Goal: Contribute content: Contribute content

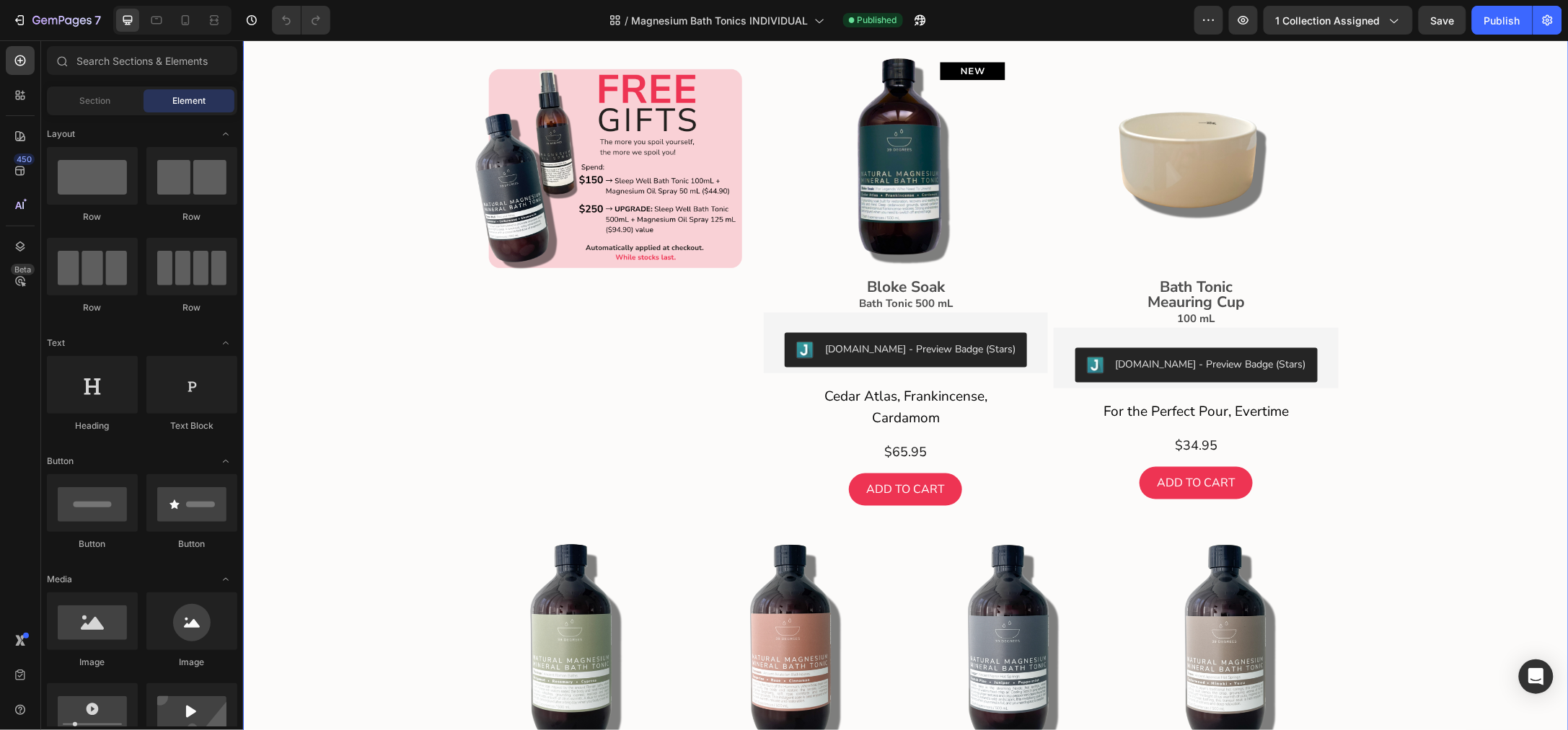
scroll to position [540, 0]
click at [1220, 271] on img at bounding box center [1196, 163] width 216 height 216
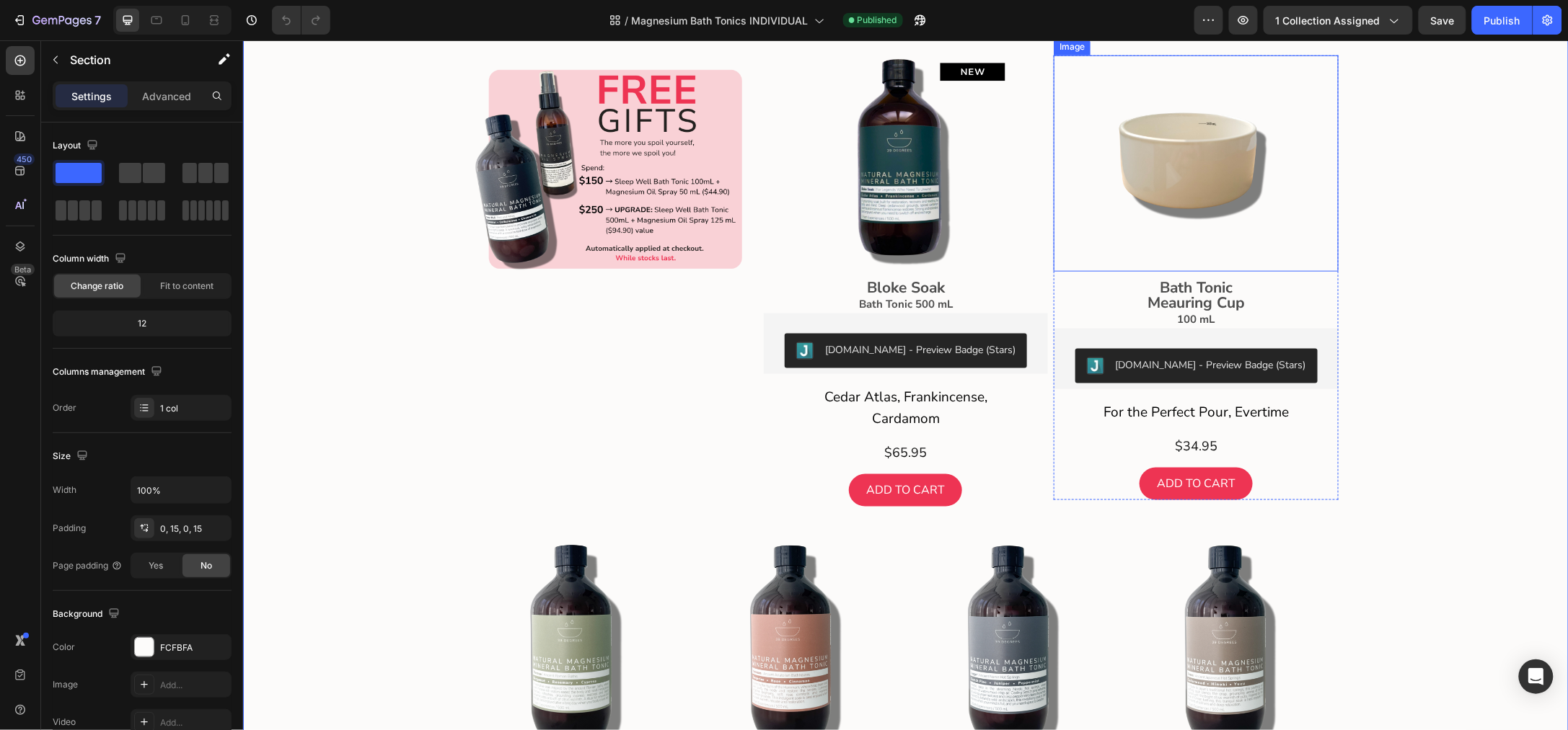
click at [1211, 271] on img at bounding box center [1196, 163] width 216 height 216
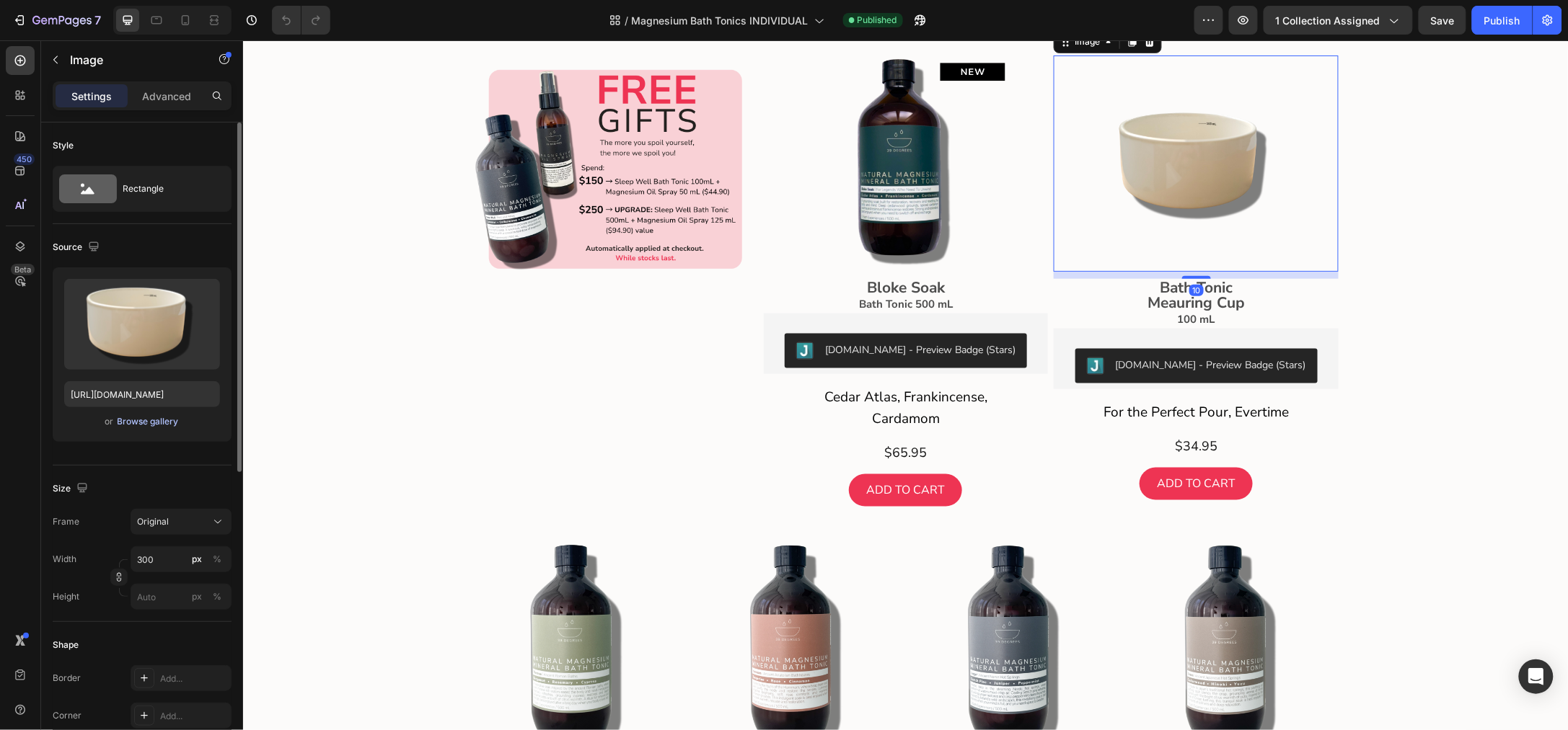
click at [143, 420] on div "Browse gallery" at bounding box center [148, 421] width 61 height 13
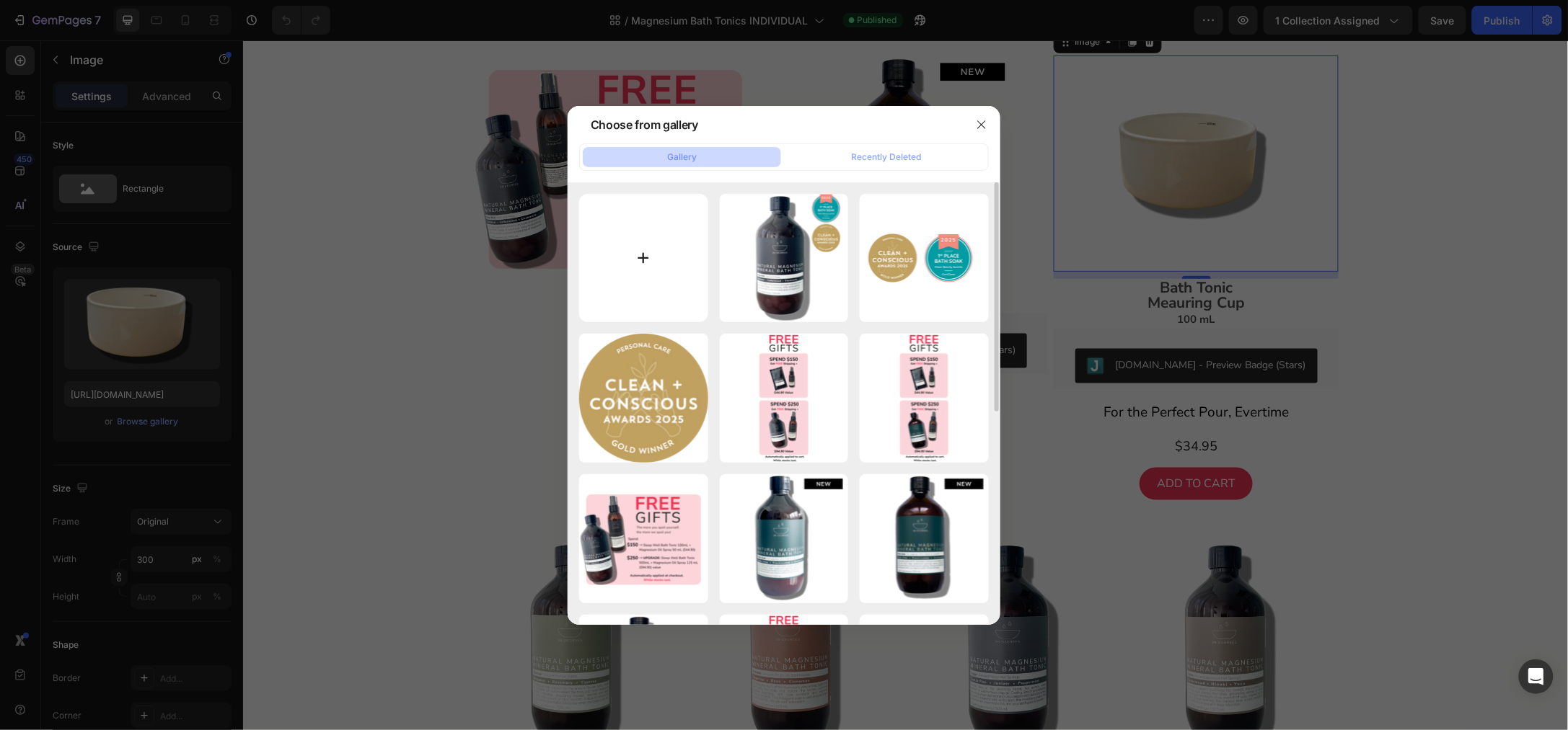
click at [657, 245] on input "file" at bounding box center [643, 258] width 129 height 129
type input "C:\fakepath\Single product with shadow (30).png"
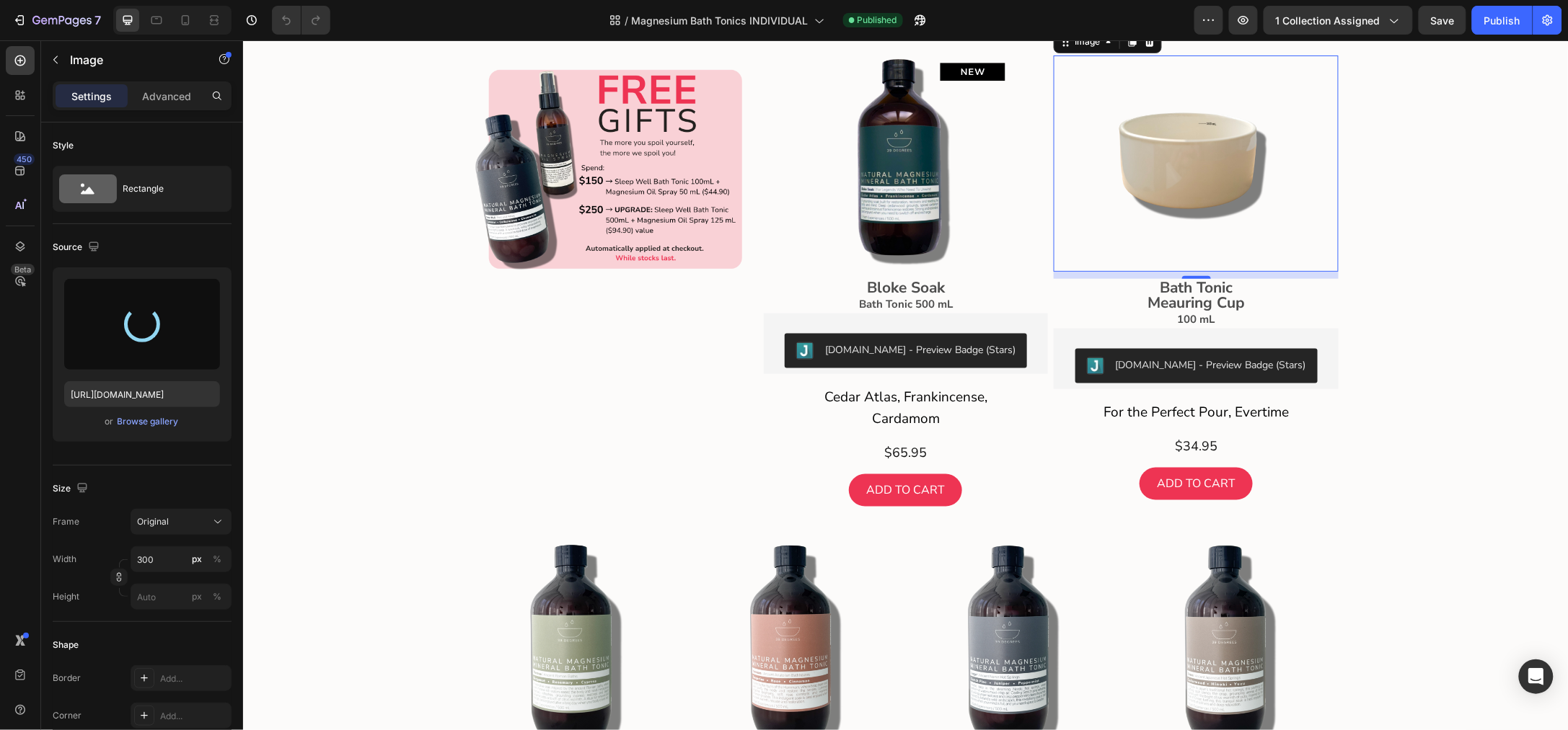
type input "https://cdn.shopify.com/s/files/1/0045/6828/5299/files/gempages_508703347822298…"
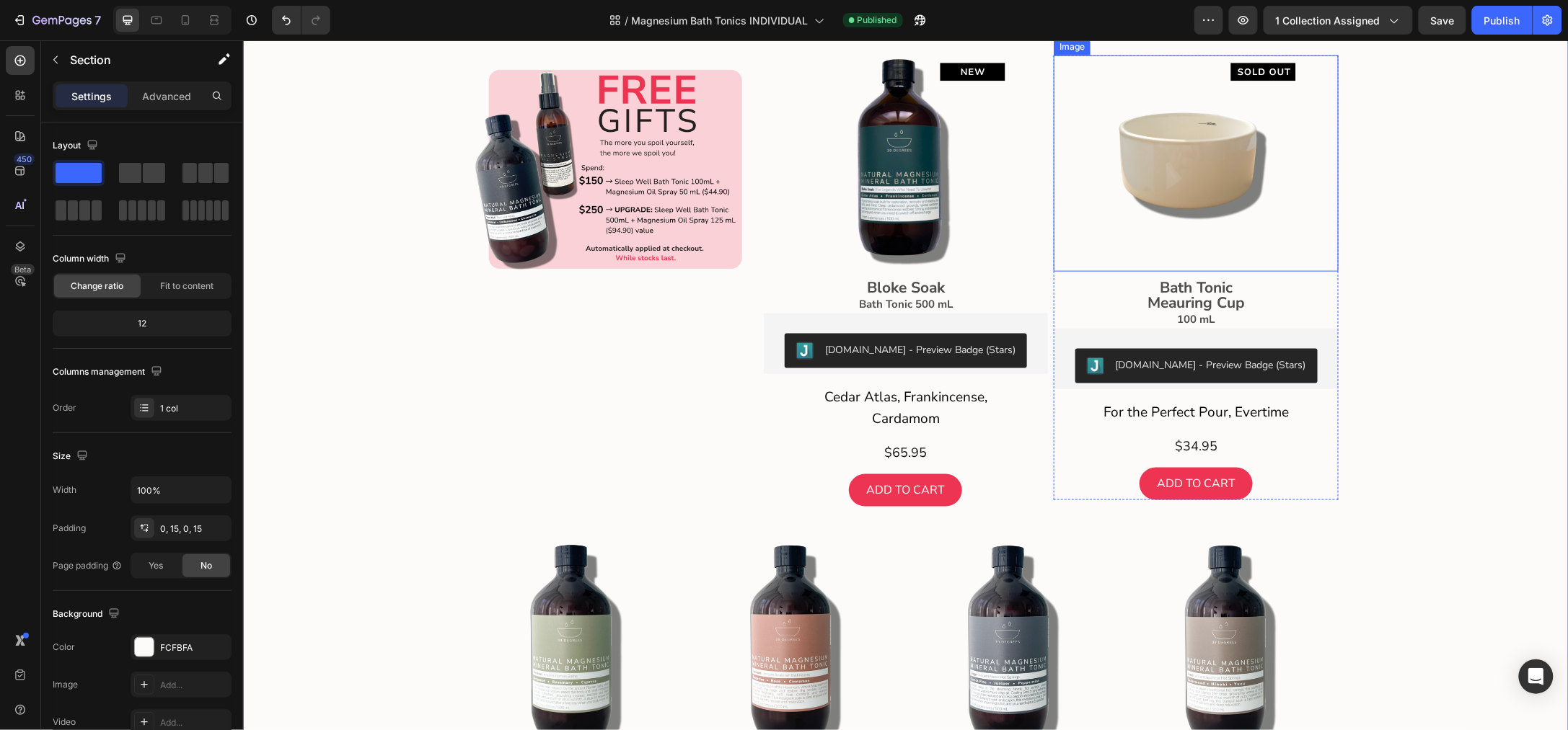
click at [1175, 271] on img at bounding box center [1196, 163] width 216 height 216
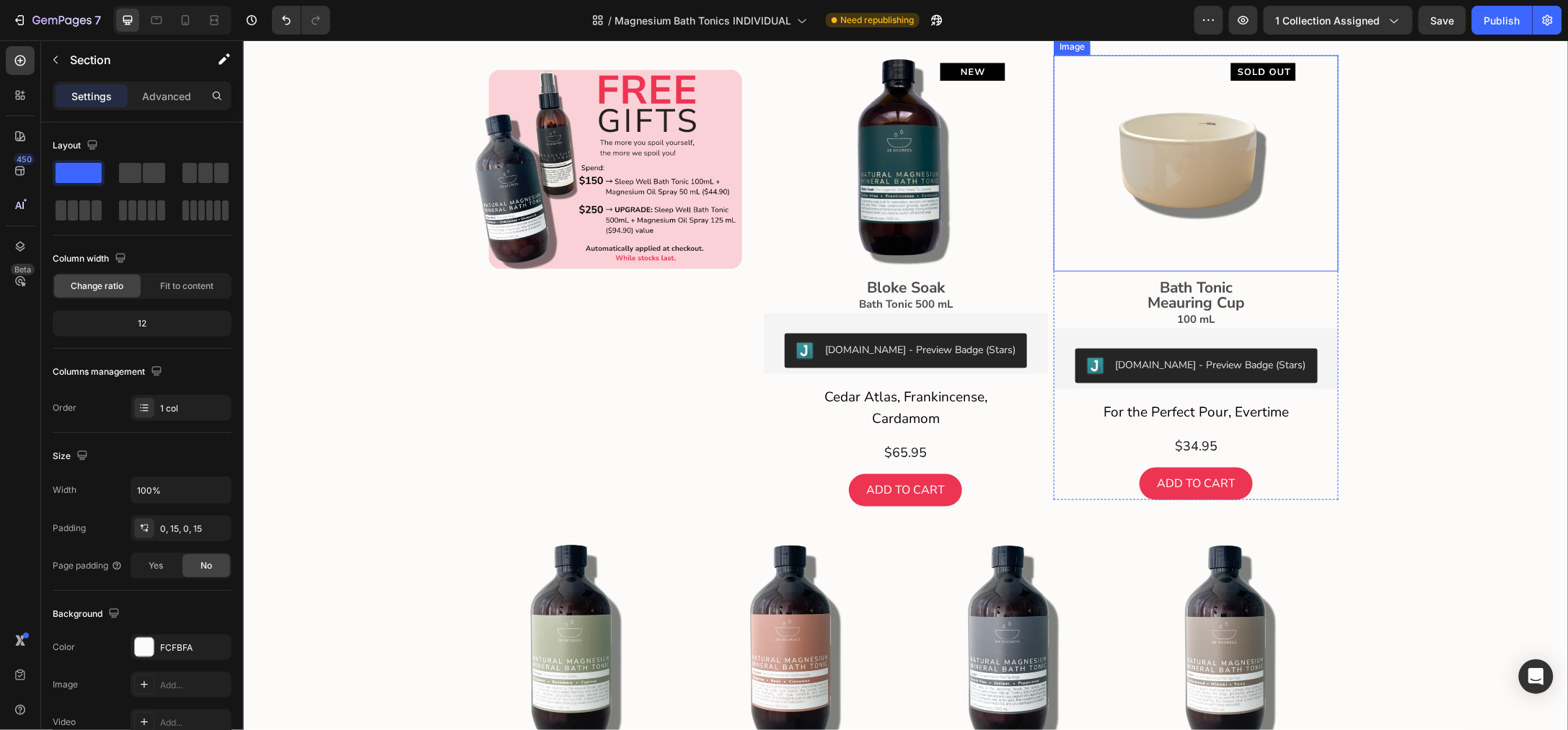
click at [1154, 271] on img at bounding box center [1196, 163] width 216 height 216
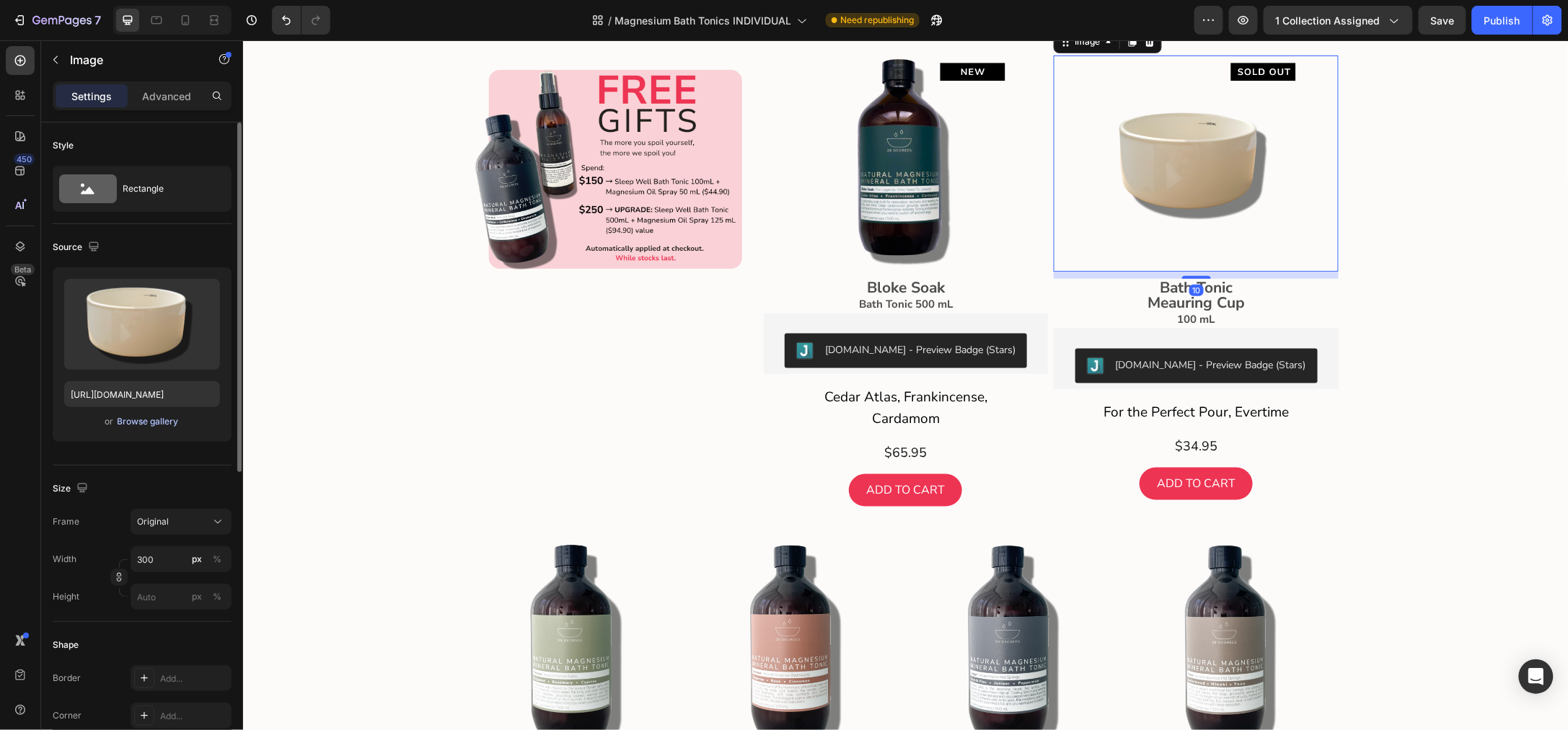
click at [161, 423] on div "Browse gallery" at bounding box center [148, 421] width 61 height 13
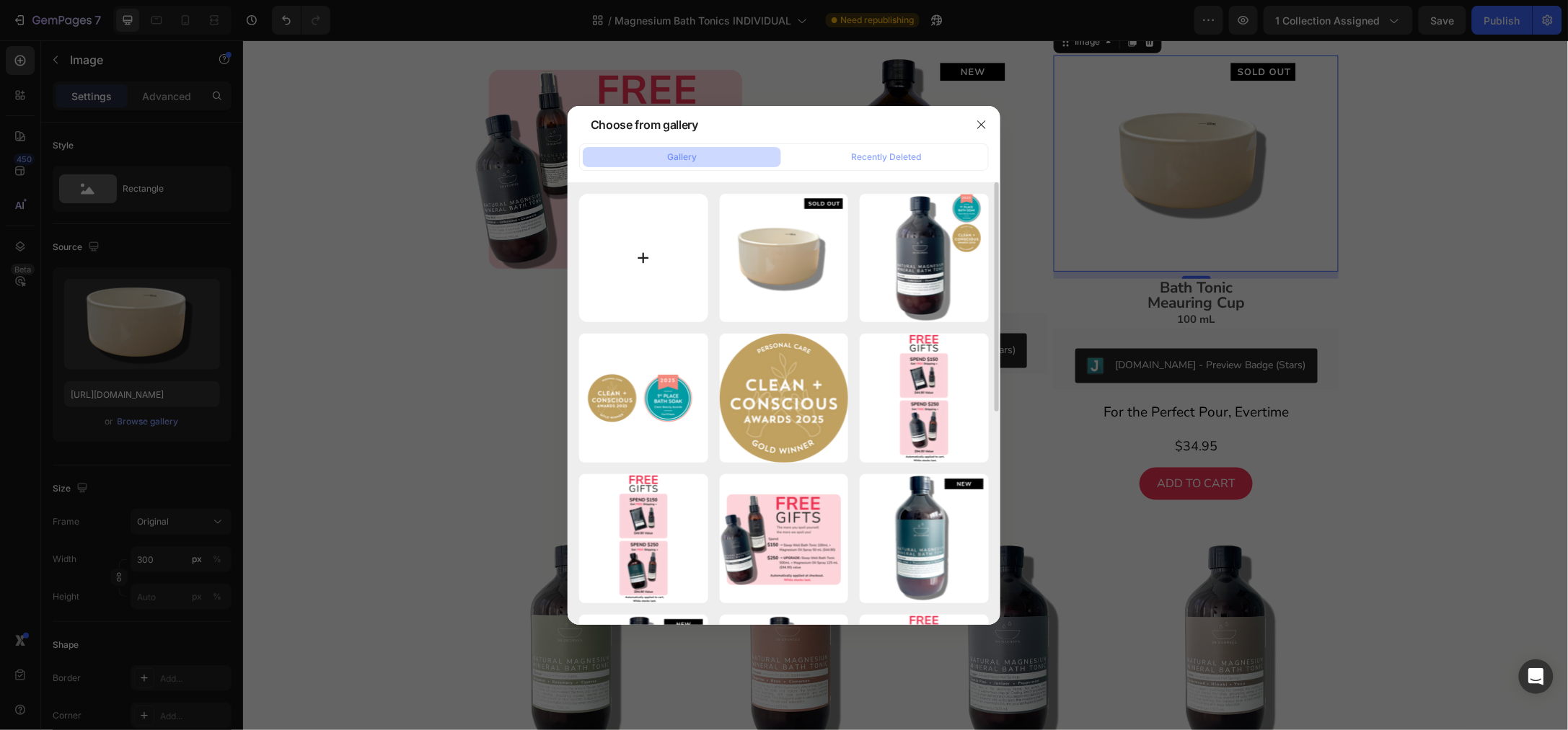
click at [641, 253] on input "file" at bounding box center [643, 258] width 129 height 129
type input "C:\fakepath\Single product with shadow (31).png"
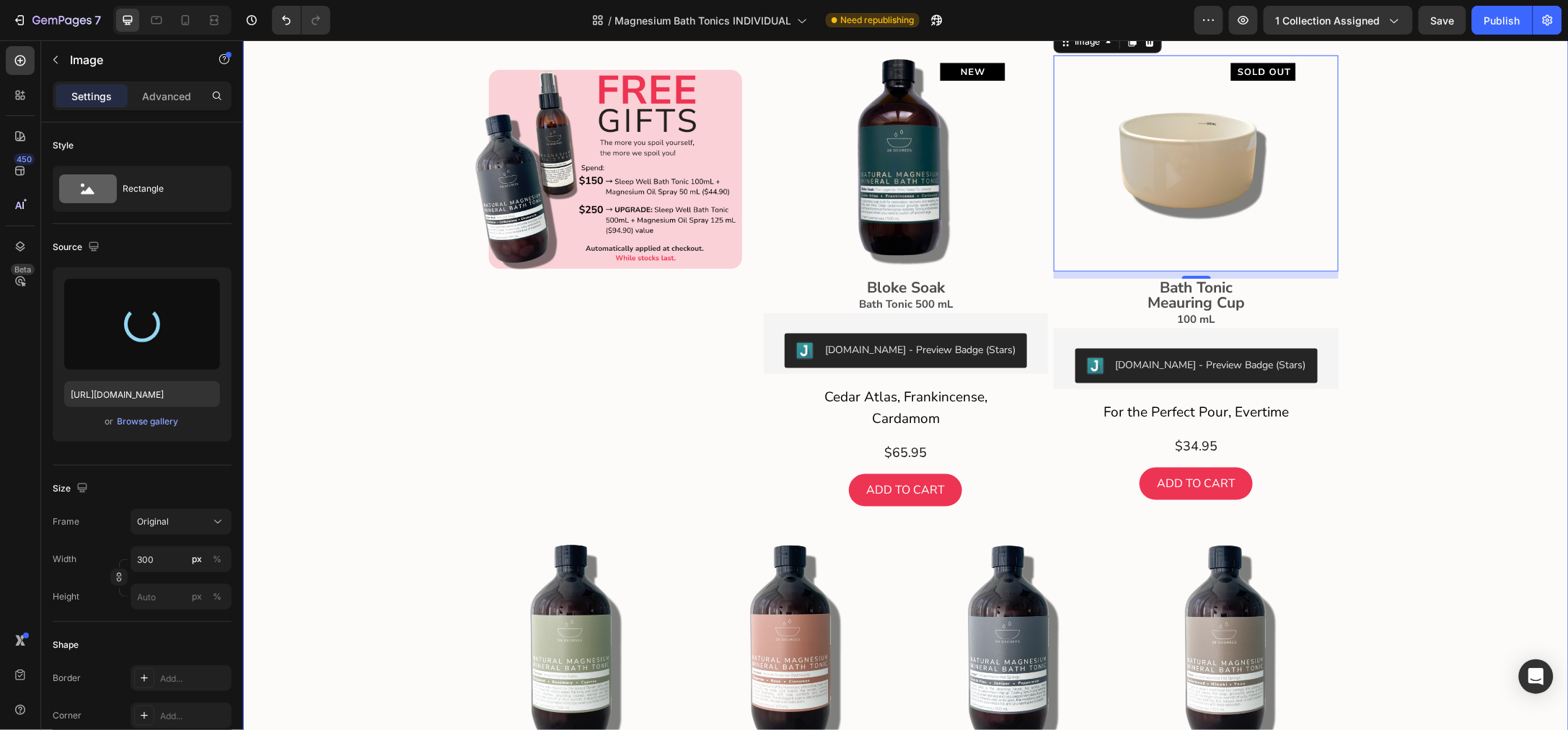
type input "[URL][DOMAIN_NAME]"
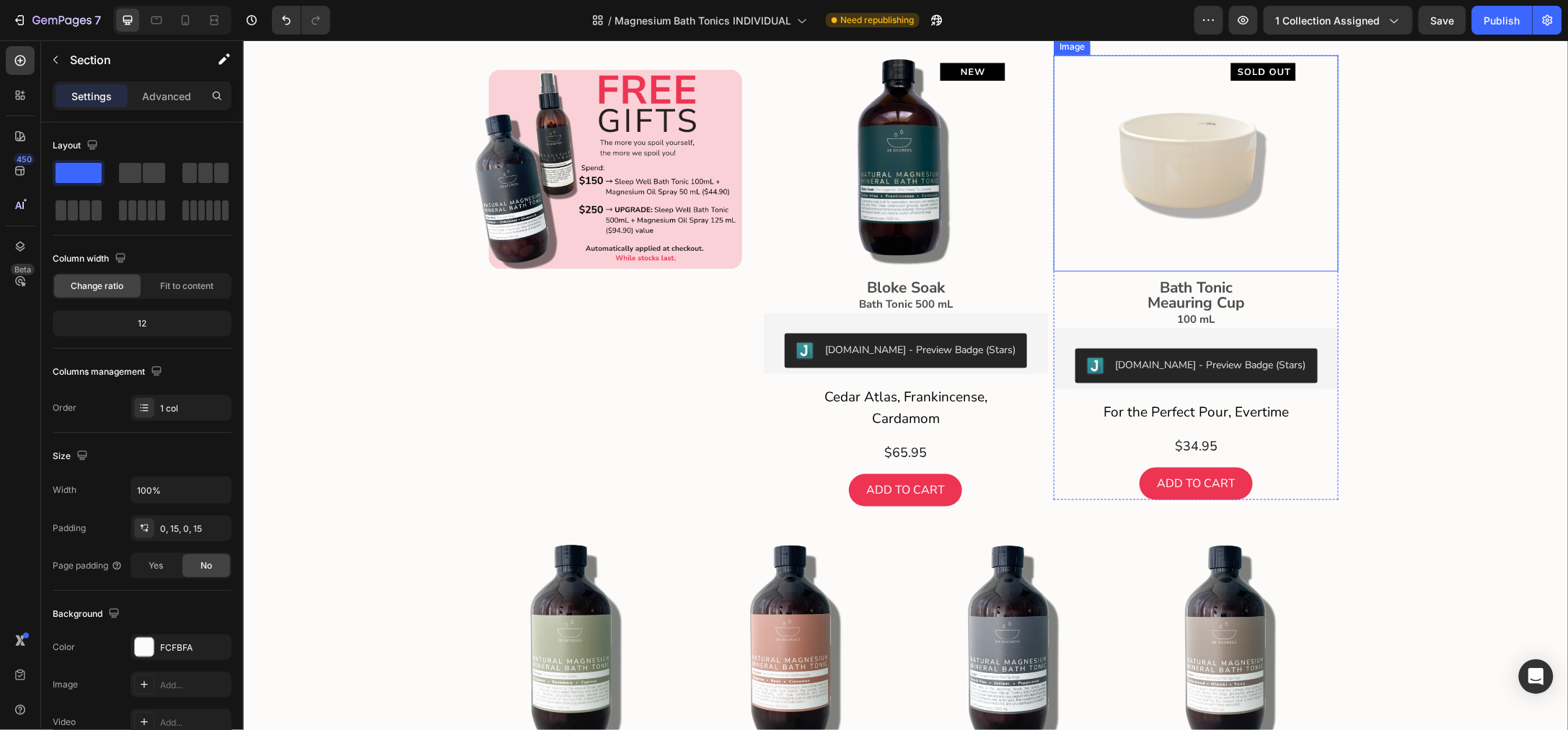
click at [1213, 271] on img at bounding box center [1196, 163] width 216 height 216
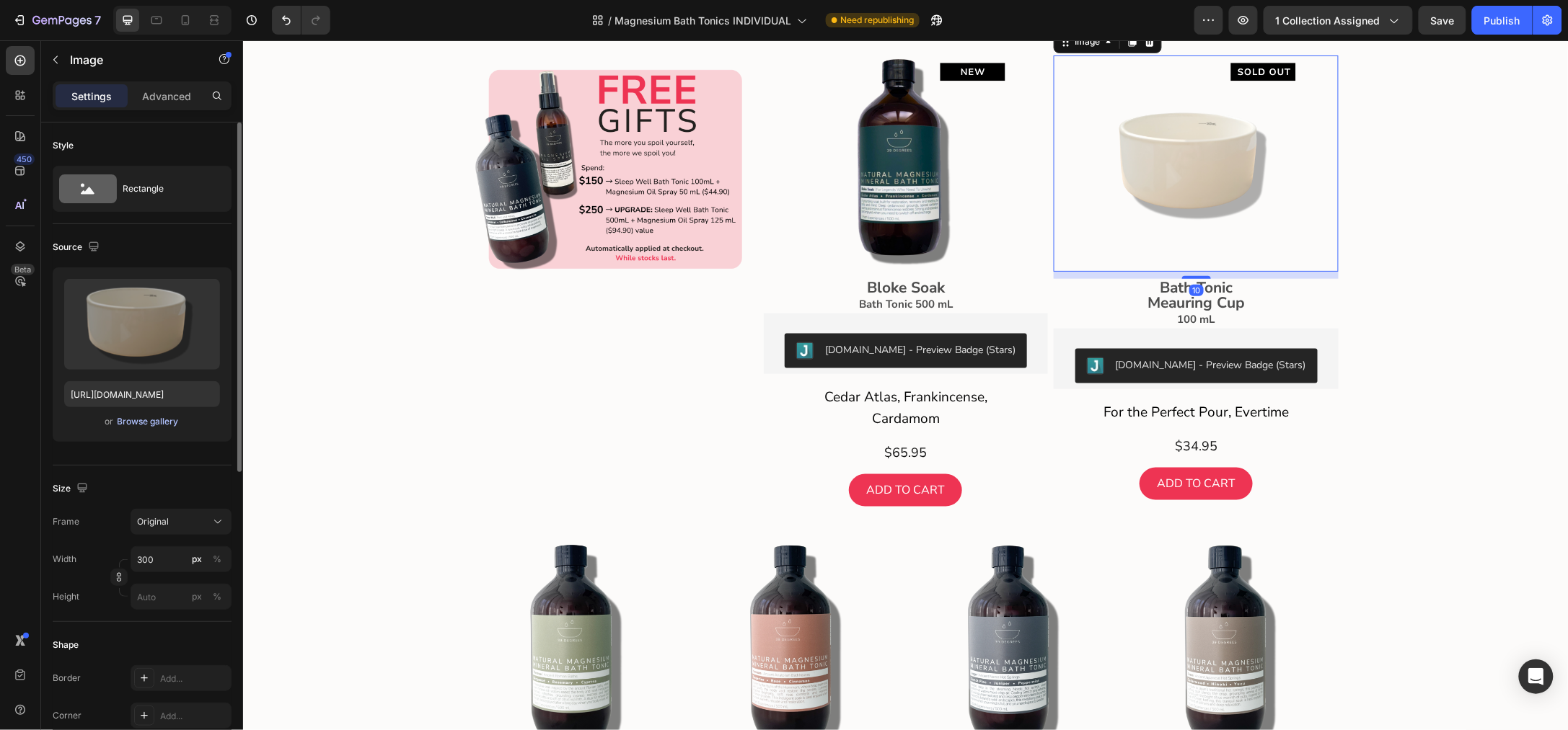
click at [139, 418] on div "Browse gallery" at bounding box center [148, 421] width 61 height 13
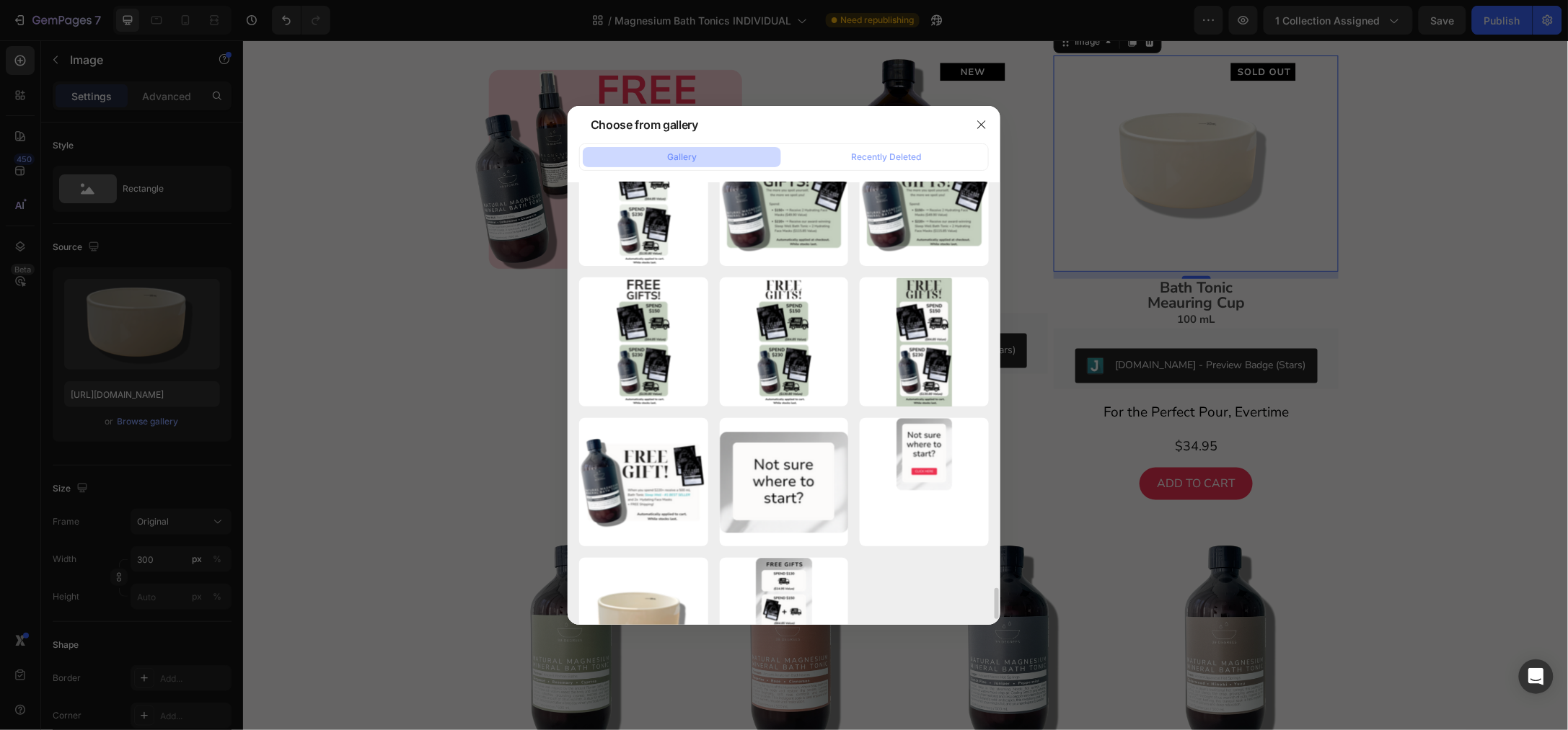
scroll to position [5741, 0]
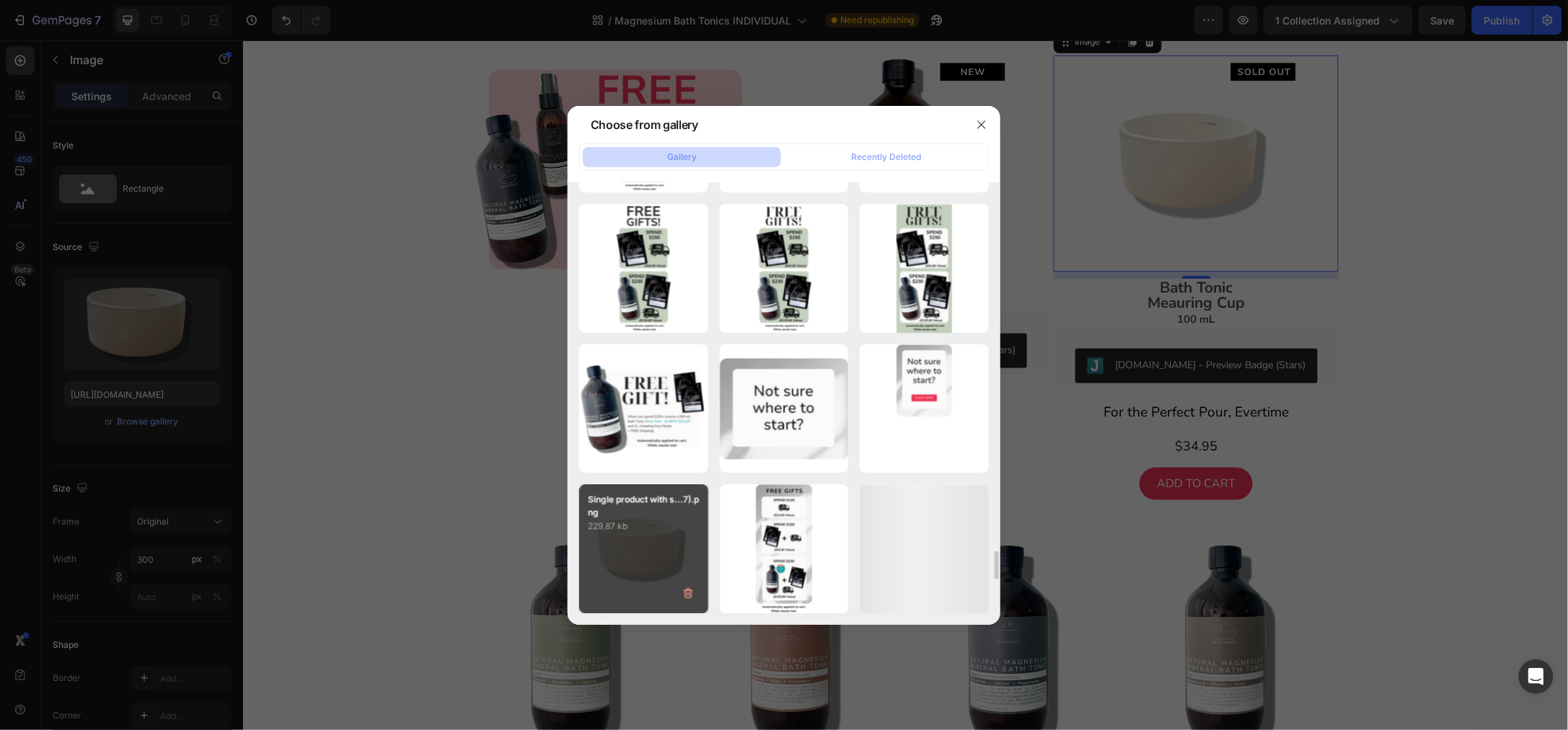
click at [652, 544] on div "Single product with s...7).png 229.87 kb" at bounding box center [643, 548] width 129 height 129
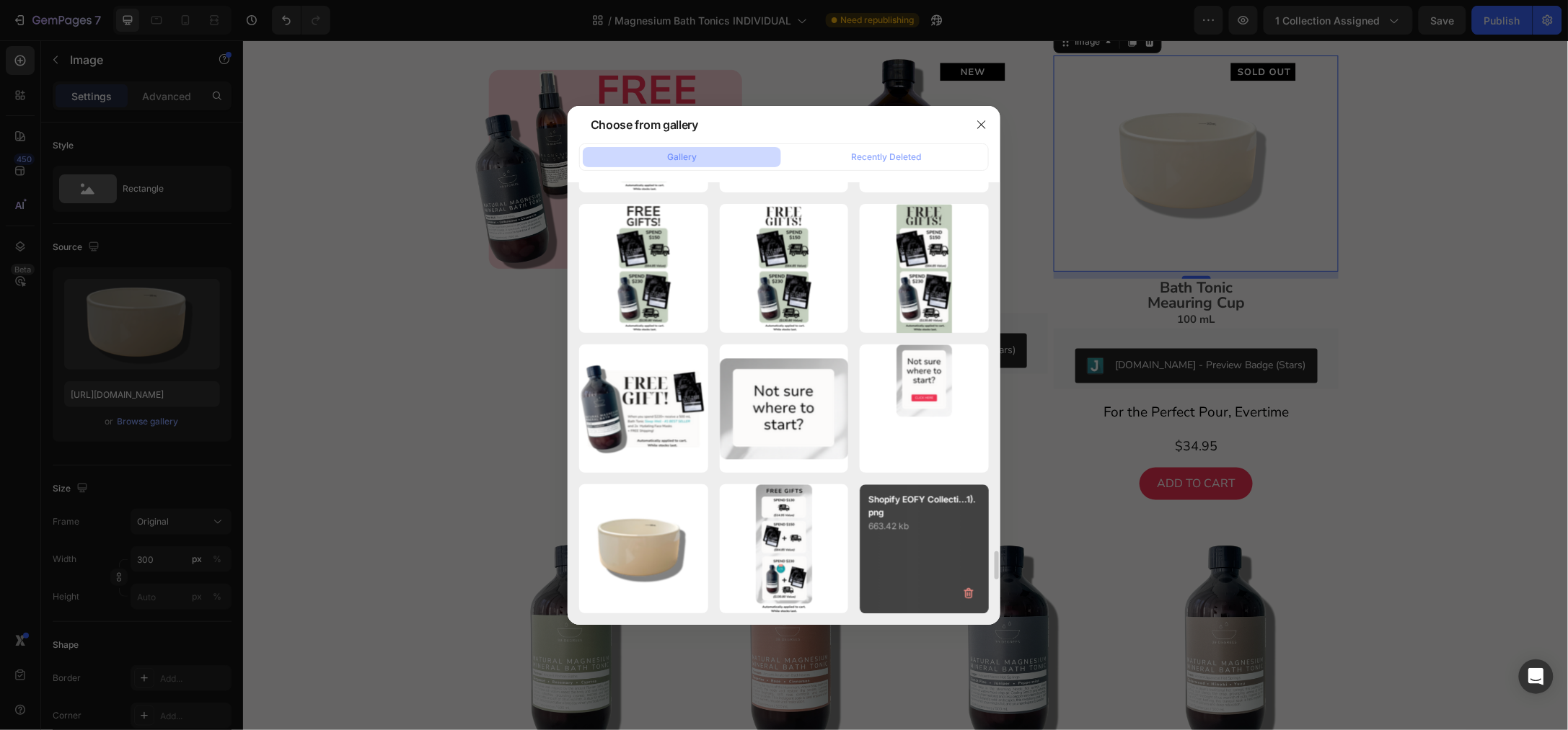
type input "[URL][DOMAIN_NAME]"
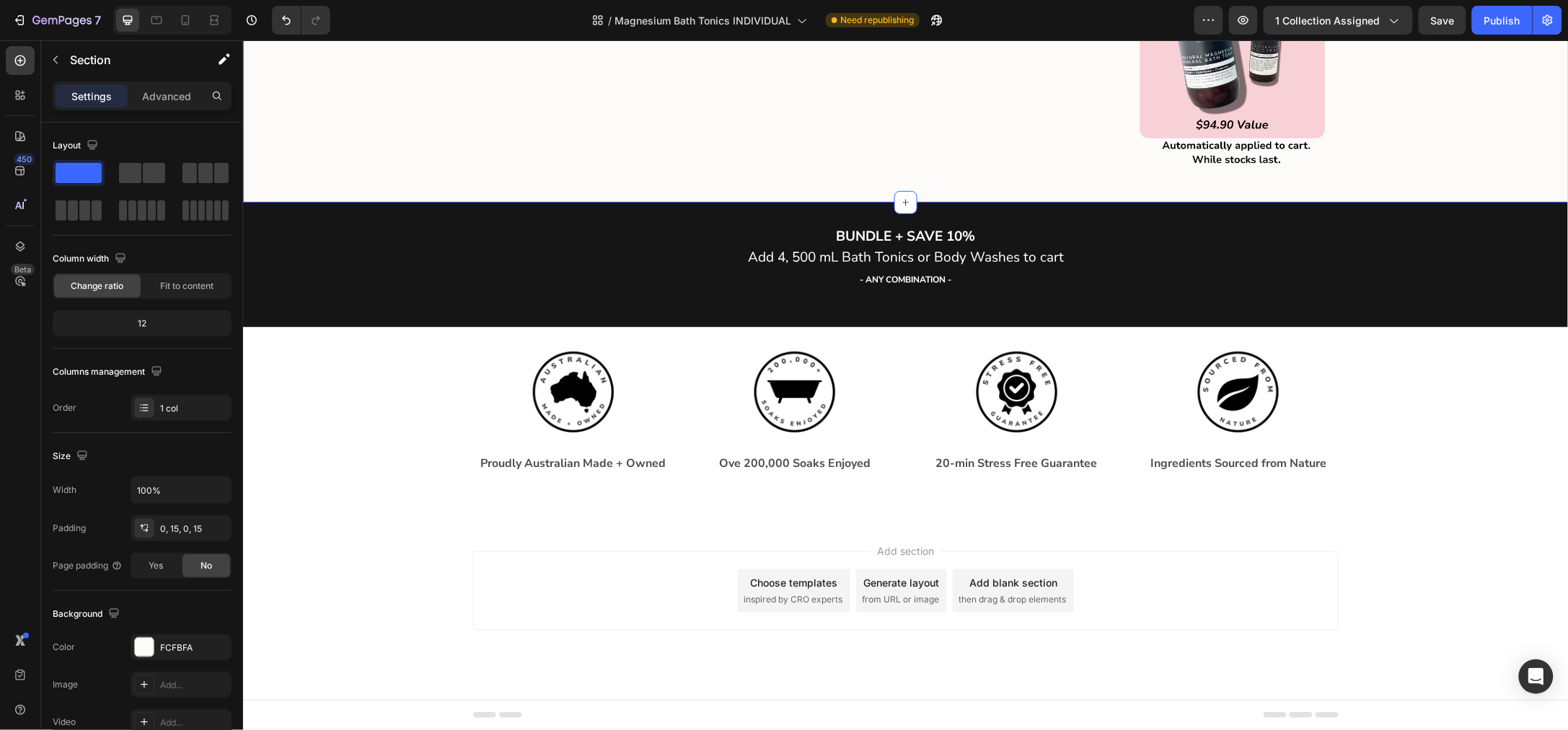
scroll to position [3531, 0]
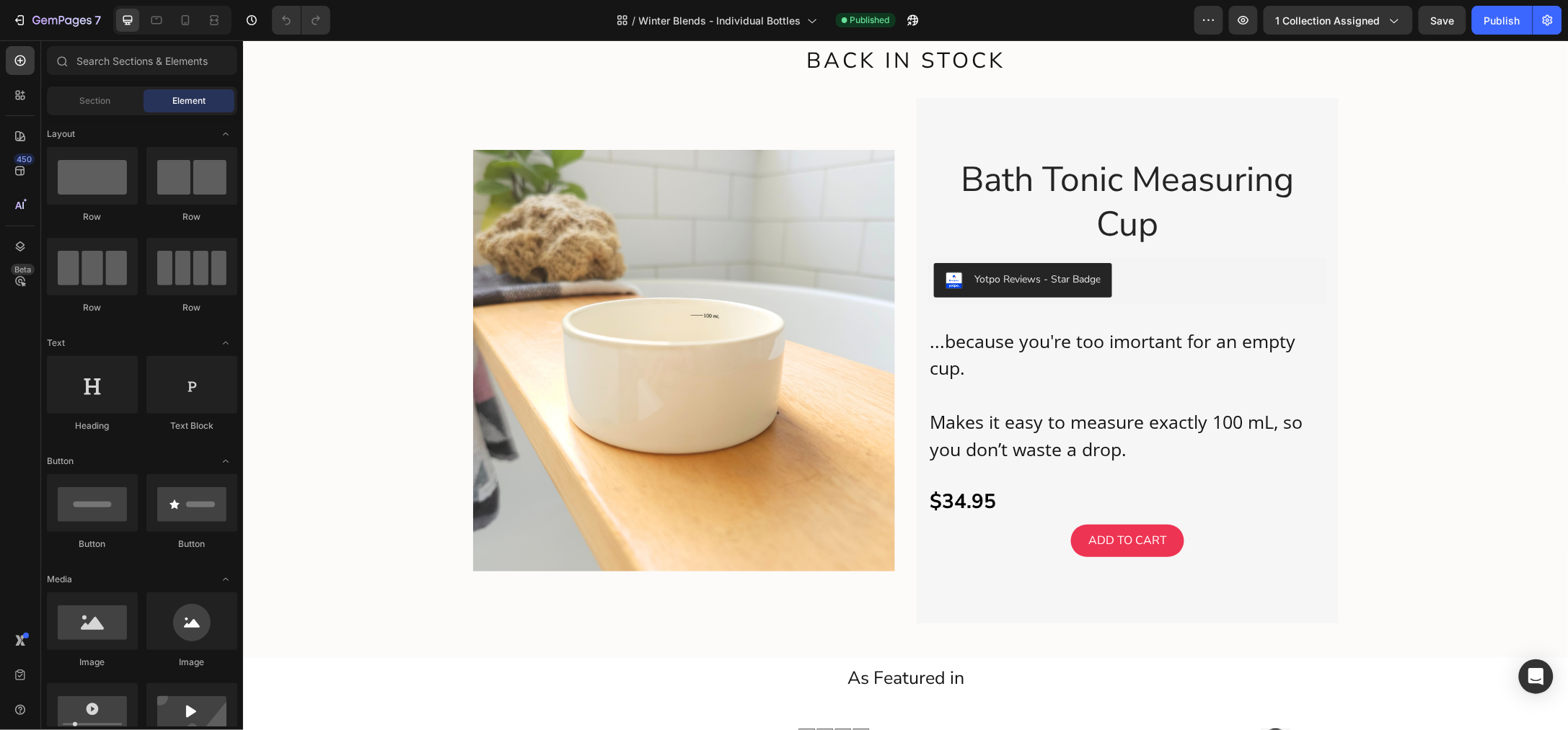
scroll to position [1620, 0]
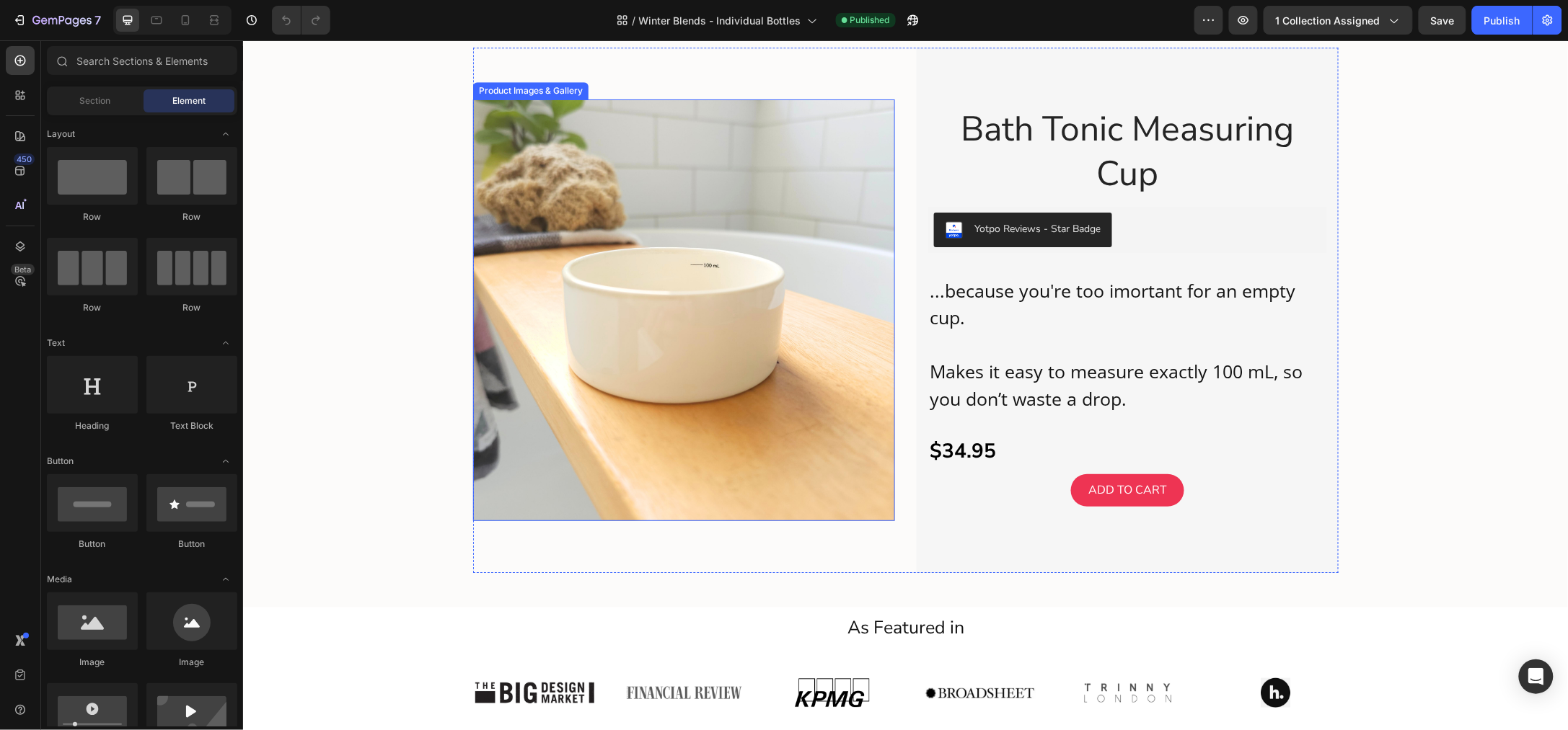
click at [739, 284] on img at bounding box center [684, 310] width 422 height 422
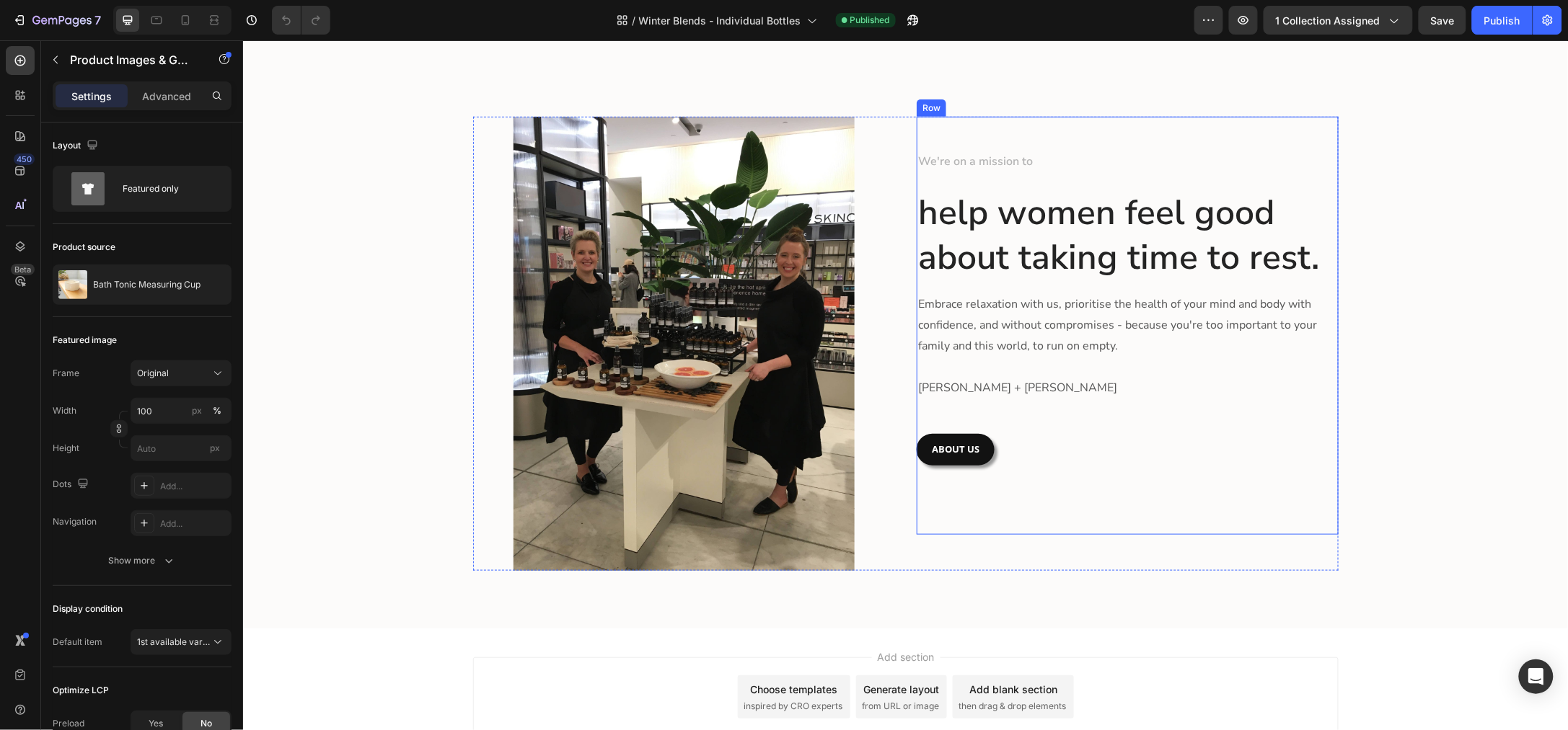
scroll to position [2621, 0]
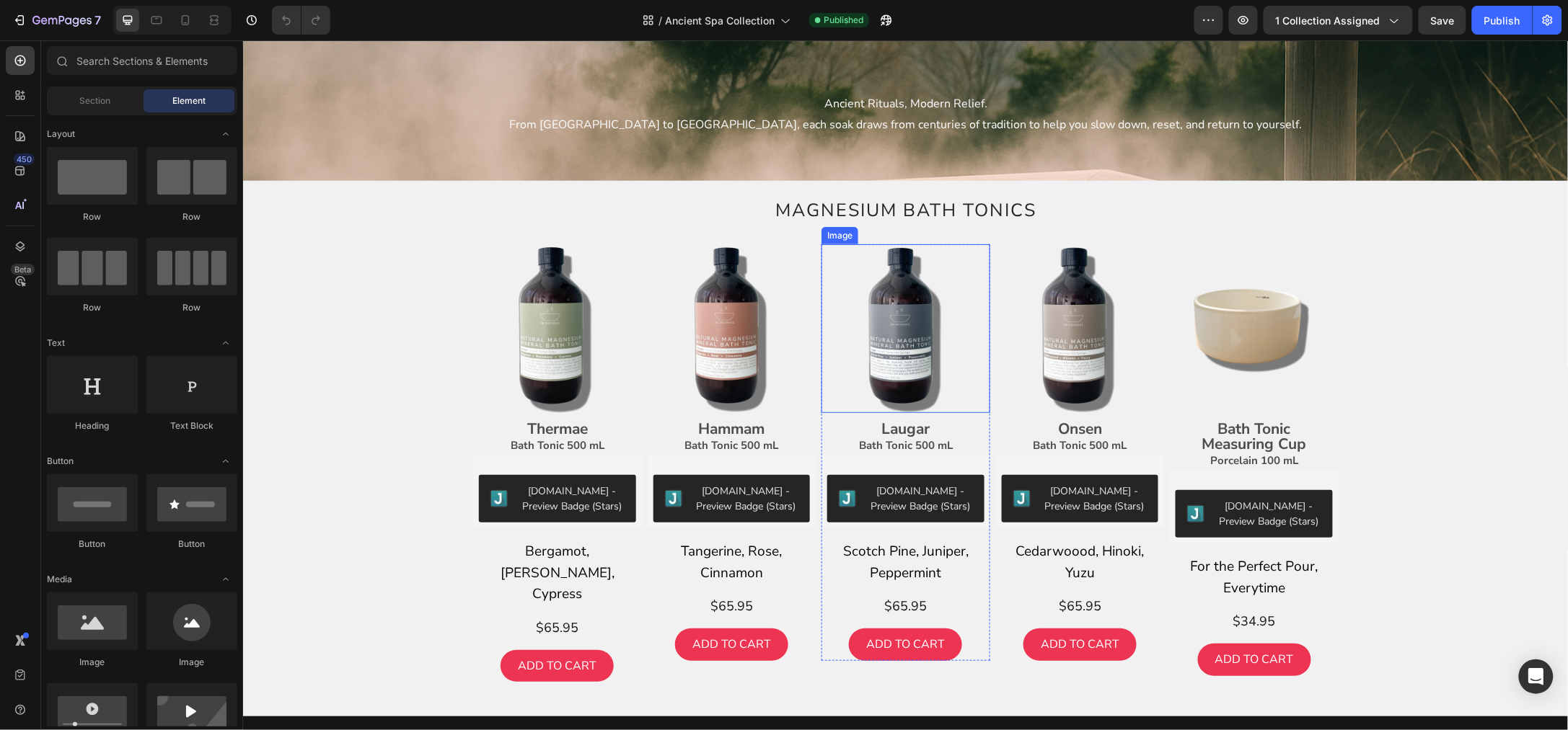
scroll to position [180, 0]
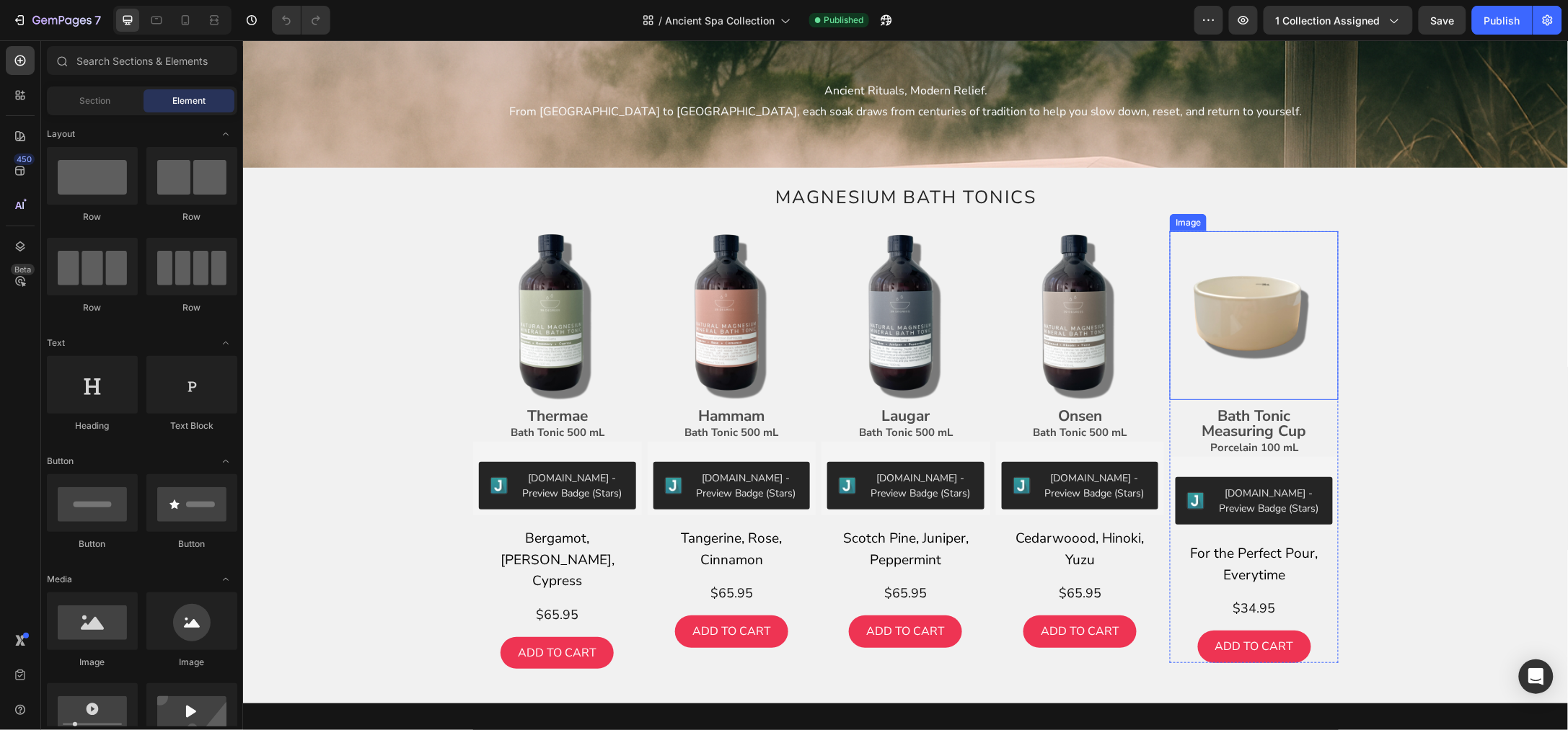
click at [1218, 301] on img at bounding box center [1254, 315] width 169 height 169
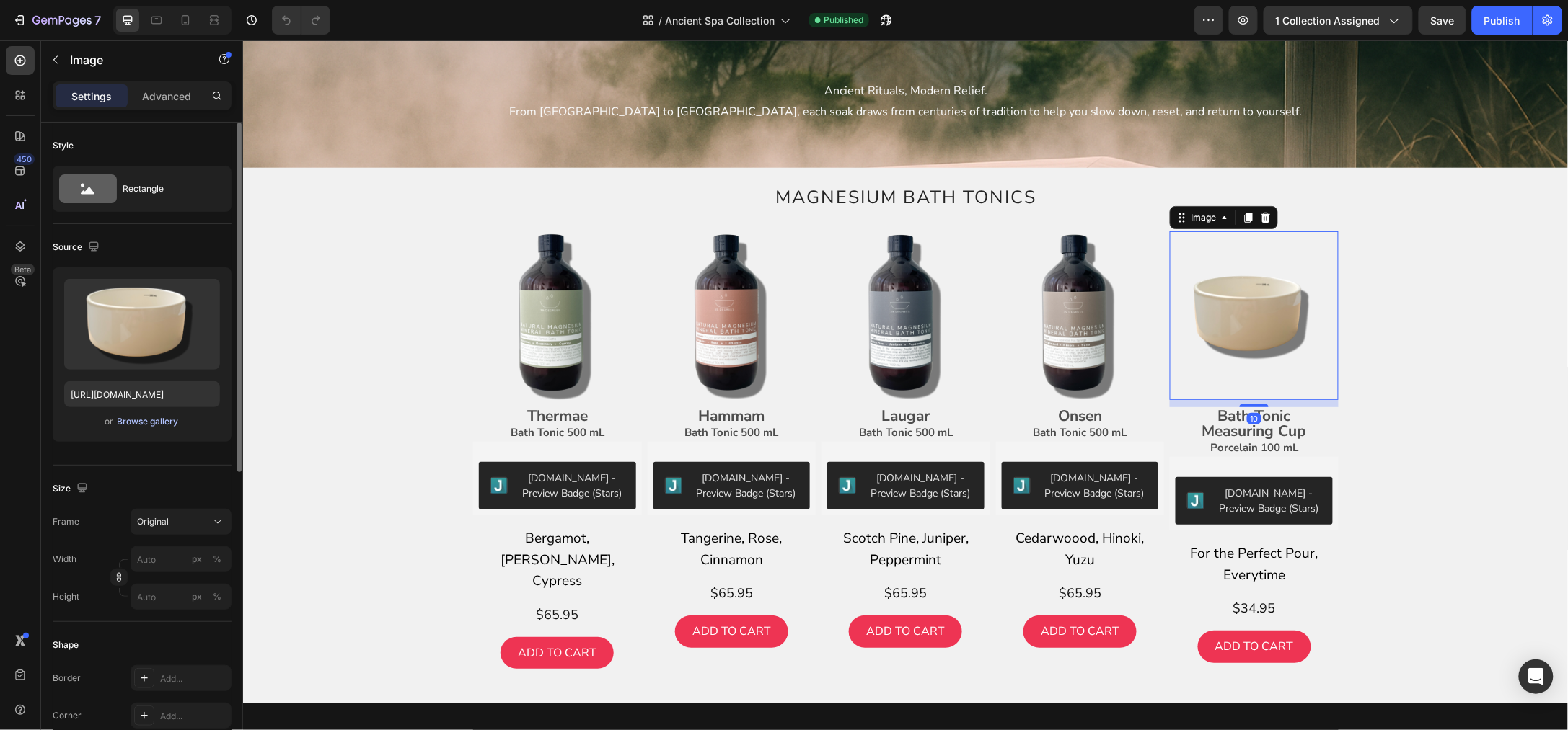
click at [161, 420] on div "Browse gallery" at bounding box center [148, 421] width 61 height 13
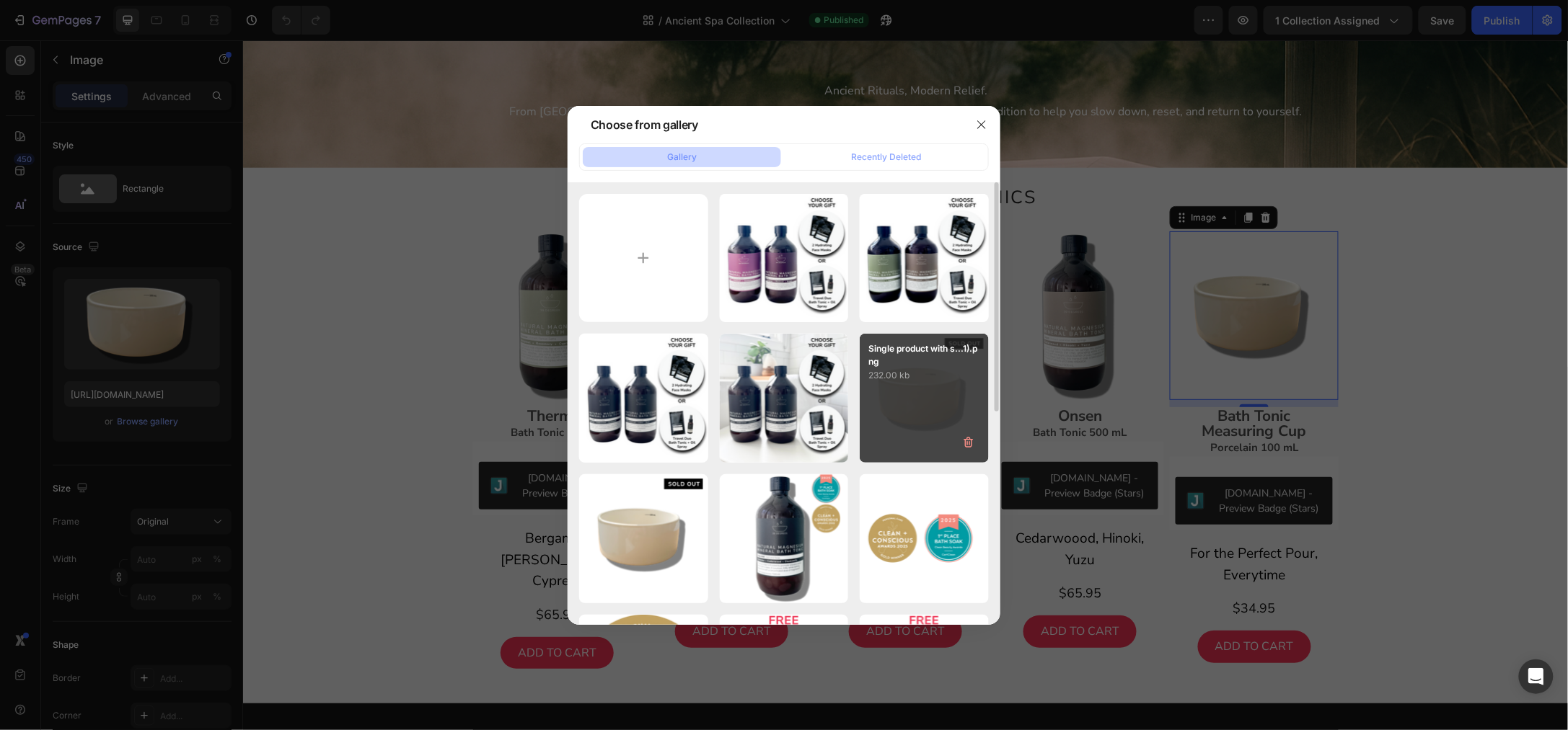
click at [917, 399] on div "Single product with s...1).png 232.00 kb" at bounding box center [923, 398] width 129 height 129
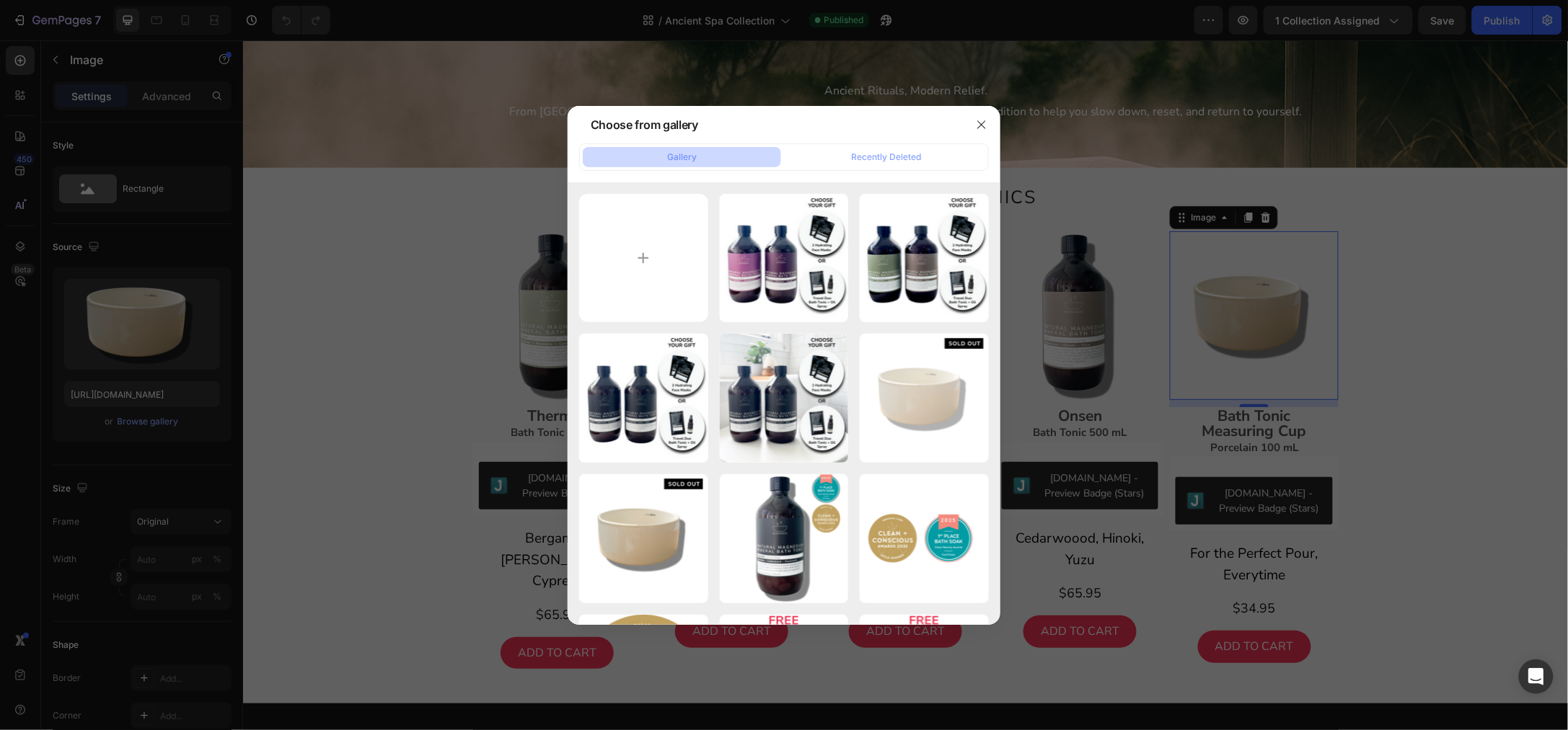
type input "[URL][DOMAIN_NAME]"
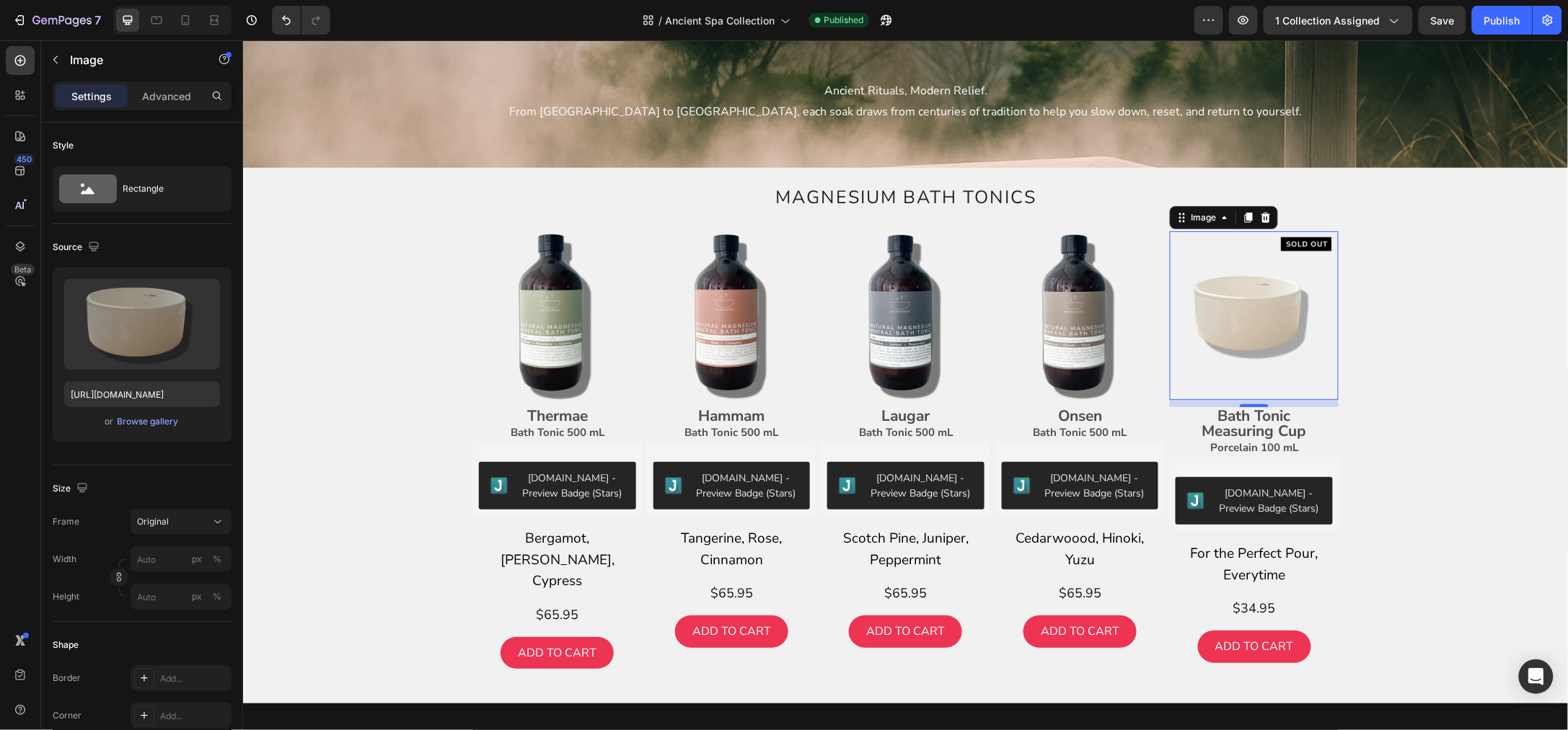
click at [1457, 273] on div "Image Thermae Bath Tonic 500 mL Text Block Judge.me - Preview Badge (Stars) Jud…" at bounding box center [905, 466] width 1303 height 472
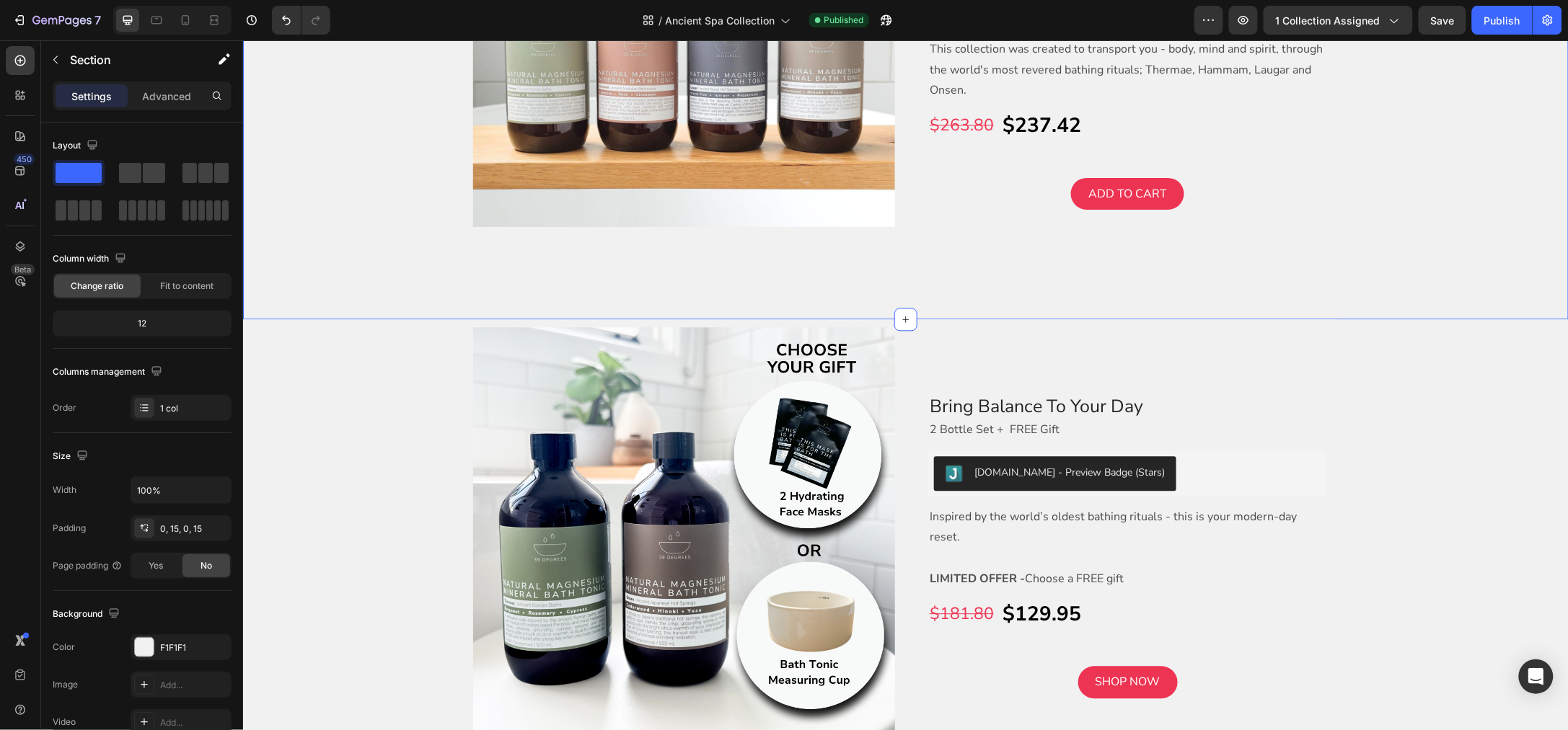
scroll to position [1261, 0]
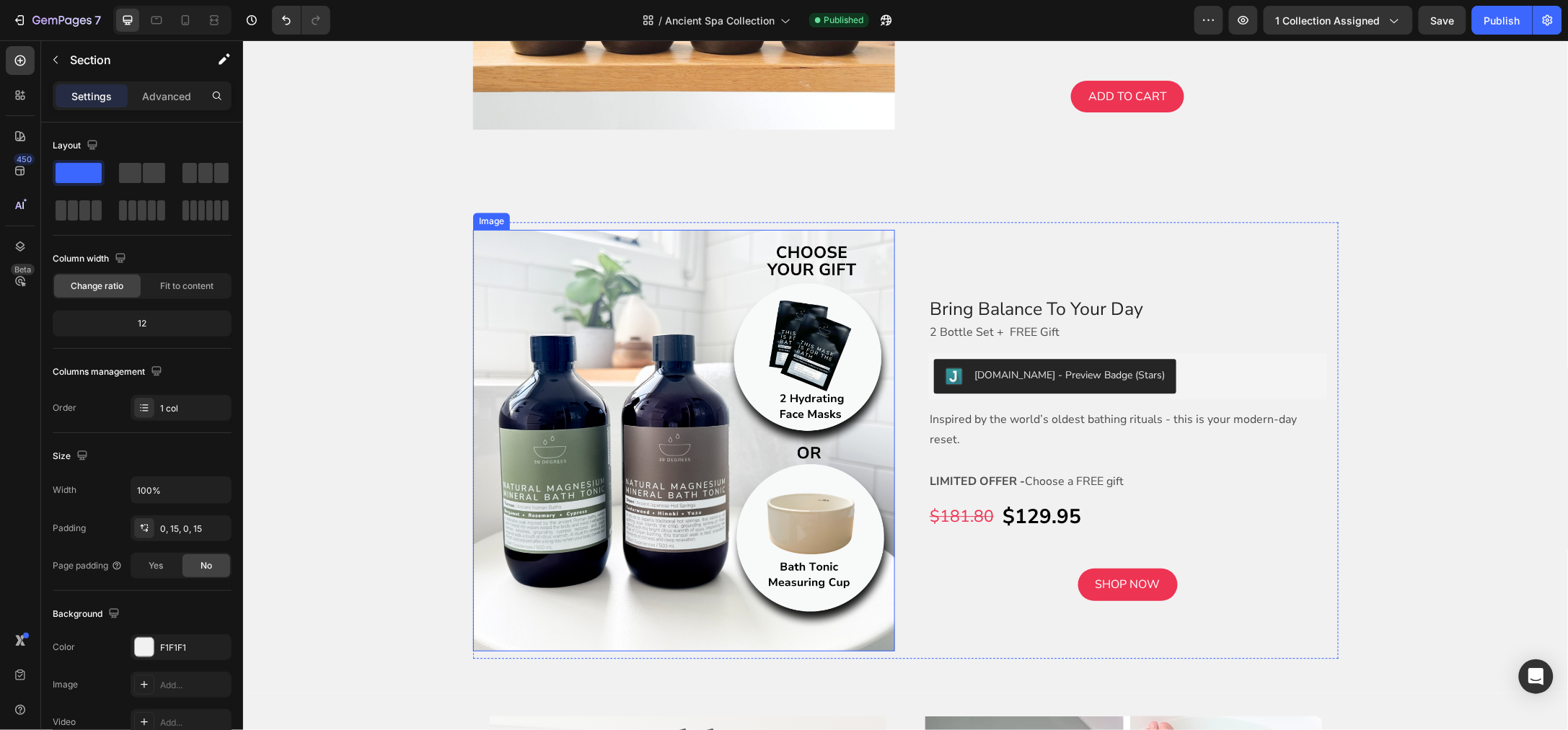
click at [687, 433] on img at bounding box center [684, 440] width 422 height 422
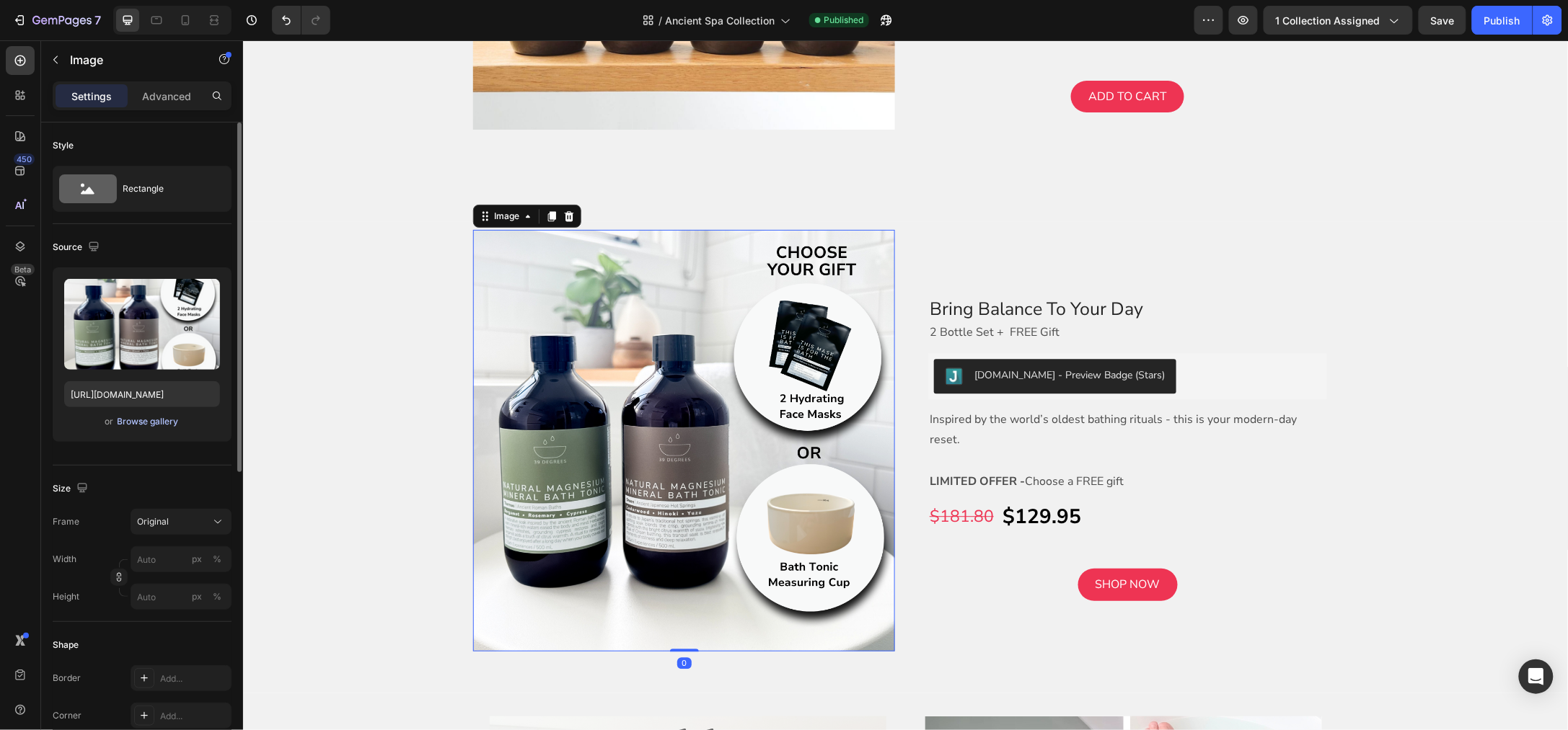
click at [151, 422] on div "Browse gallery" at bounding box center [148, 421] width 61 height 13
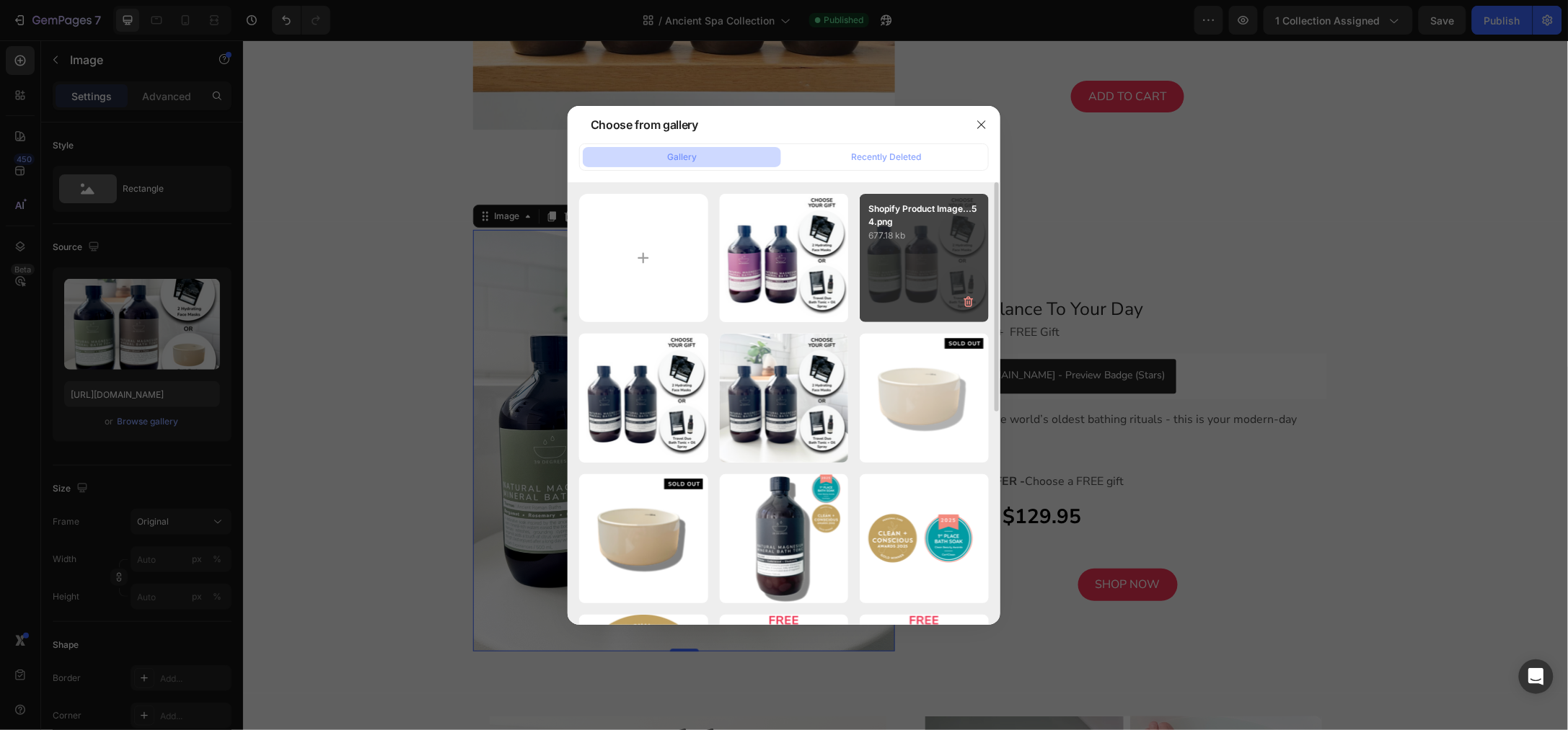
click at [940, 241] on p "677.18 kb" at bounding box center [924, 235] width 112 height 14
type input "[URL][DOMAIN_NAME]"
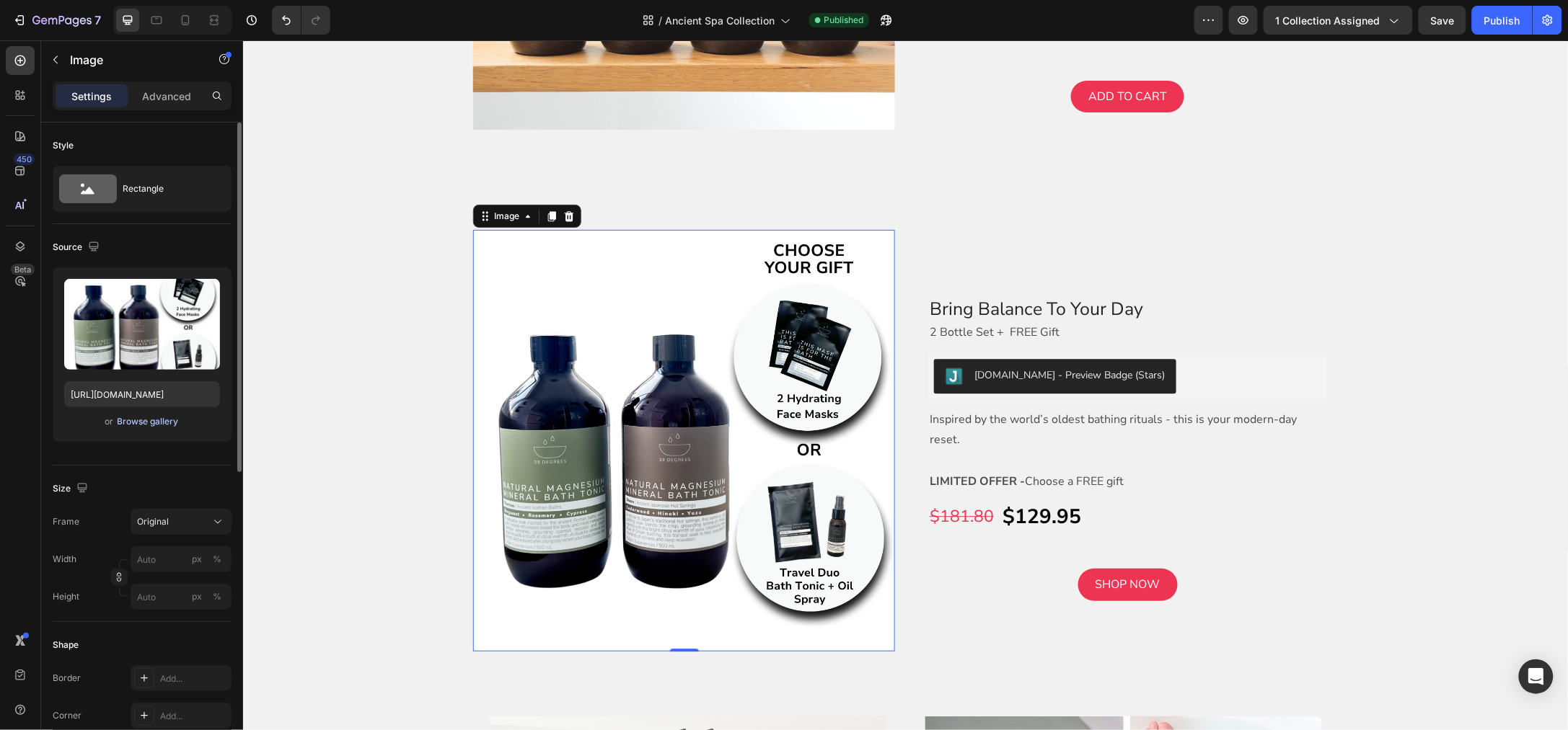
click at [133, 427] on div "Browse gallery" at bounding box center [148, 421] width 61 height 13
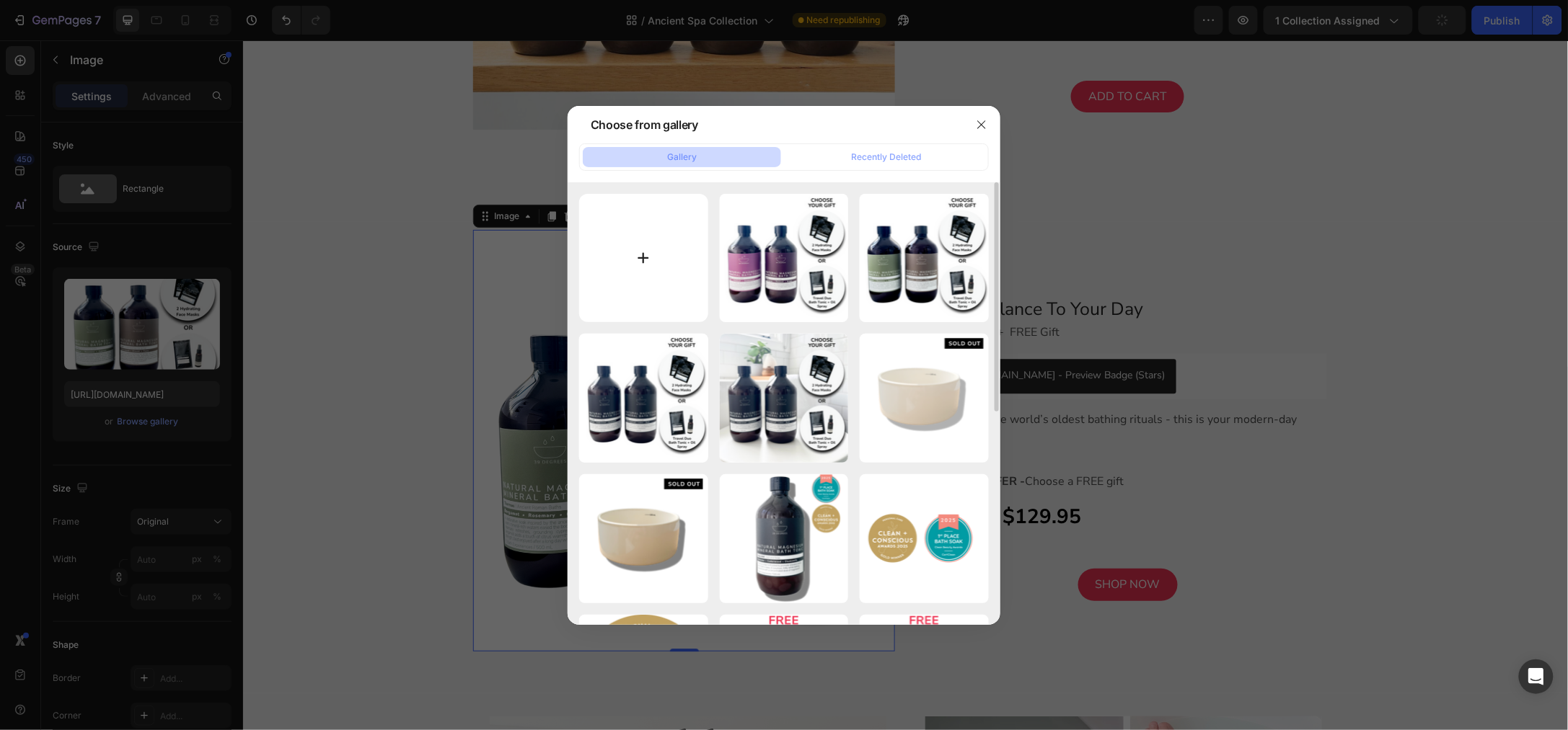
click at [637, 268] on input "file" at bounding box center [643, 258] width 129 height 129
type input "C:\fakepath\Shopify Product Images Standard - 2025-08-27T102856.437.png"
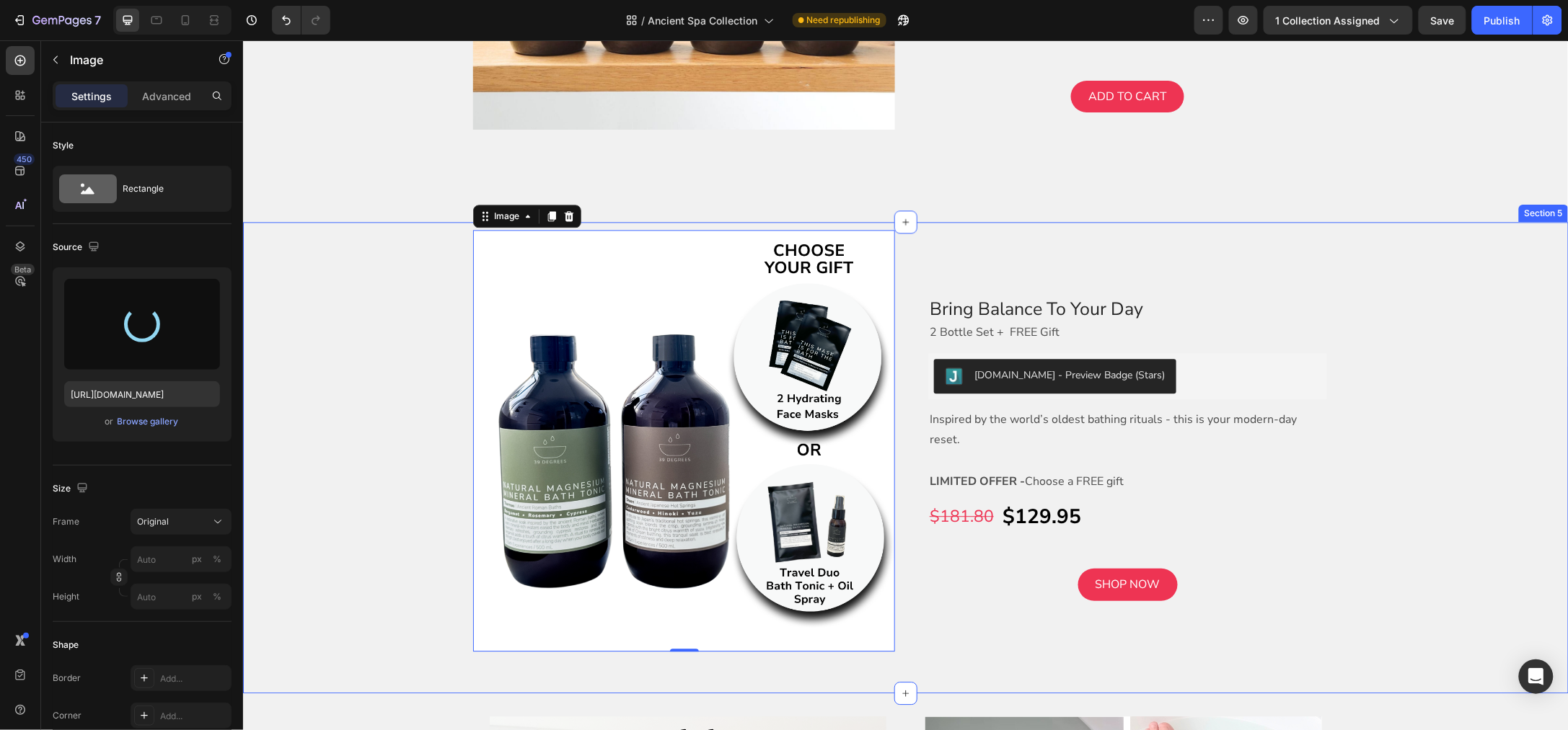
type input "https://cdn.shopify.com/s/files/1/0045/6828/5299/files/gempages_508703347822298…"
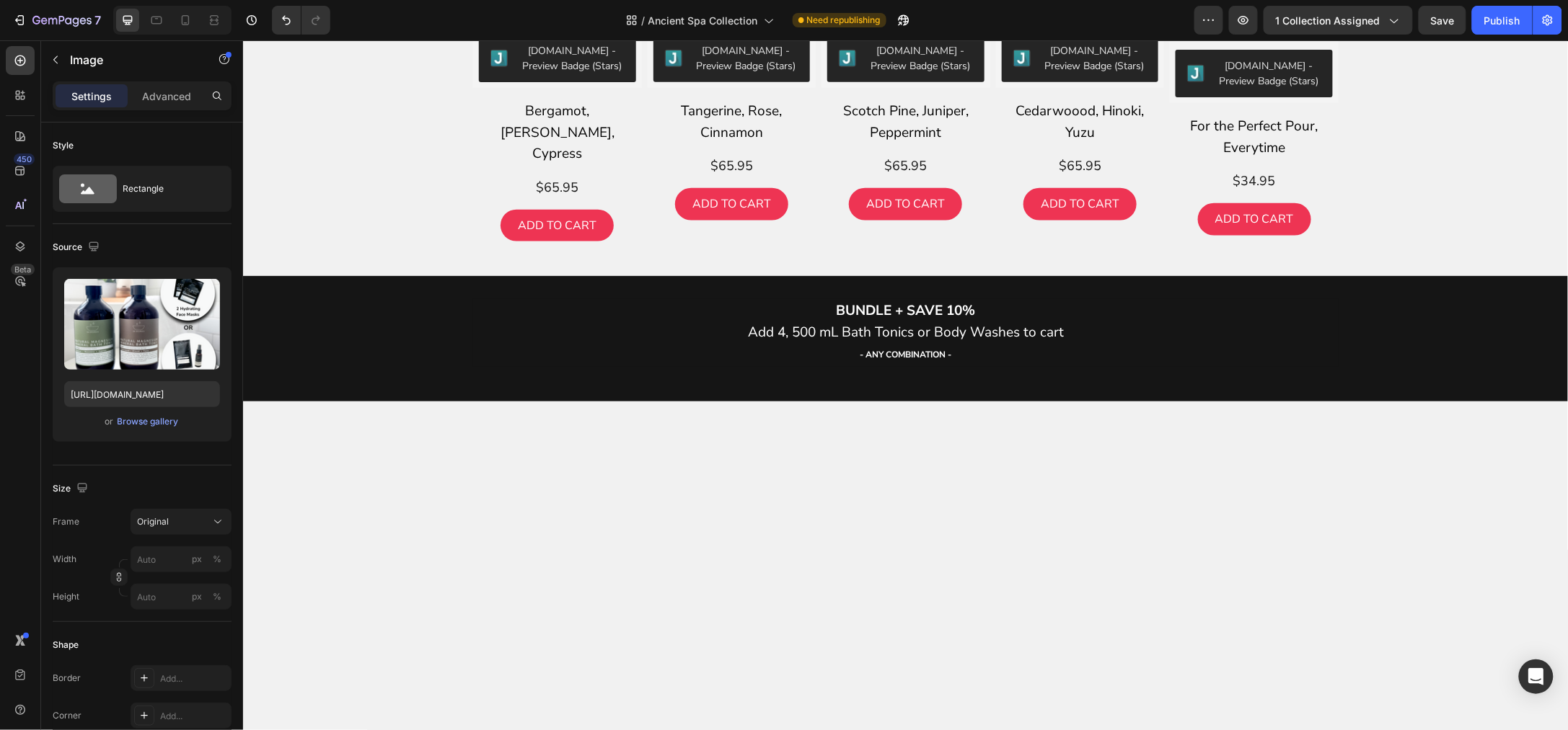
scroll to position [0, 0]
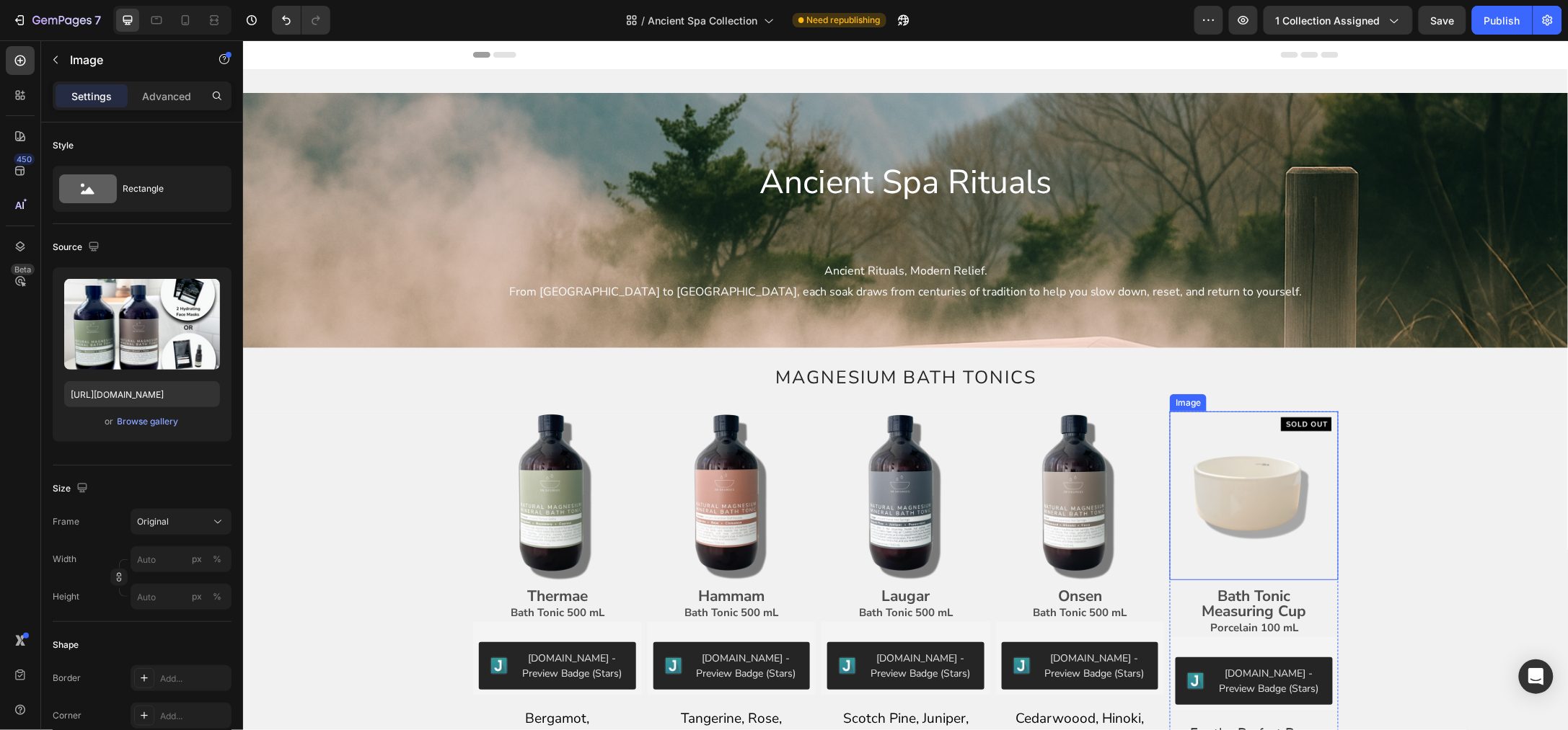
click at [1270, 486] on img at bounding box center [1254, 495] width 169 height 169
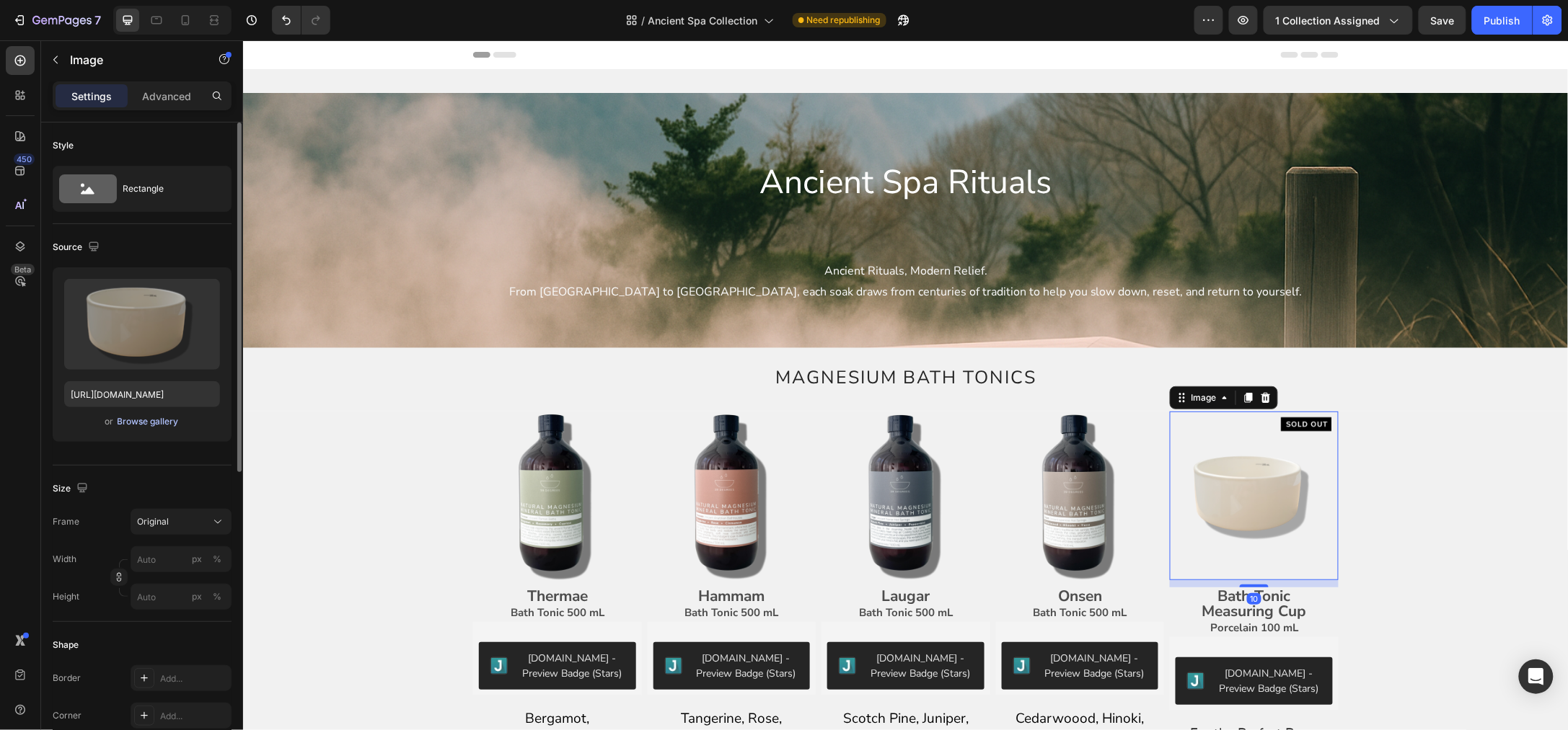
click at [120, 422] on div "Browse gallery" at bounding box center [148, 421] width 61 height 13
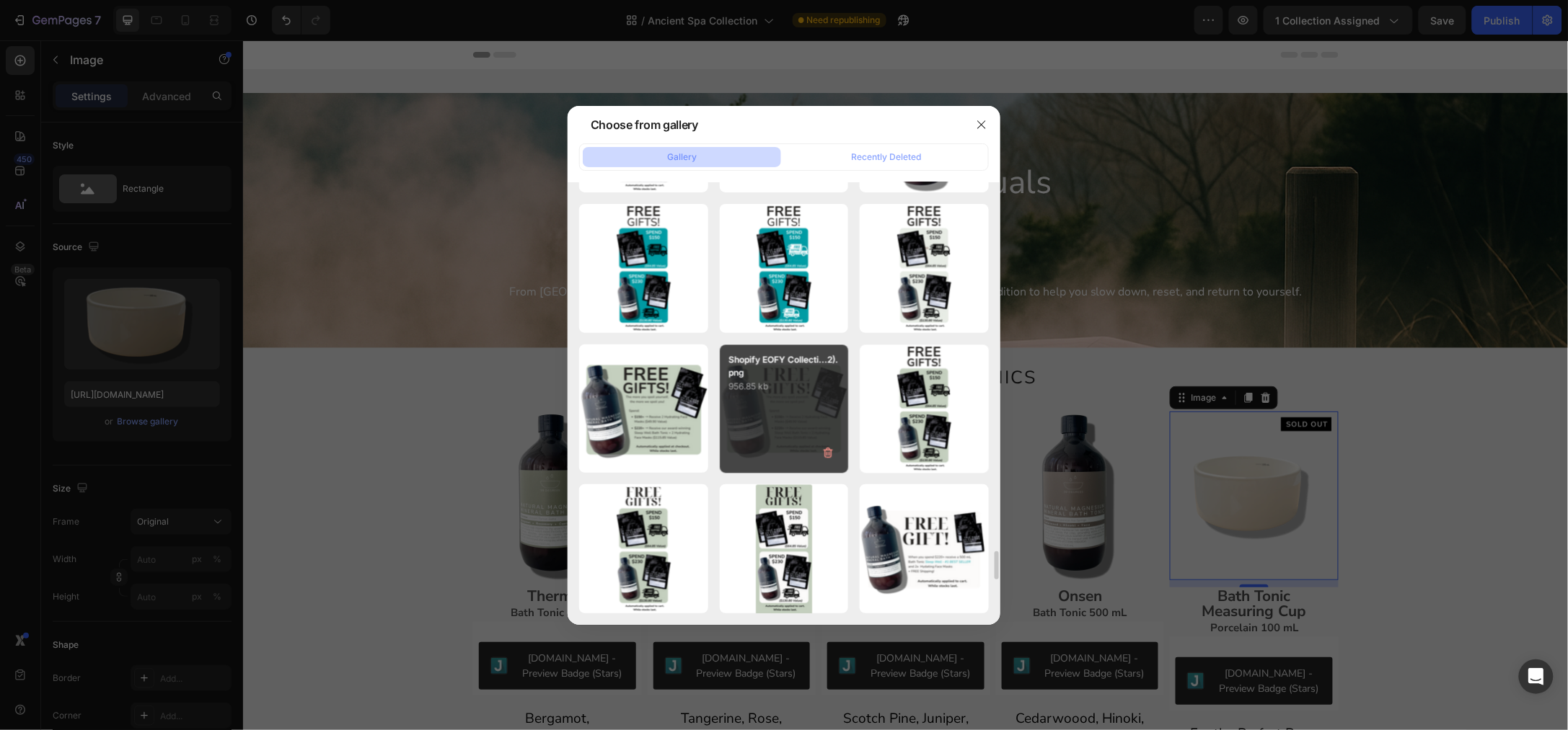
scroll to position [6011, 0]
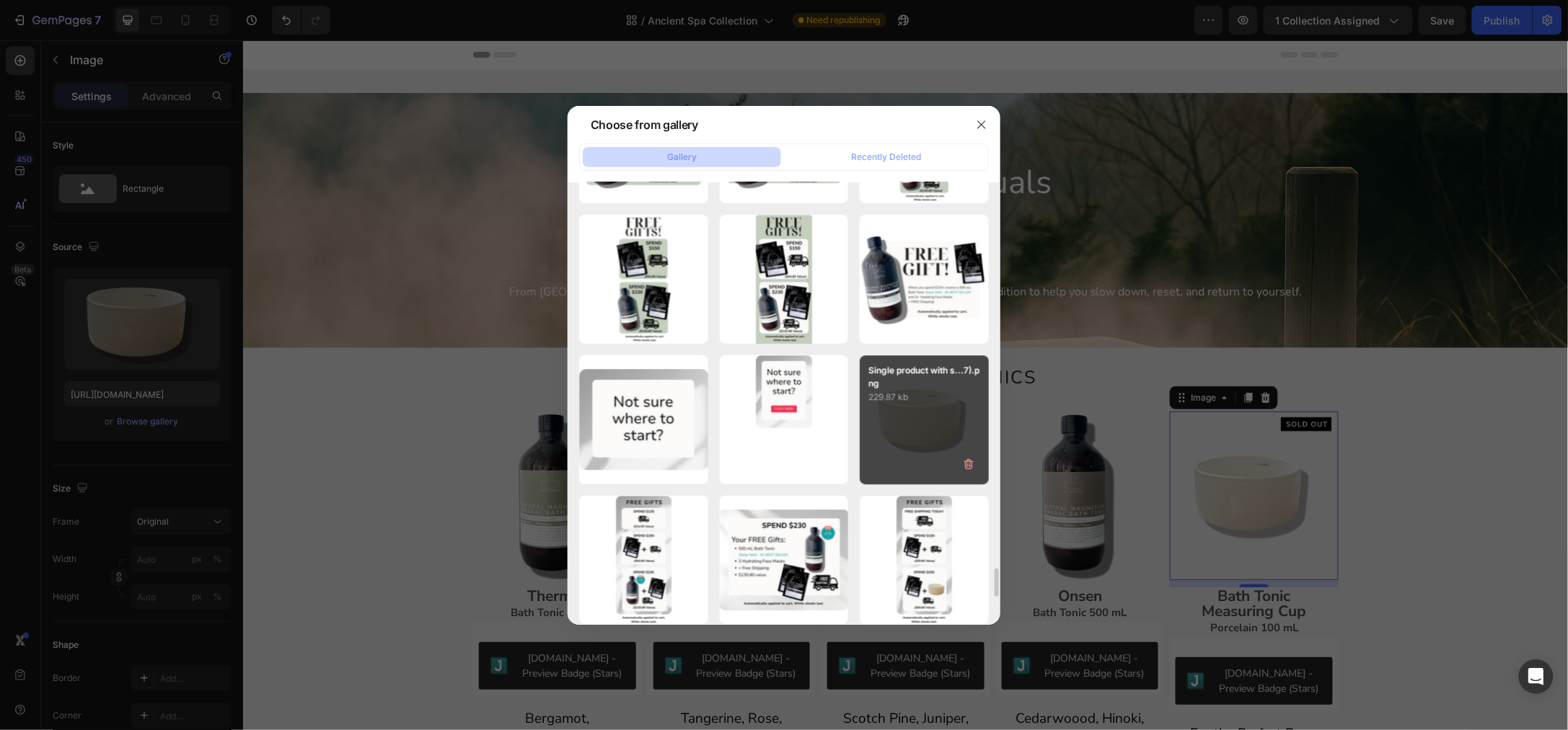
click at [926, 414] on div "Single product with s...7).png 229.87 kb" at bounding box center [923, 420] width 129 height 129
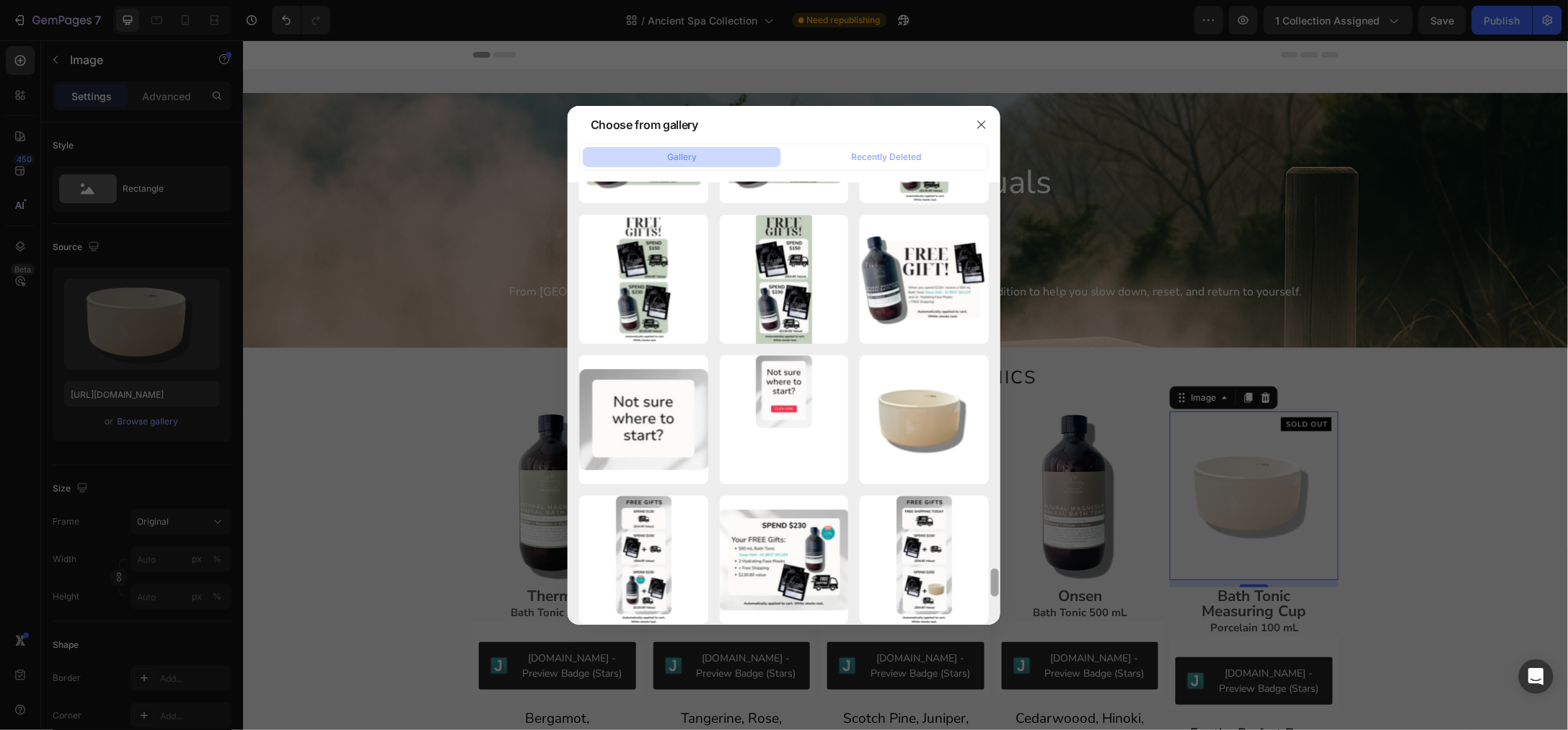
type input "[URL][DOMAIN_NAME]"
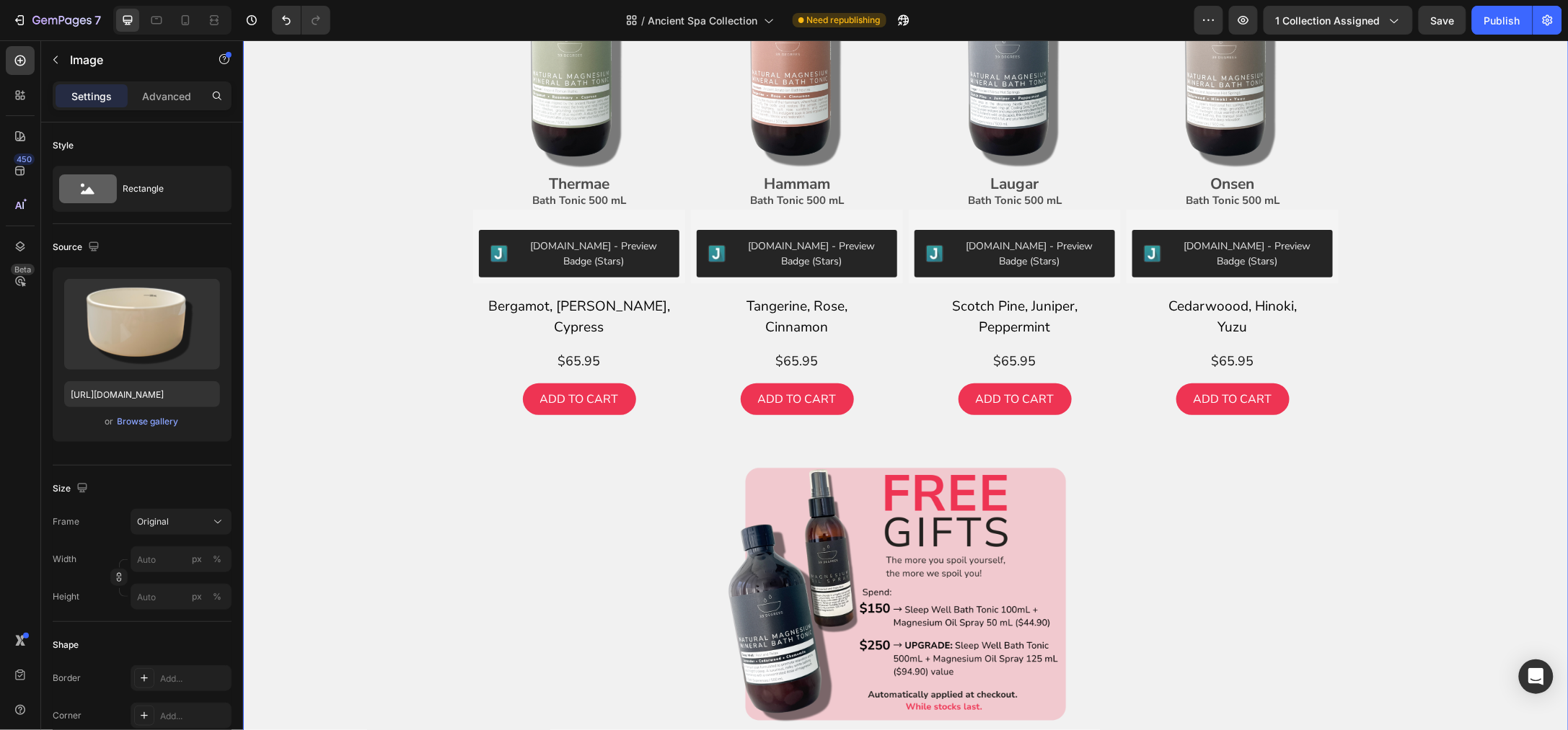
scroll to position [4765, 0]
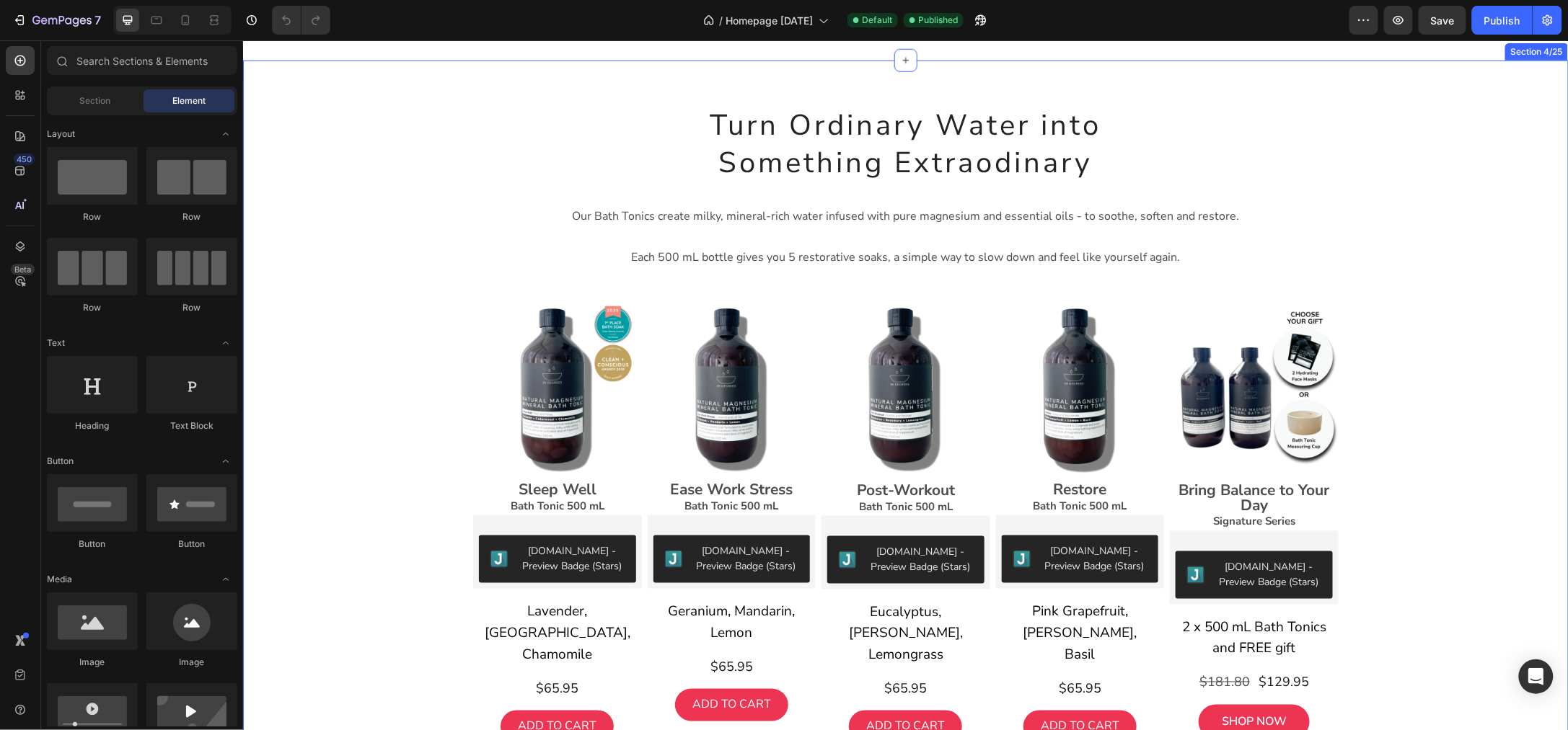
scroll to position [631, 0]
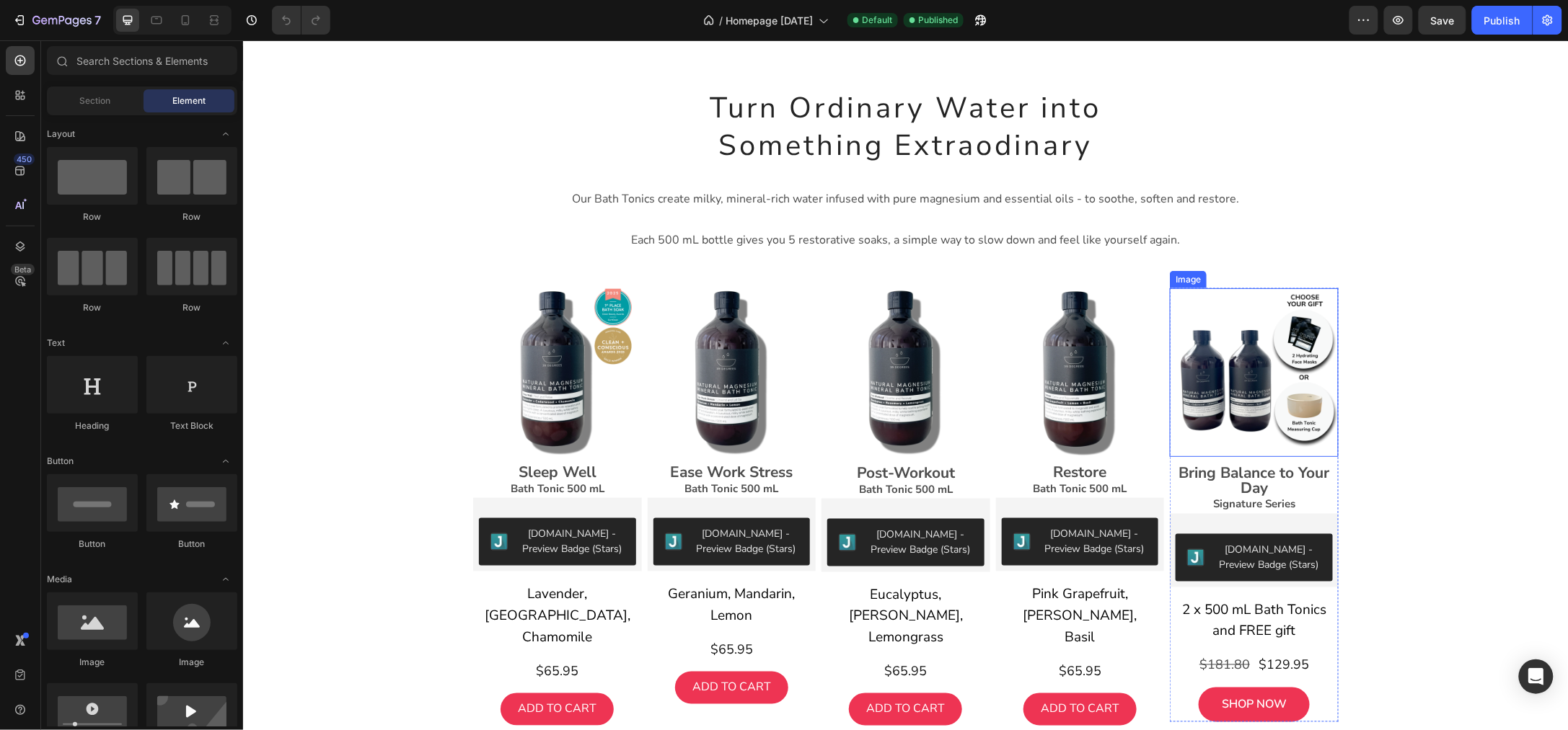
click at [1254, 371] on img at bounding box center [1254, 372] width 169 height 169
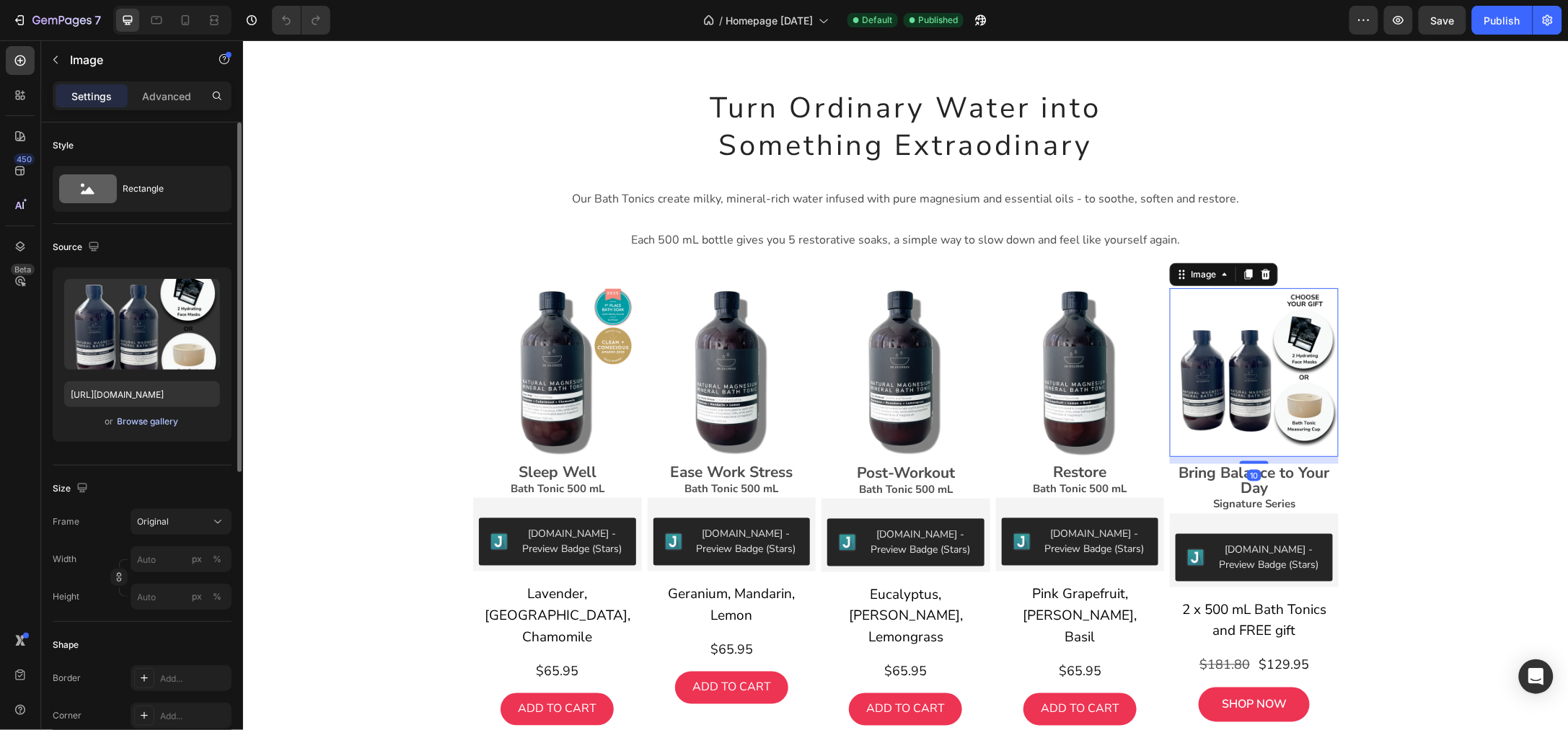
click at [158, 419] on div "Browse gallery" at bounding box center [148, 421] width 61 height 13
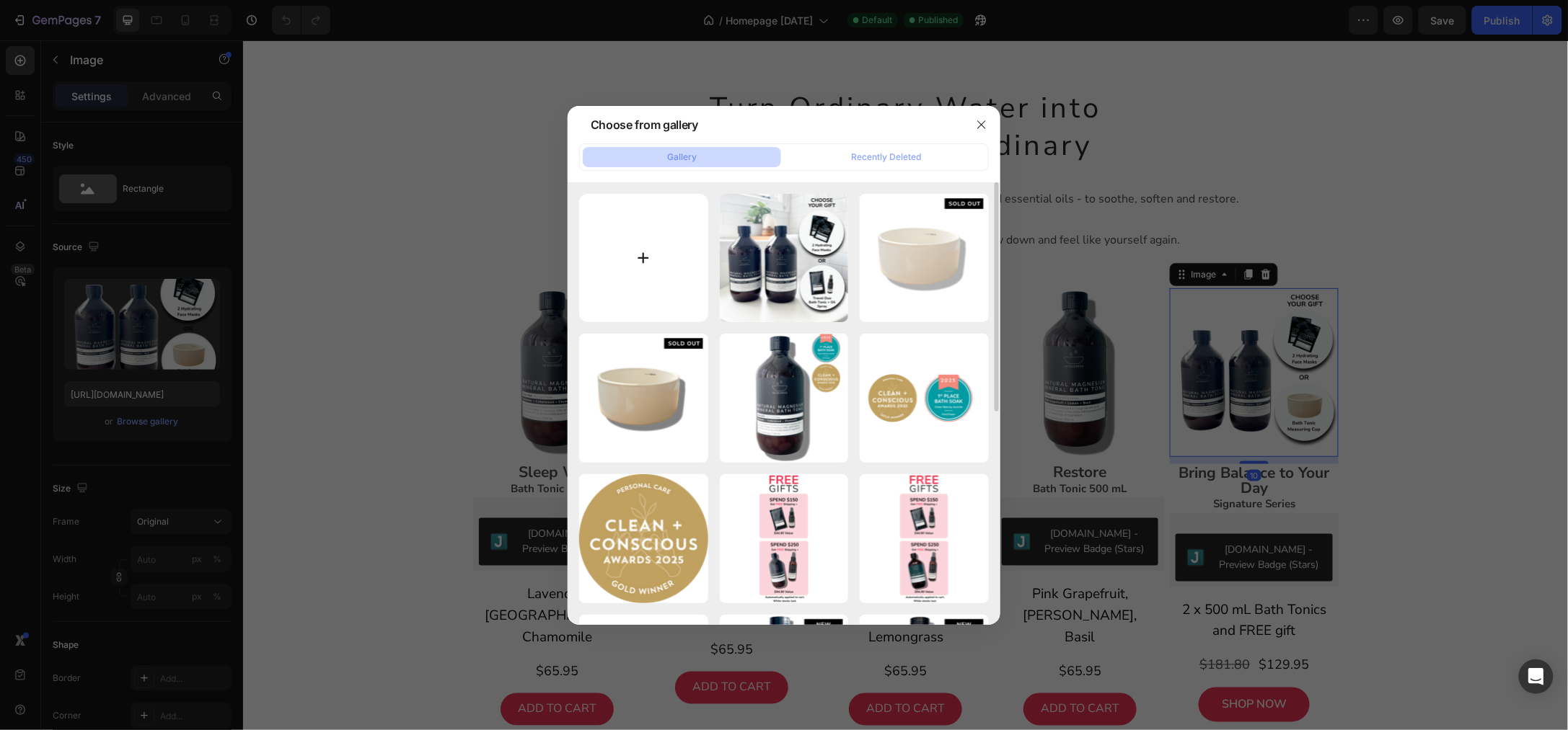
click at [638, 262] on input "file" at bounding box center [643, 258] width 129 height 129
type input "C:\fakepath\Shopify Product Images Standard - 2025-08-27T103001.722.png"
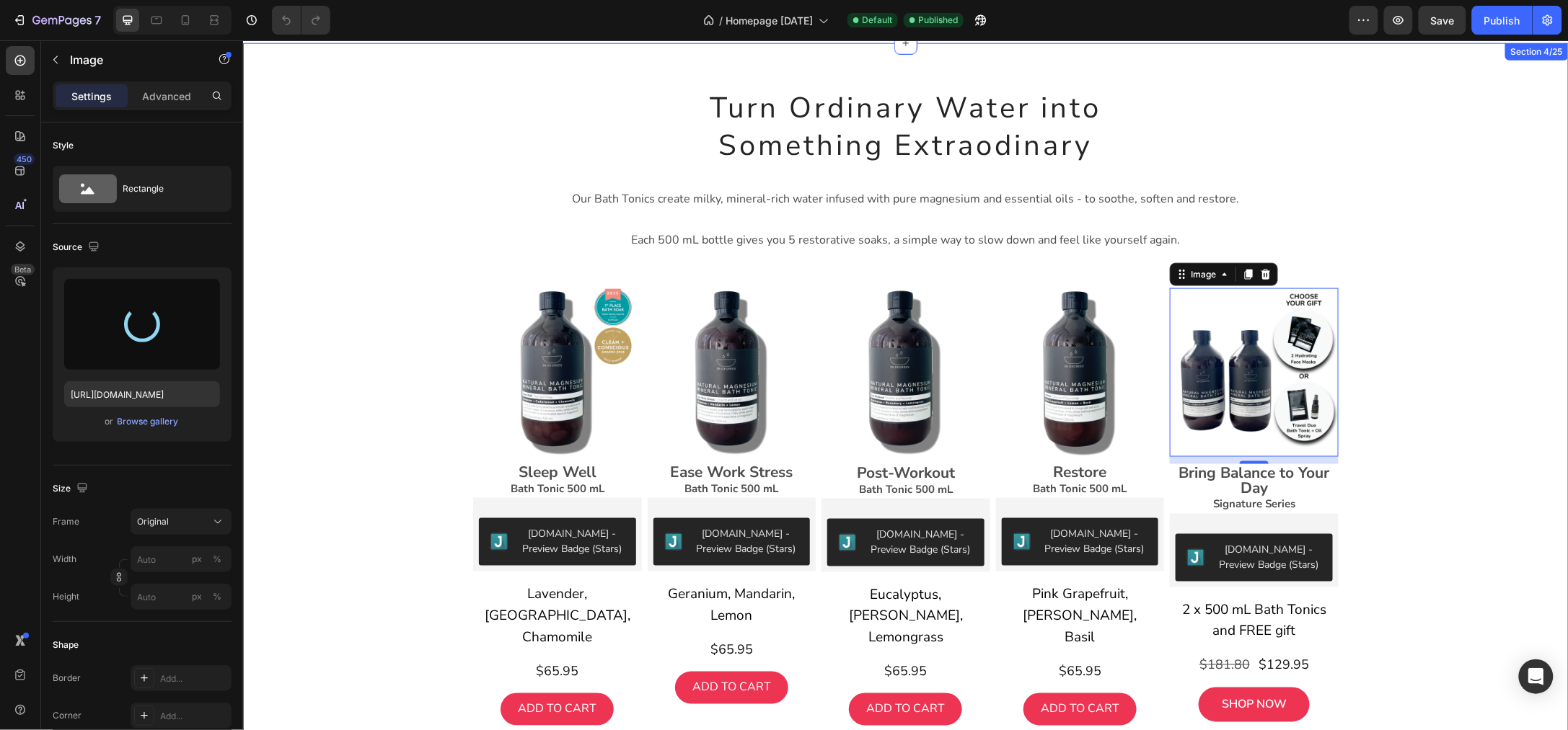
type input "https://cdn.shopify.com/s/files/1/0045/6828/5299/files/gempages_508703347822298…"
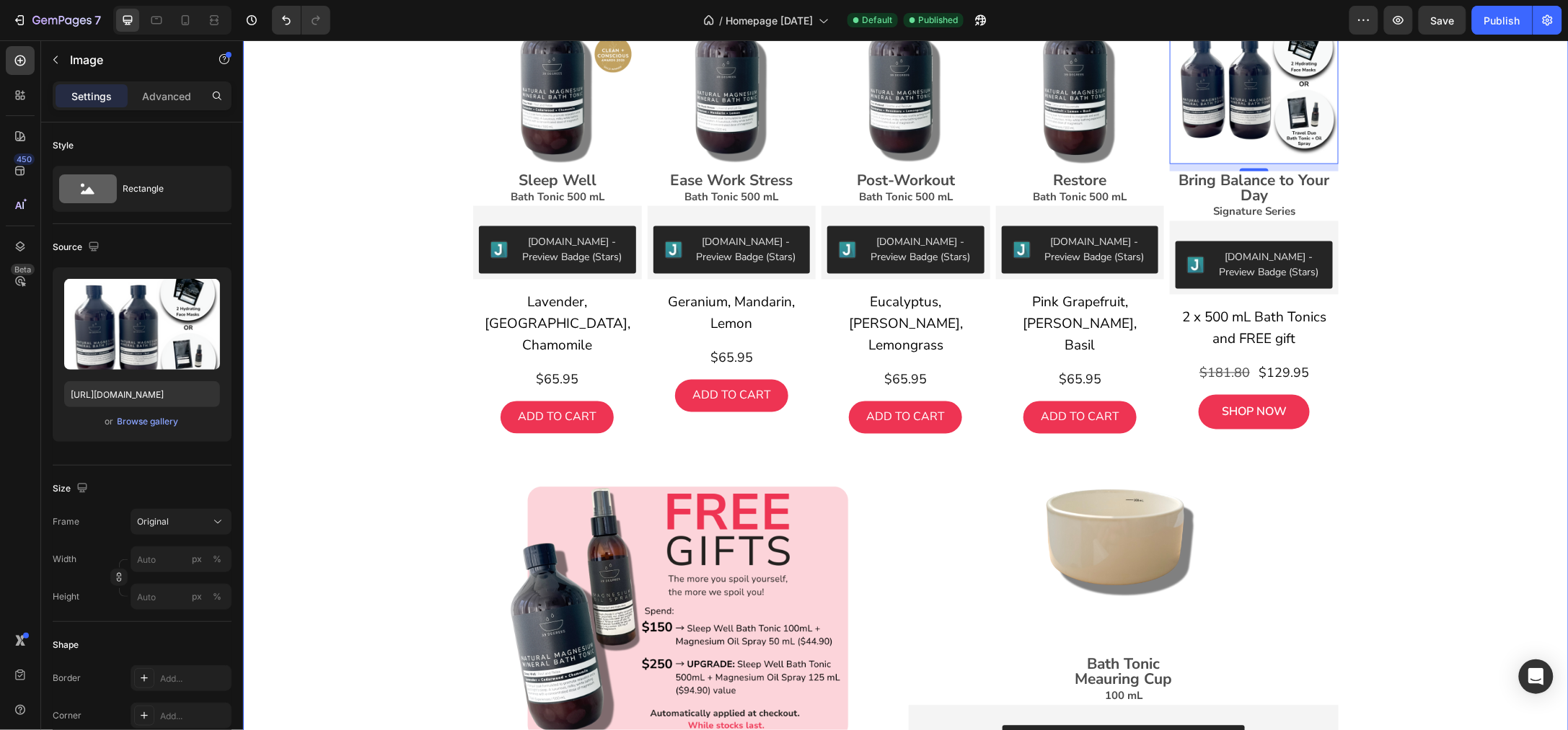
scroll to position [991, 0]
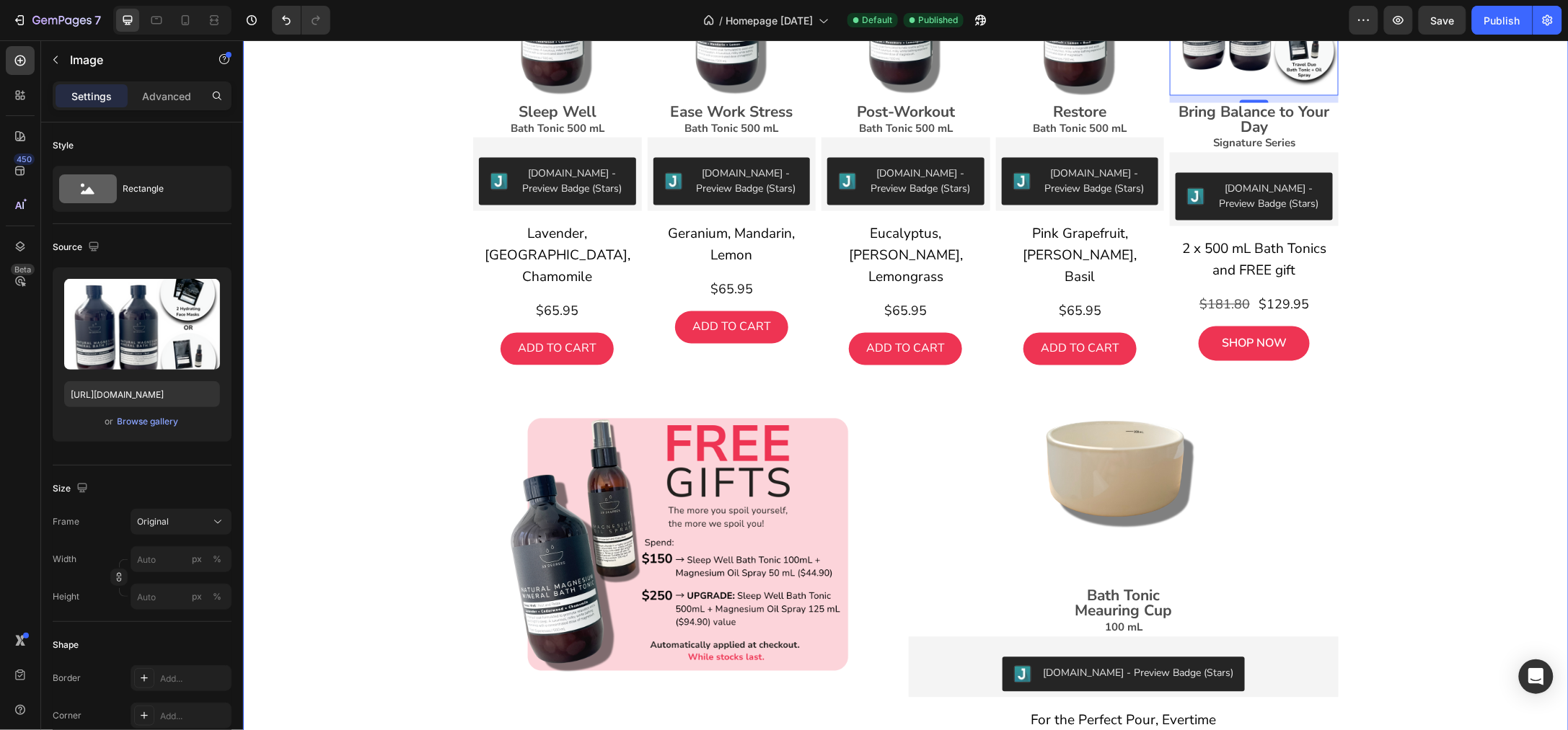
click at [1416, 278] on div "Turn Ordinary Water into Something Extraodinary Heading Our Bath Tonics create …" at bounding box center [905, 425] width 1325 height 1441
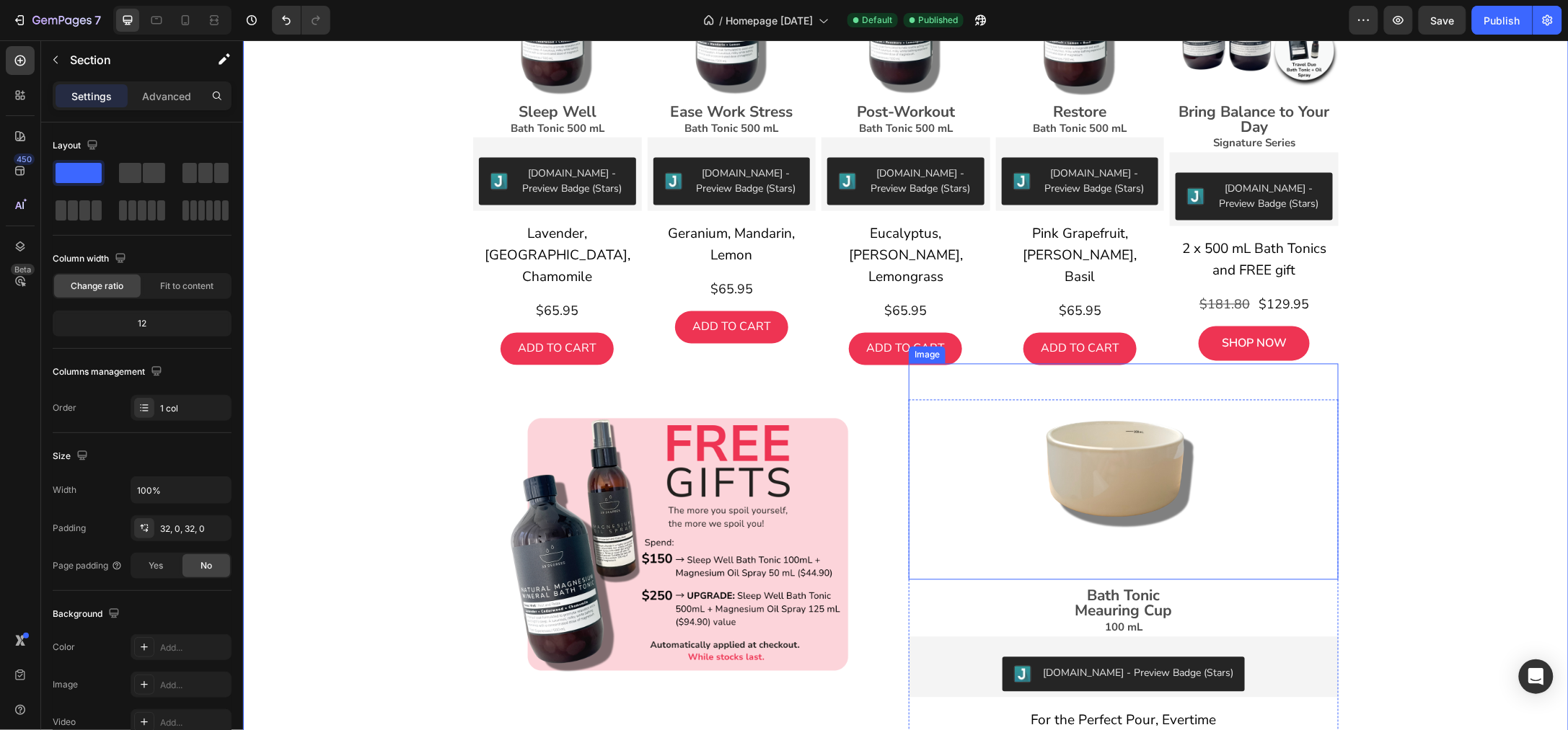
click at [1128, 465] on img at bounding box center [1122, 471] width 216 height 216
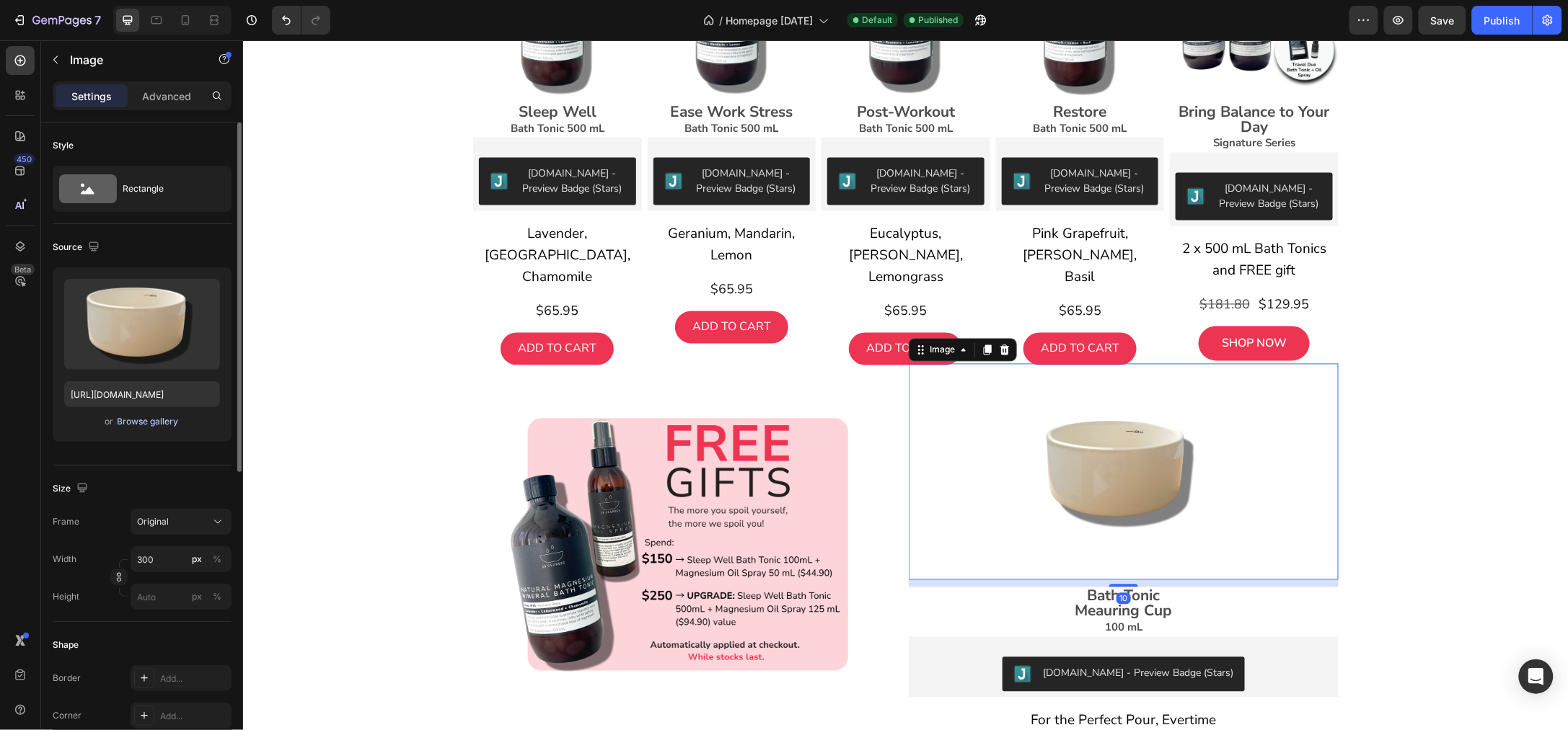
click at [127, 419] on div "Browse gallery" at bounding box center [148, 421] width 61 height 13
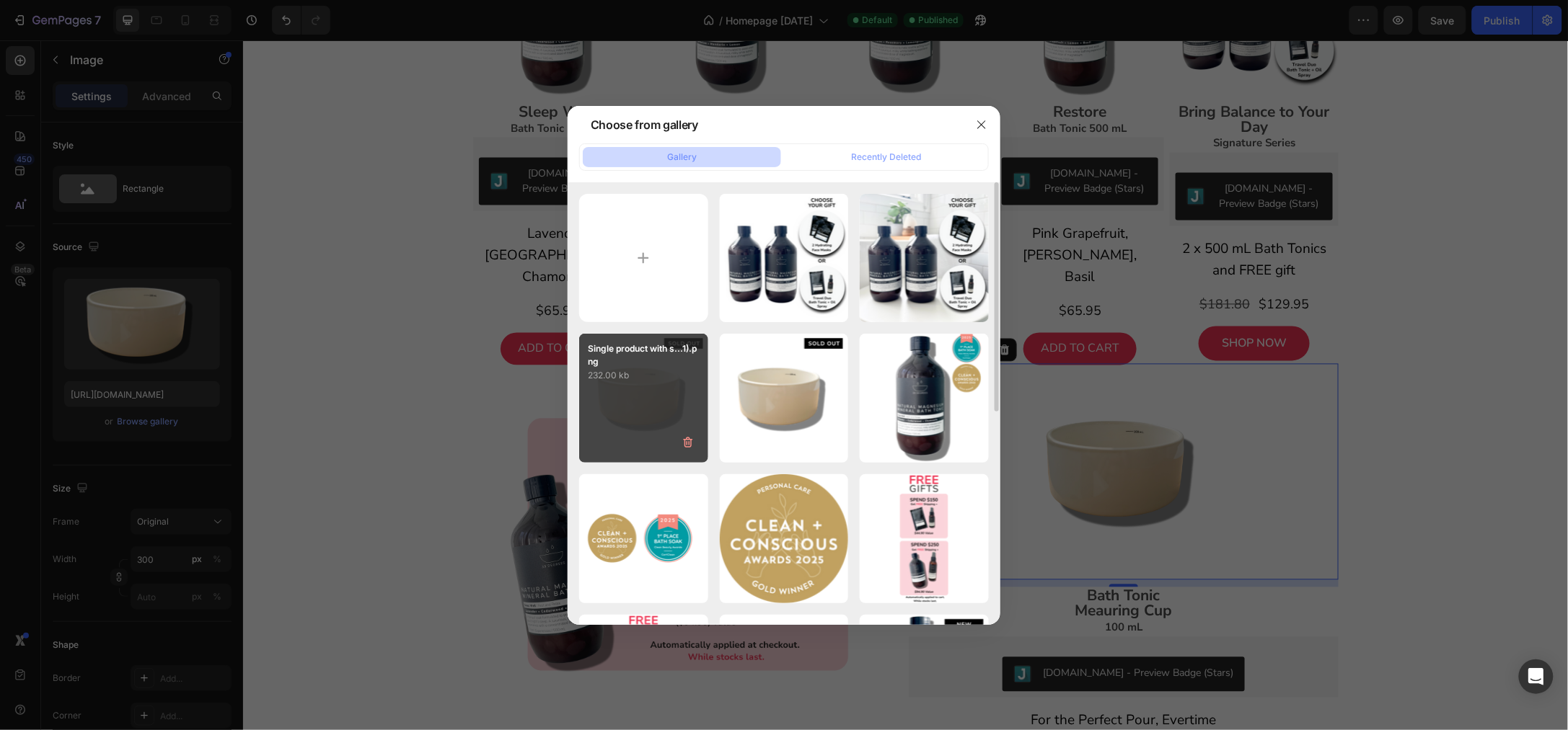
click at [660, 385] on div "Single product with s...1).png 232.00 kb" at bounding box center [643, 398] width 129 height 129
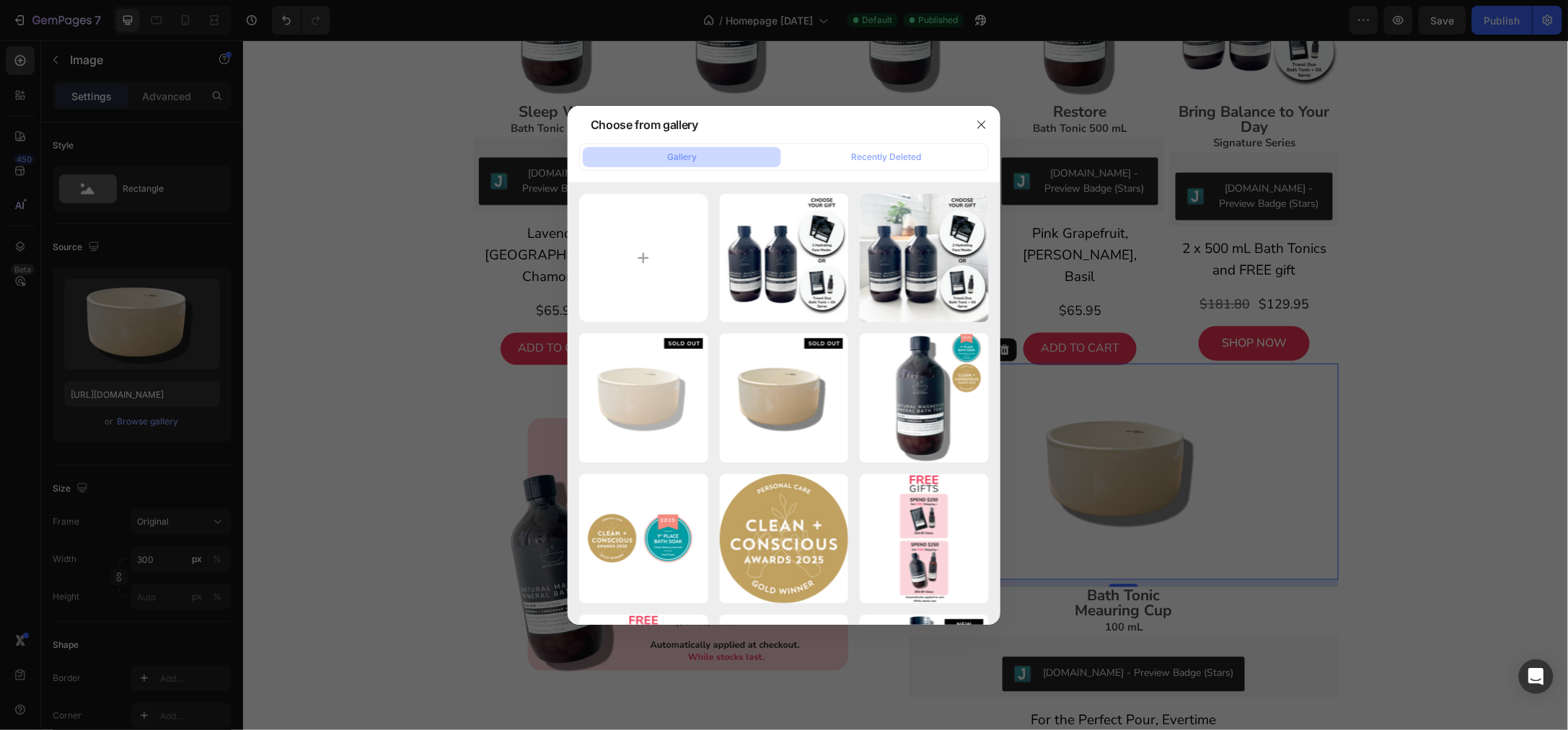
type input "[URL][DOMAIN_NAME]"
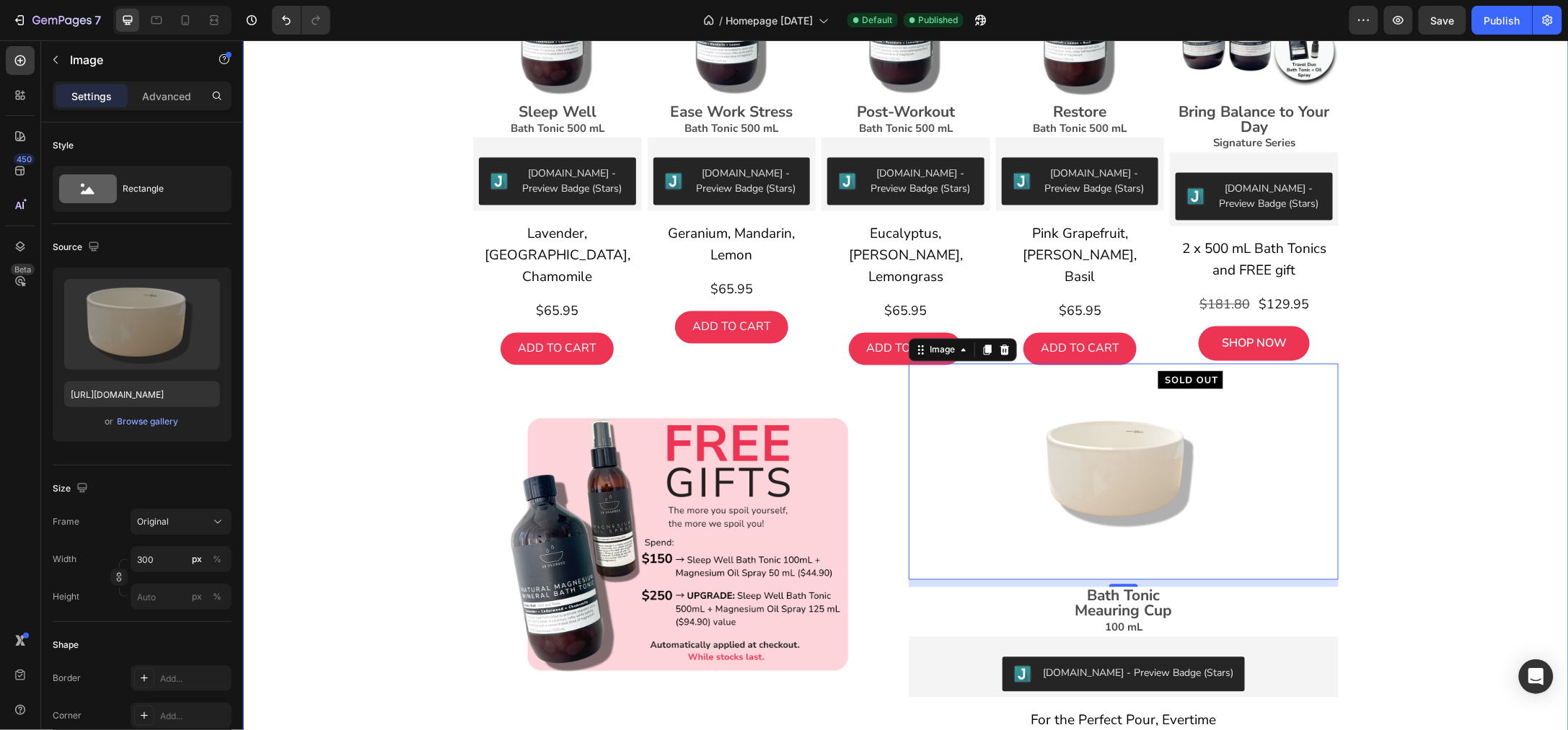
click at [1419, 186] on div "Turn Ordinary Water into Something Extraodinary Heading Our Bath Tonics create …" at bounding box center [905, 425] width 1325 height 1441
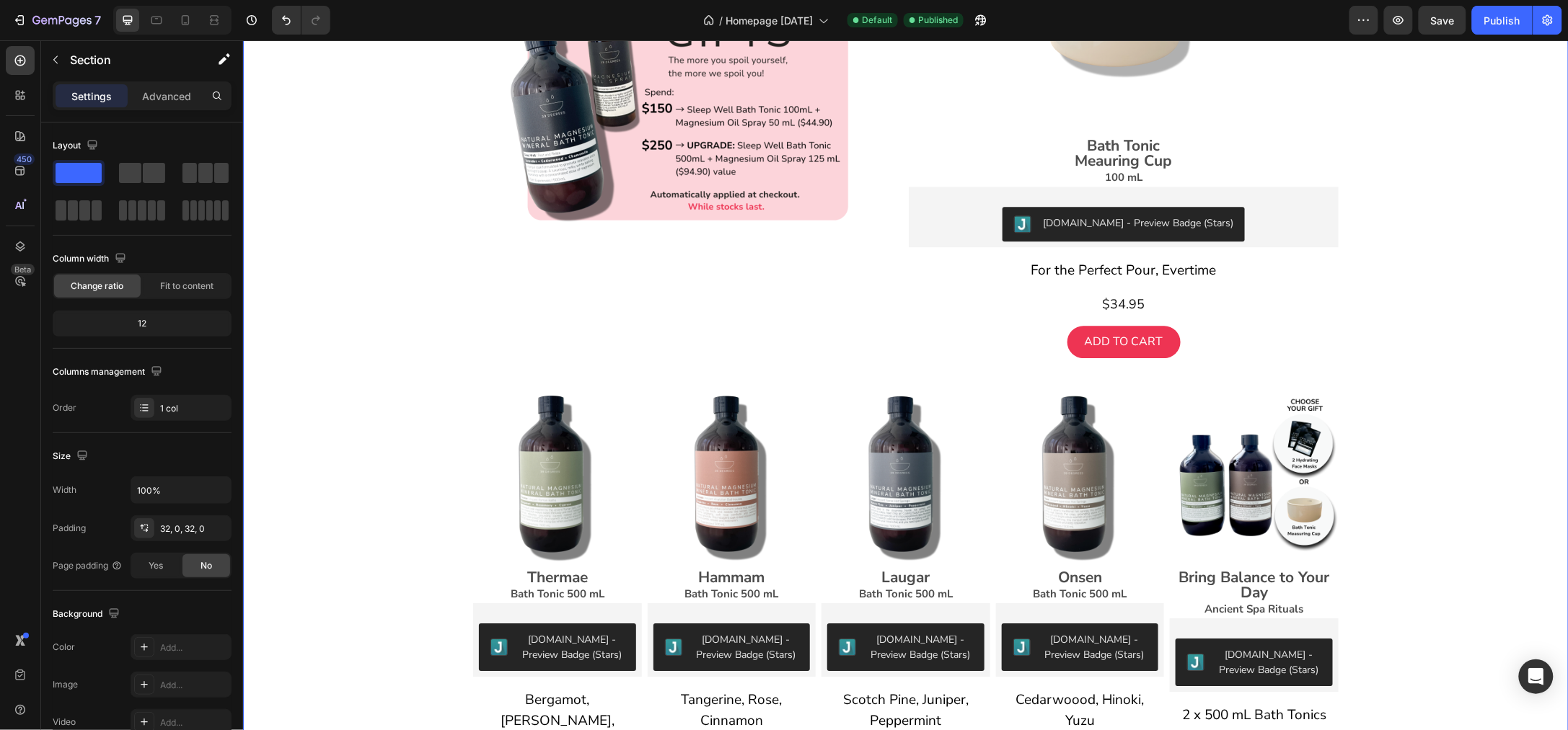
scroll to position [1531, 0]
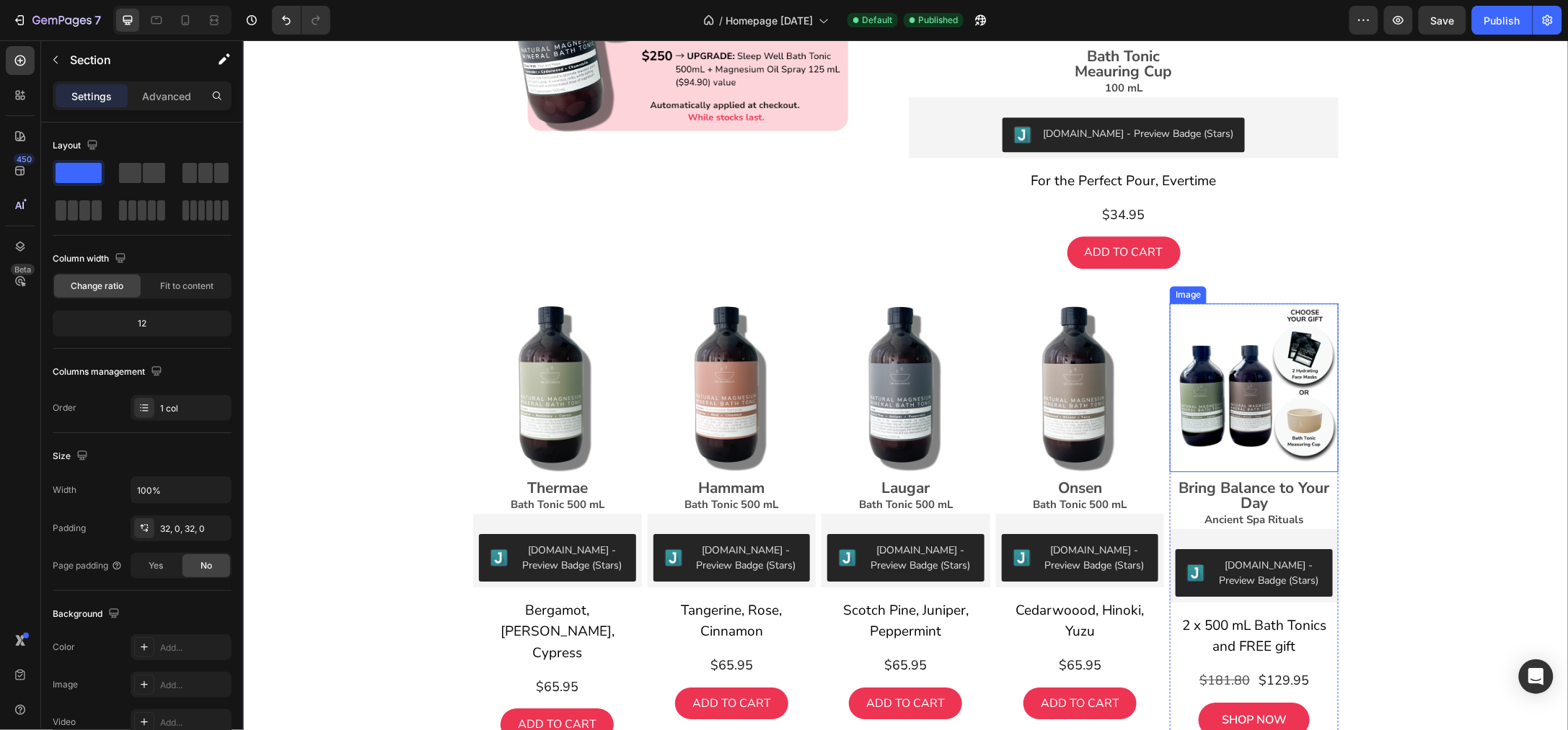
click at [1250, 401] on img at bounding box center [1254, 387] width 169 height 169
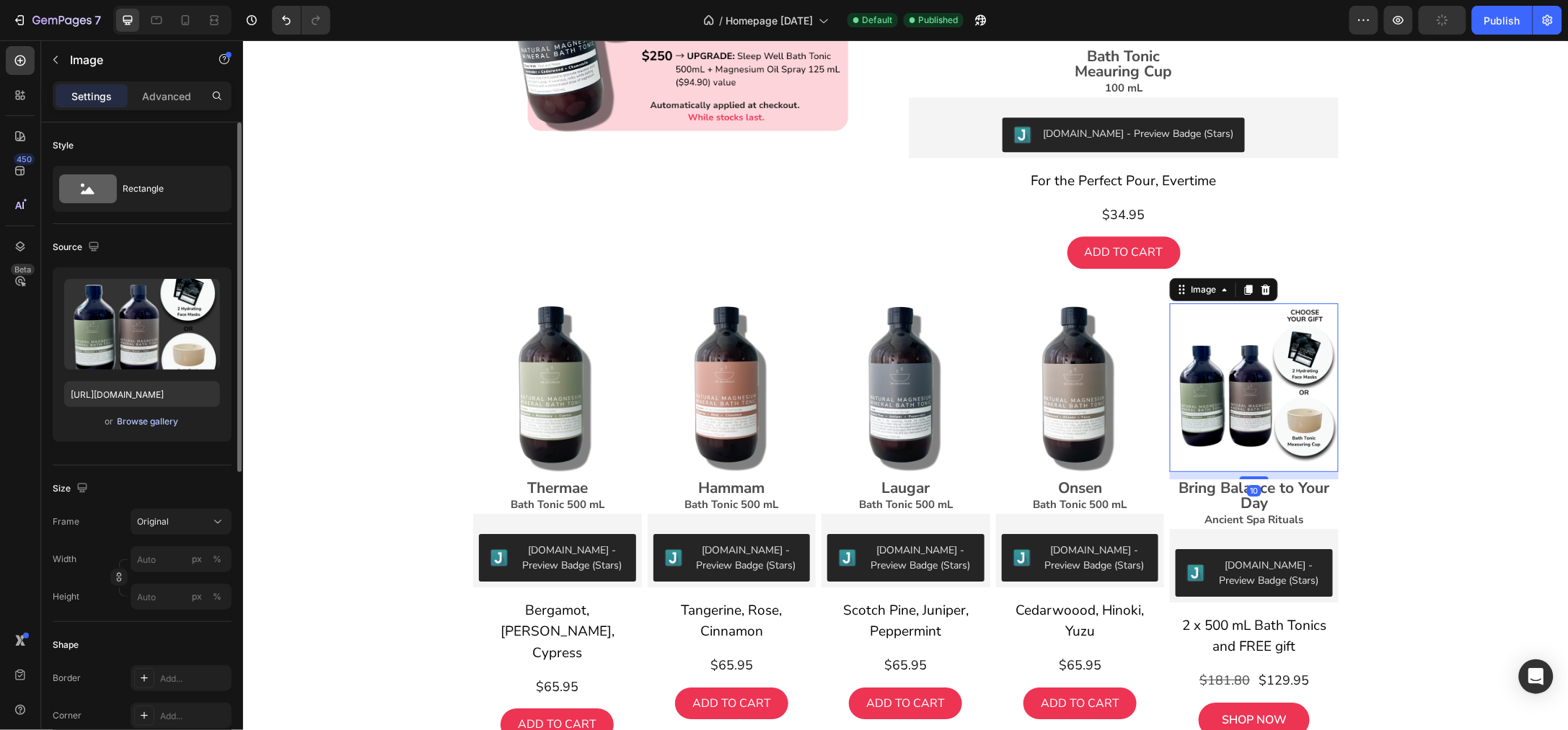
click at [162, 420] on div "Browse gallery" at bounding box center [148, 421] width 61 height 13
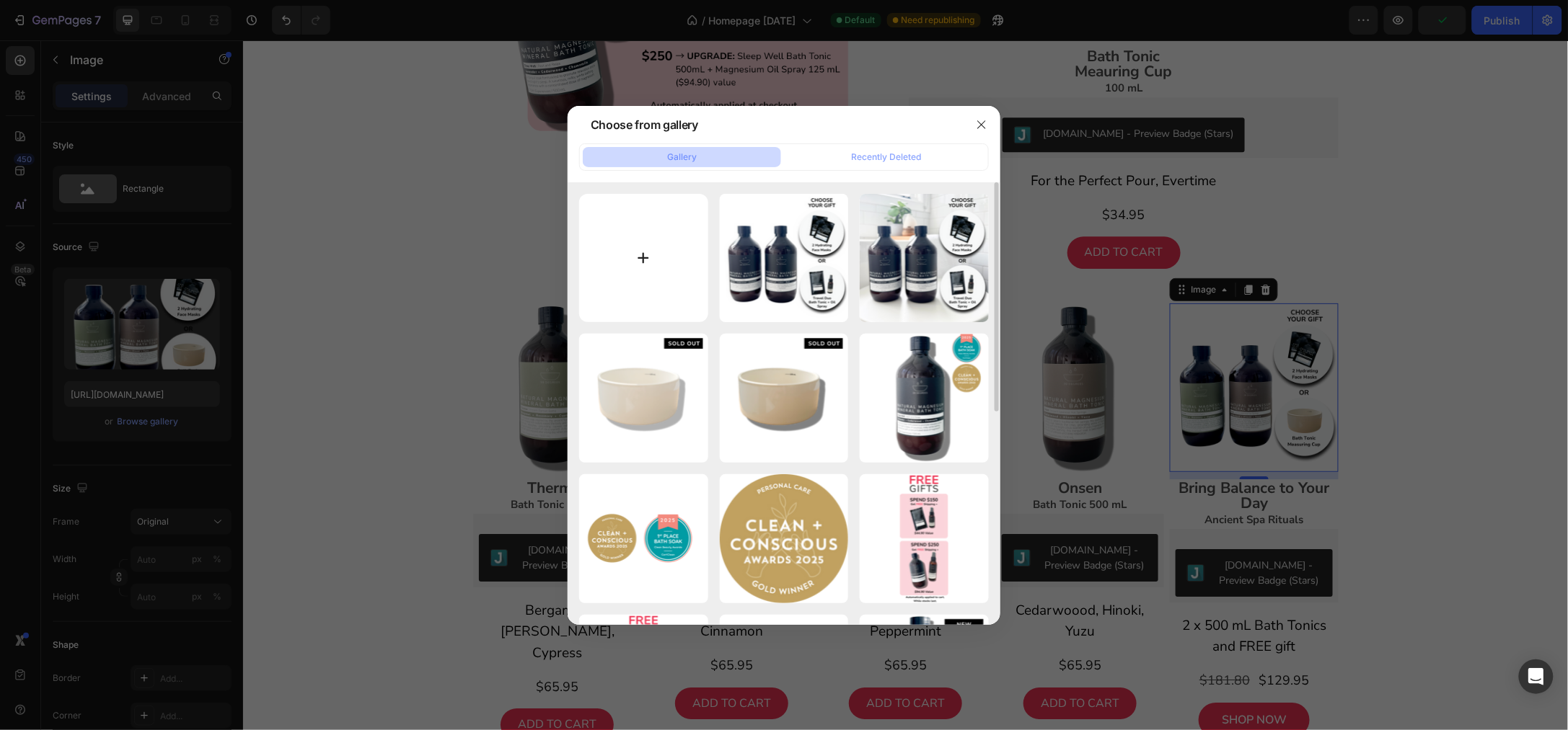
click at [651, 257] on input "file" at bounding box center [643, 258] width 129 height 129
type input "C:\fakepath\Shopify Product Images Standard - 2025-08-27T103030.754.png"
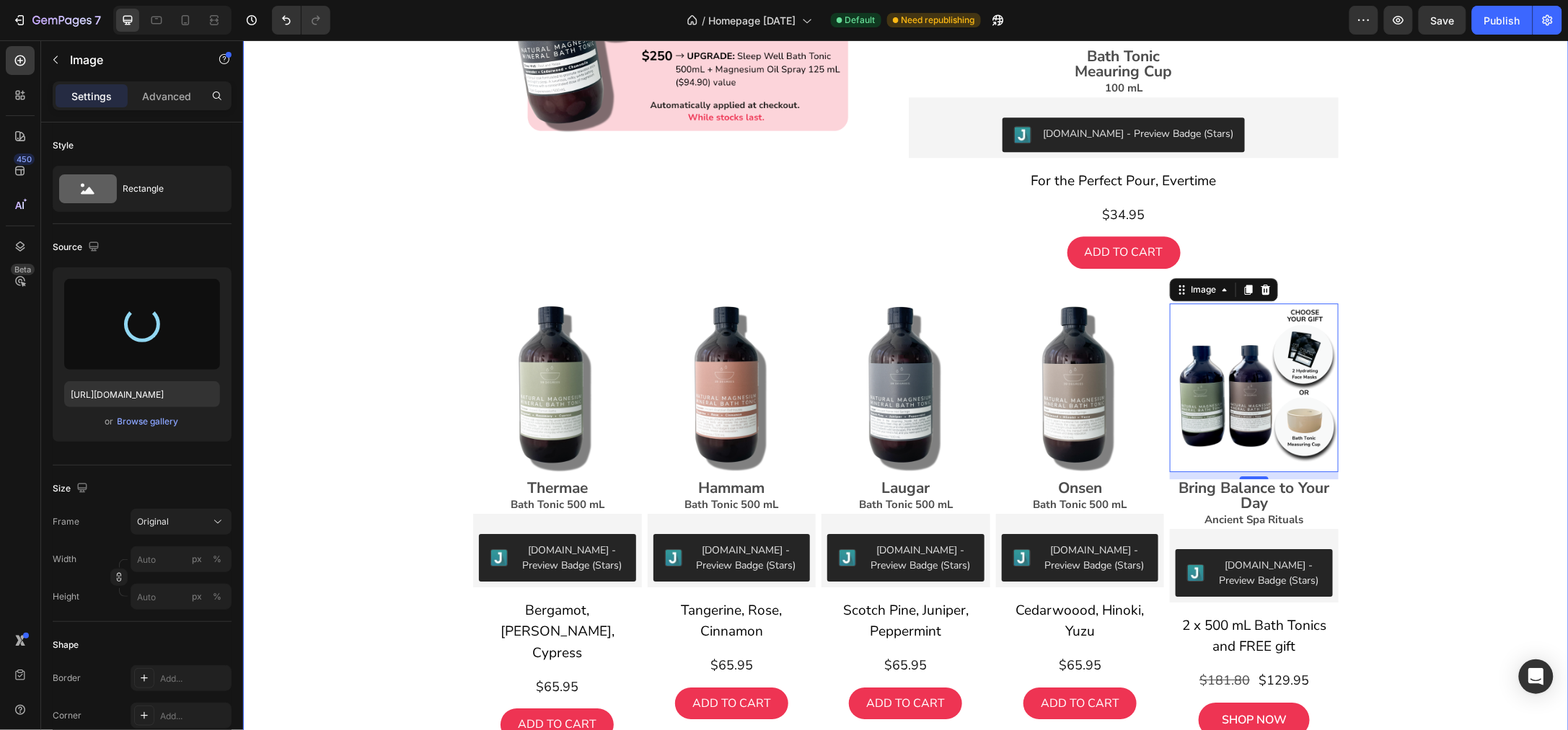
type input "https://cdn.shopify.com/s/files/1/0045/6828/5299/files/gempages_508703347822298…"
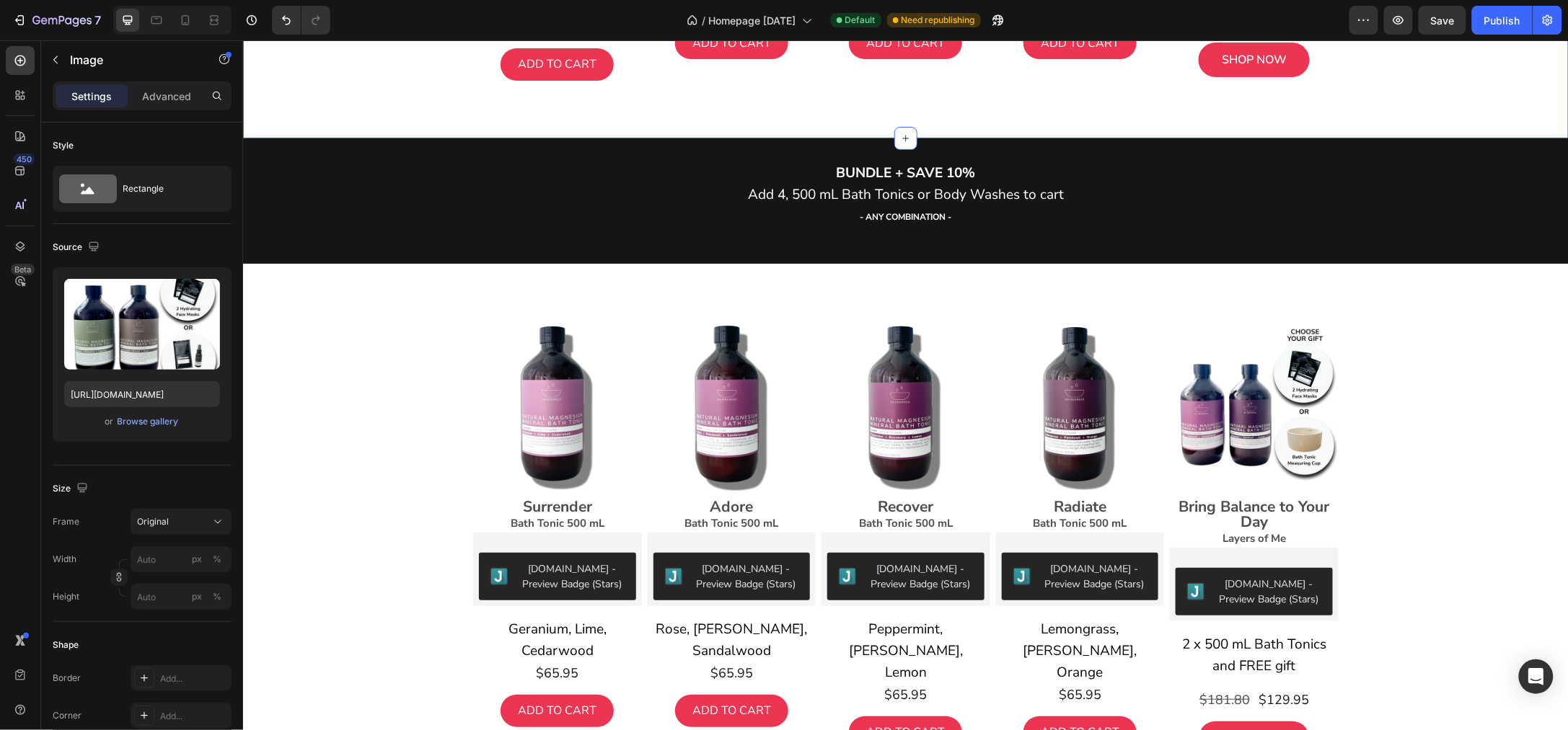
scroll to position [2251, 0]
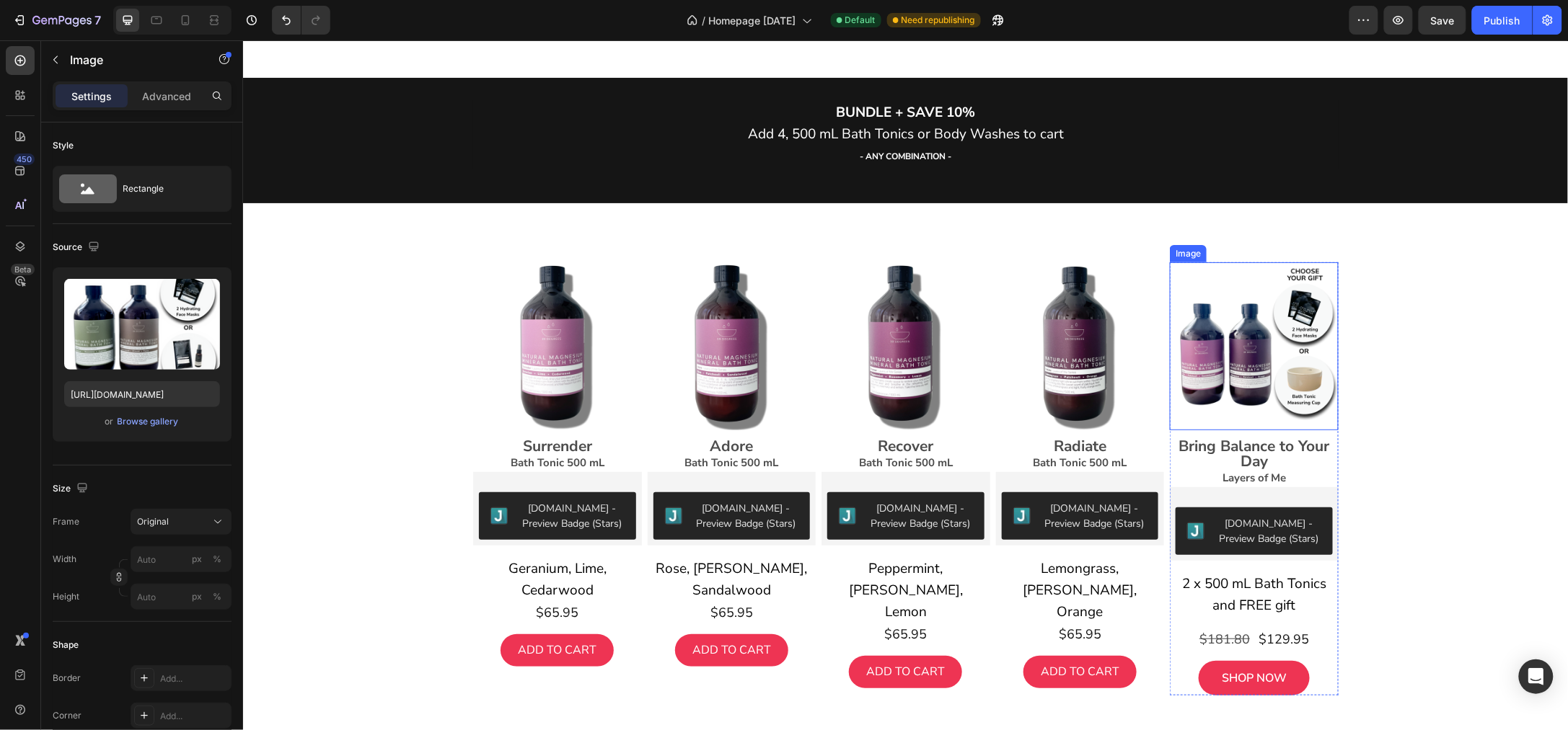
click at [1231, 353] on img at bounding box center [1254, 346] width 169 height 169
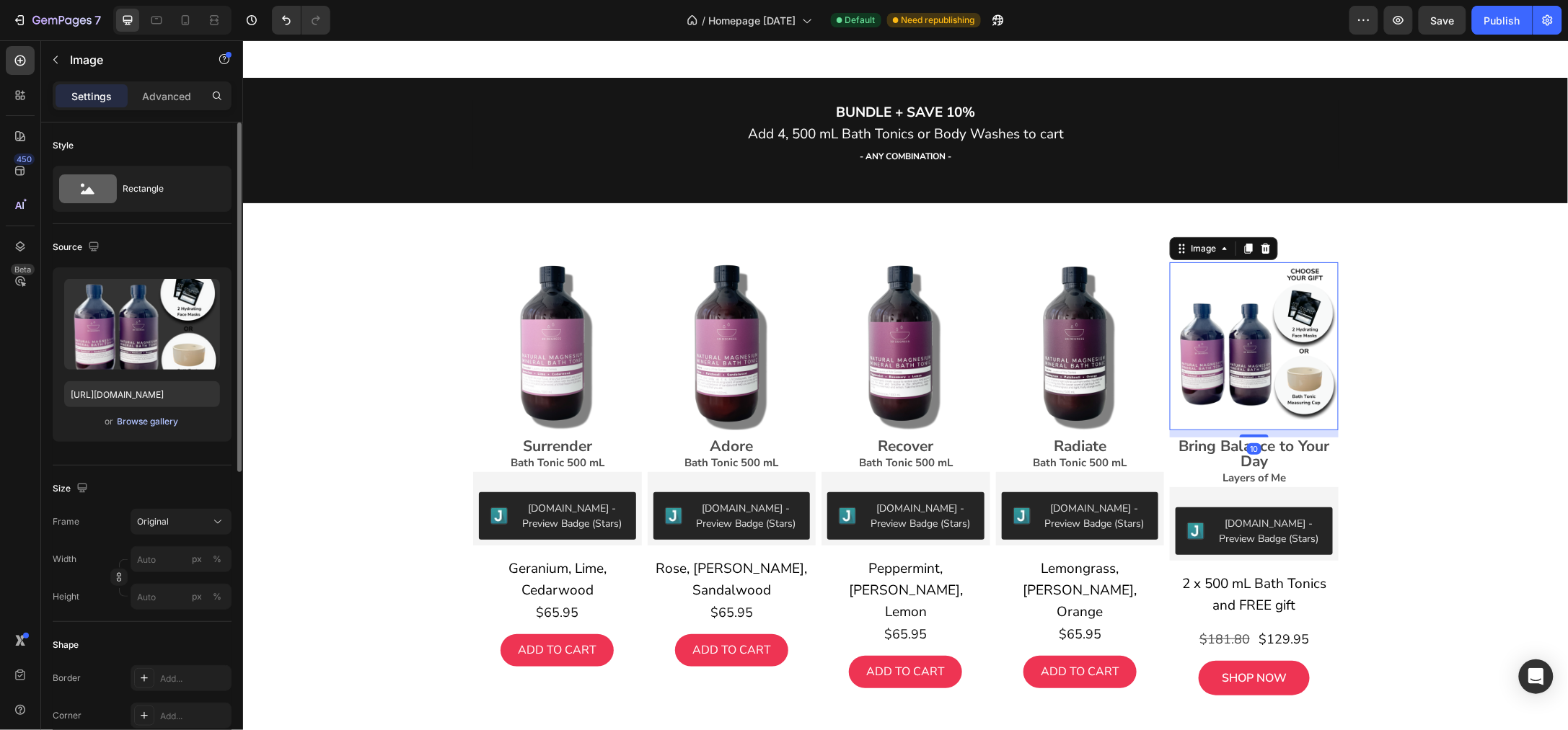
click at [153, 423] on div "Browse gallery" at bounding box center [148, 421] width 61 height 13
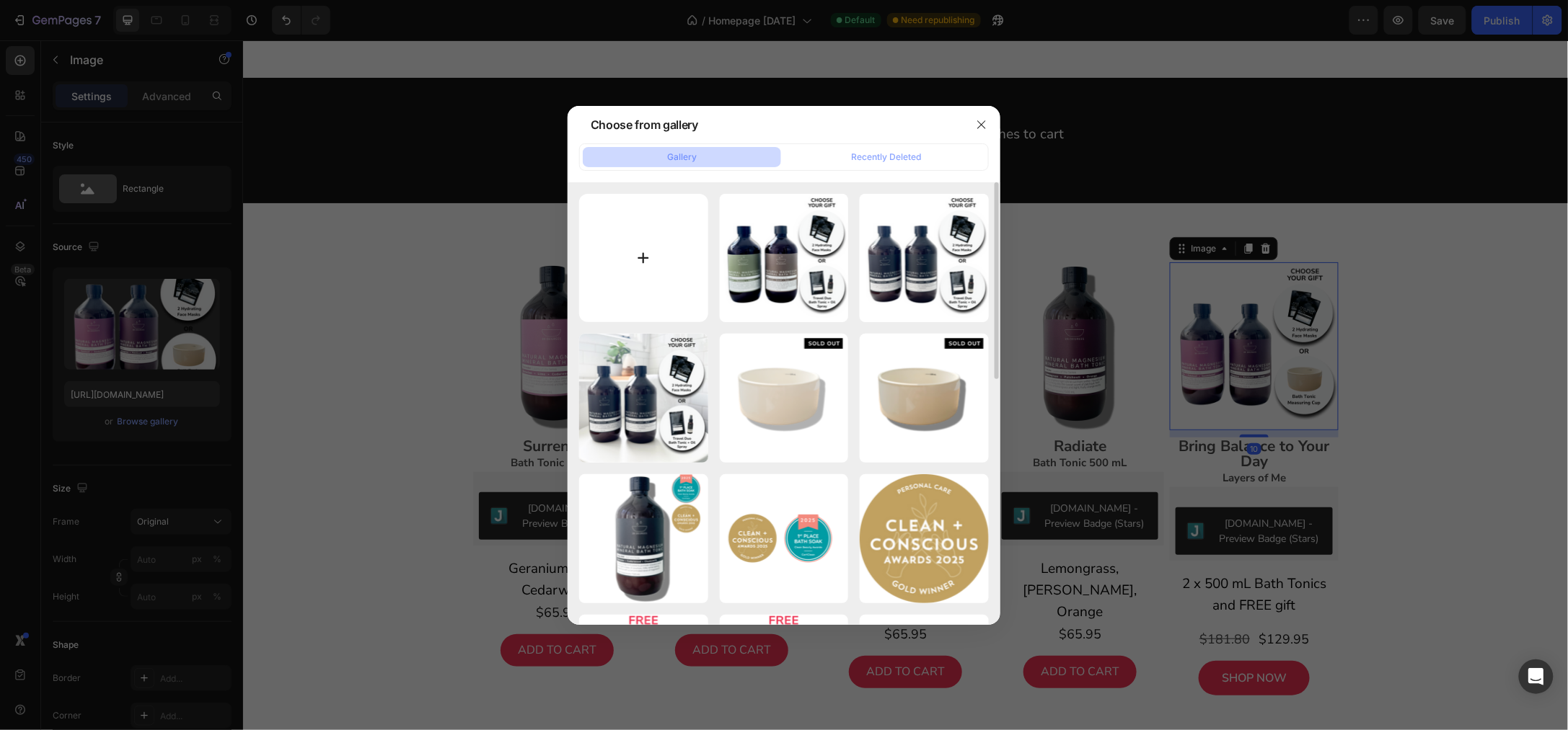
click at [663, 258] on input "file" at bounding box center [643, 258] width 129 height 129
type input "C:\fakepath\Shopify Product Images Standard - 2025-08-27T103053.903.png"
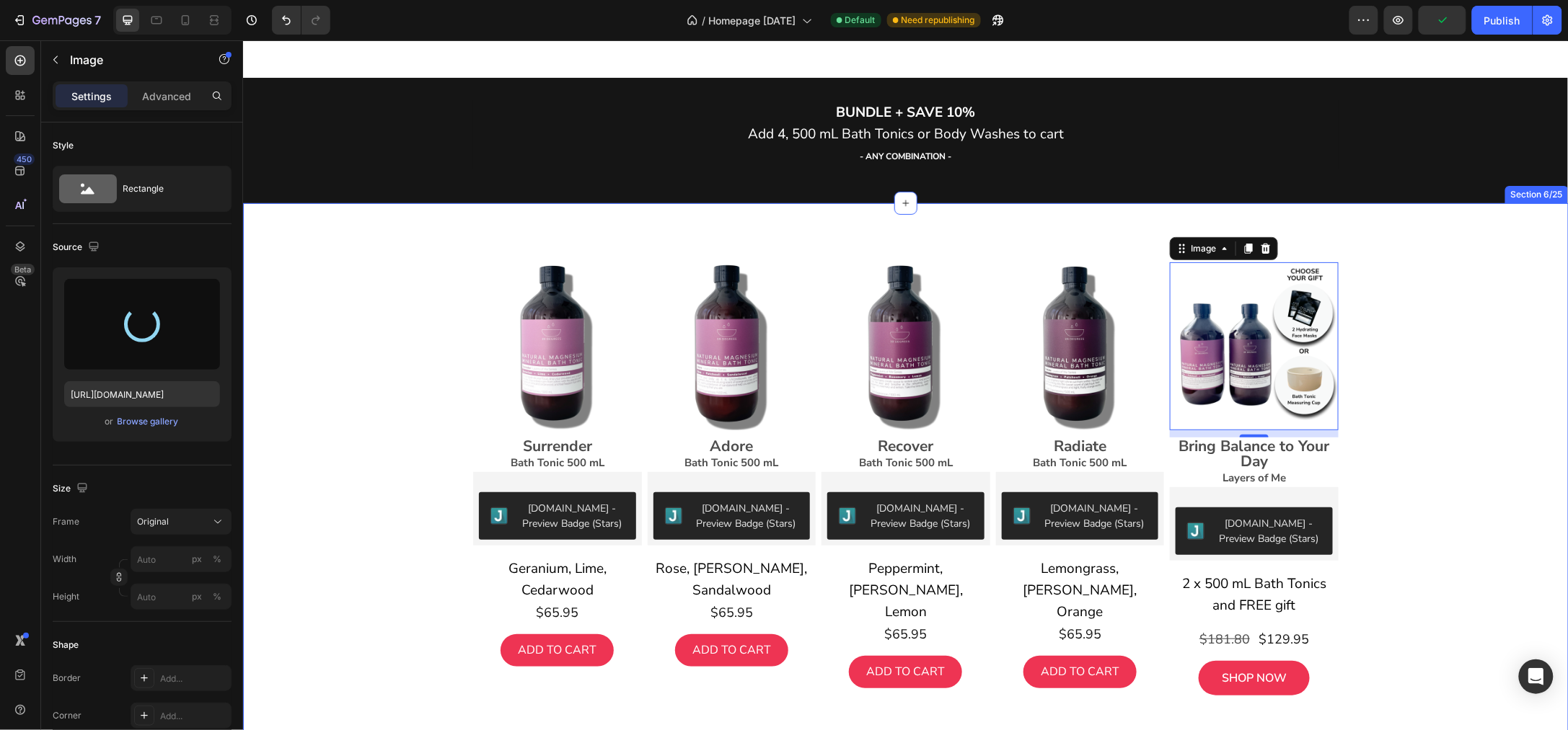
type input "https://cdn.shopify.com/s/files/1/0045/6828/5299/files/gempages_508703347822298…"
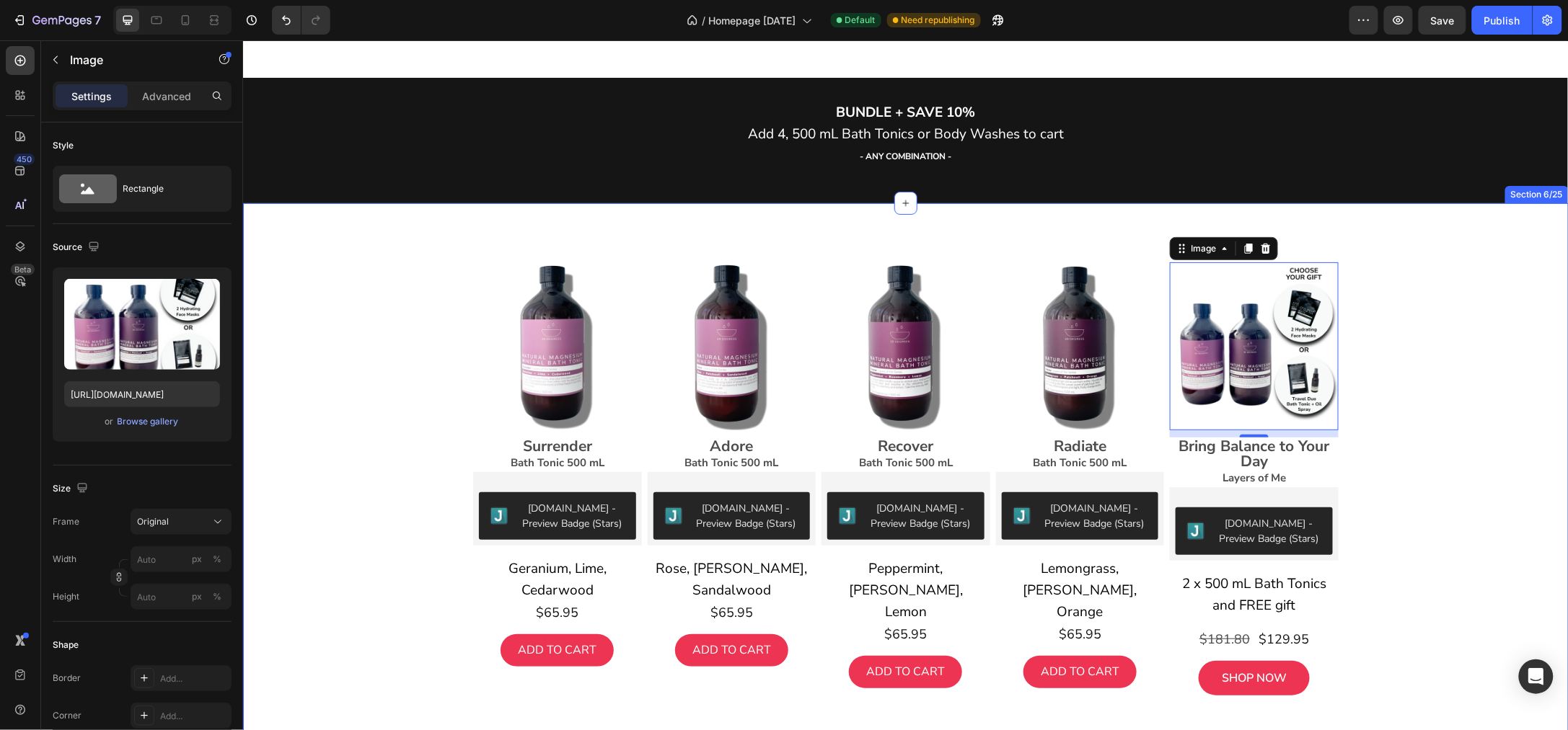
click at [1440, 338] on div "Image Surrender Bath Tonic 500 mL Text Block Judge.me - Preview Badge (Stars) J…" at bounding box center [905, 503] width 1325 height 557
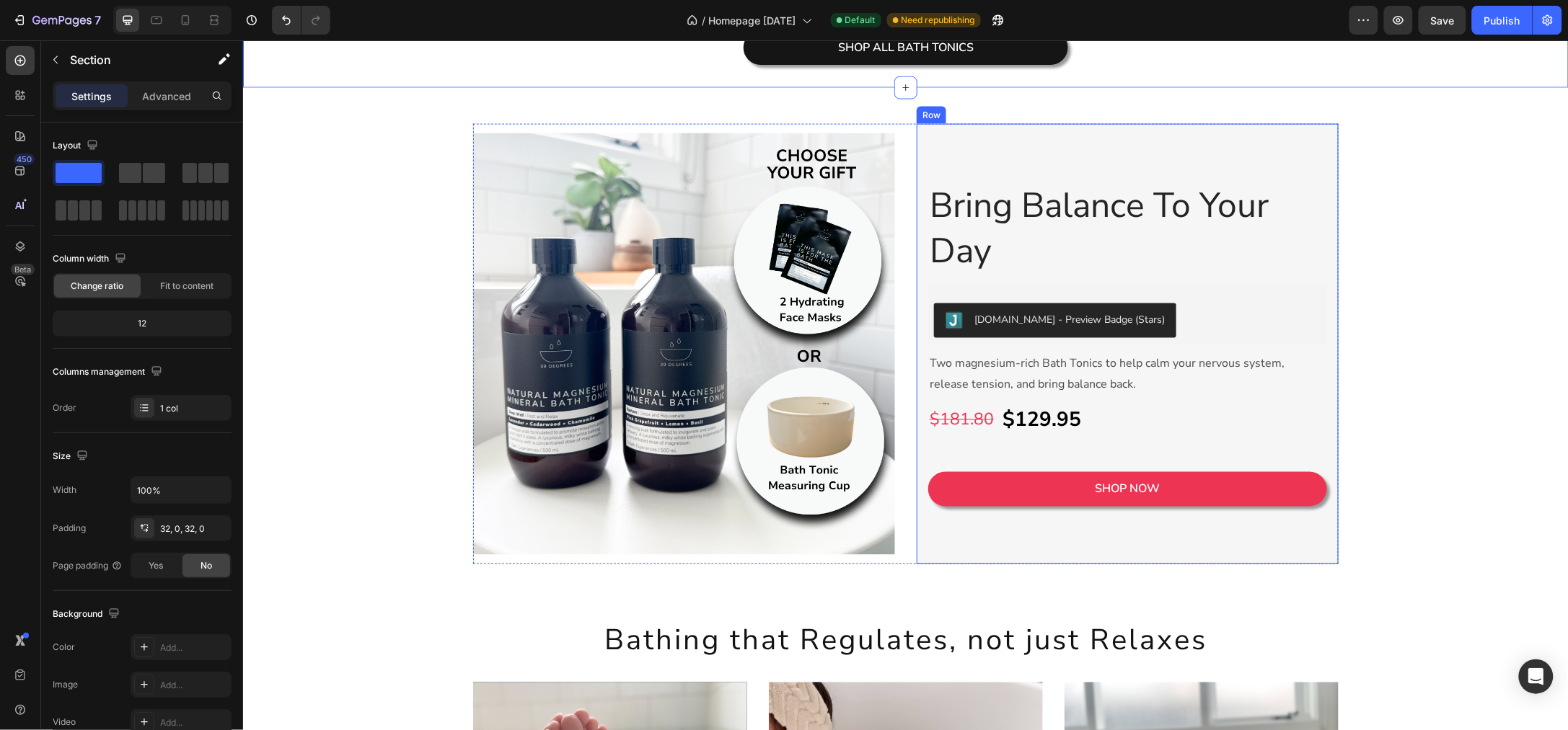
scroll to position [2973, 0]
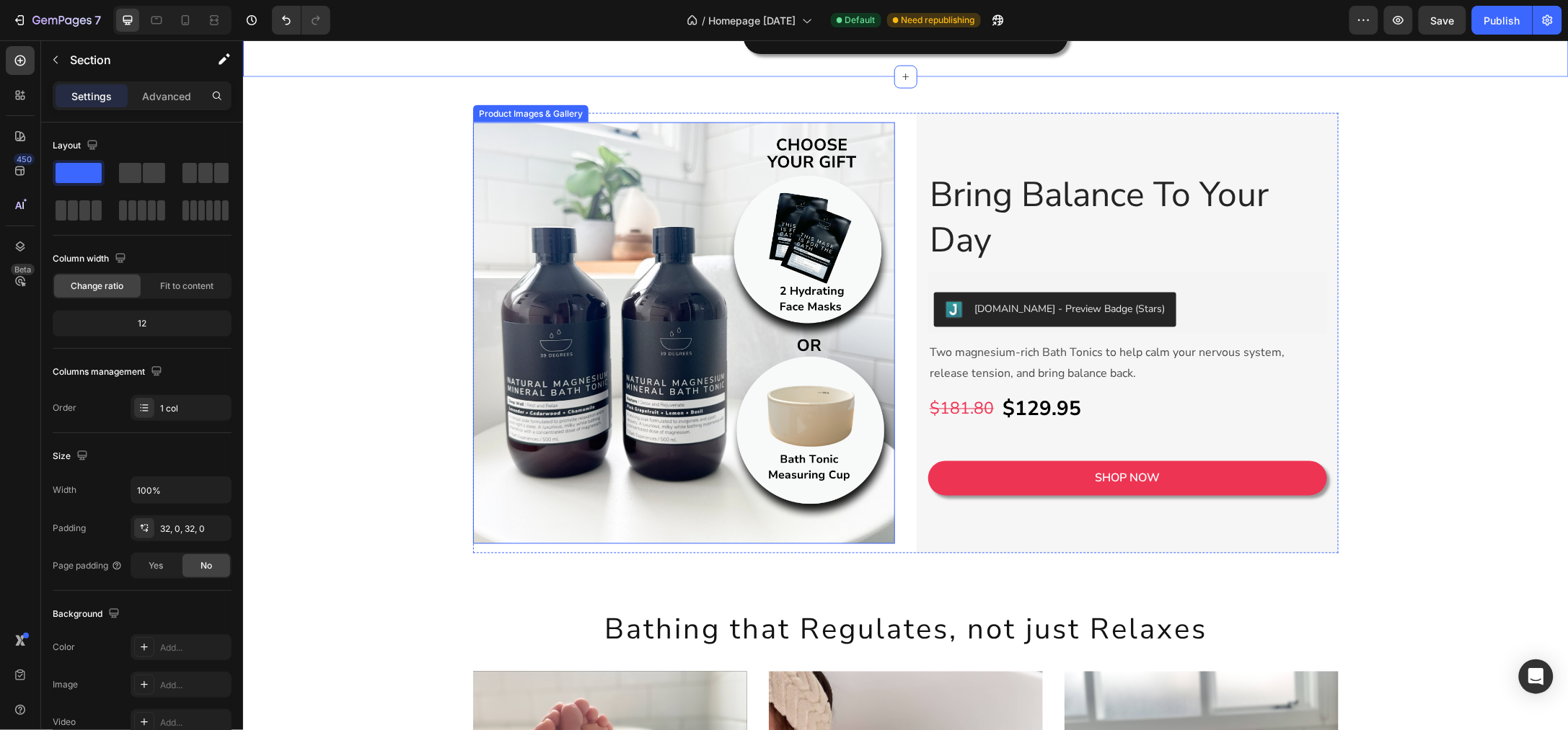
click at [691, 441] on img at bounding box center [684, 333] width 422 height 422
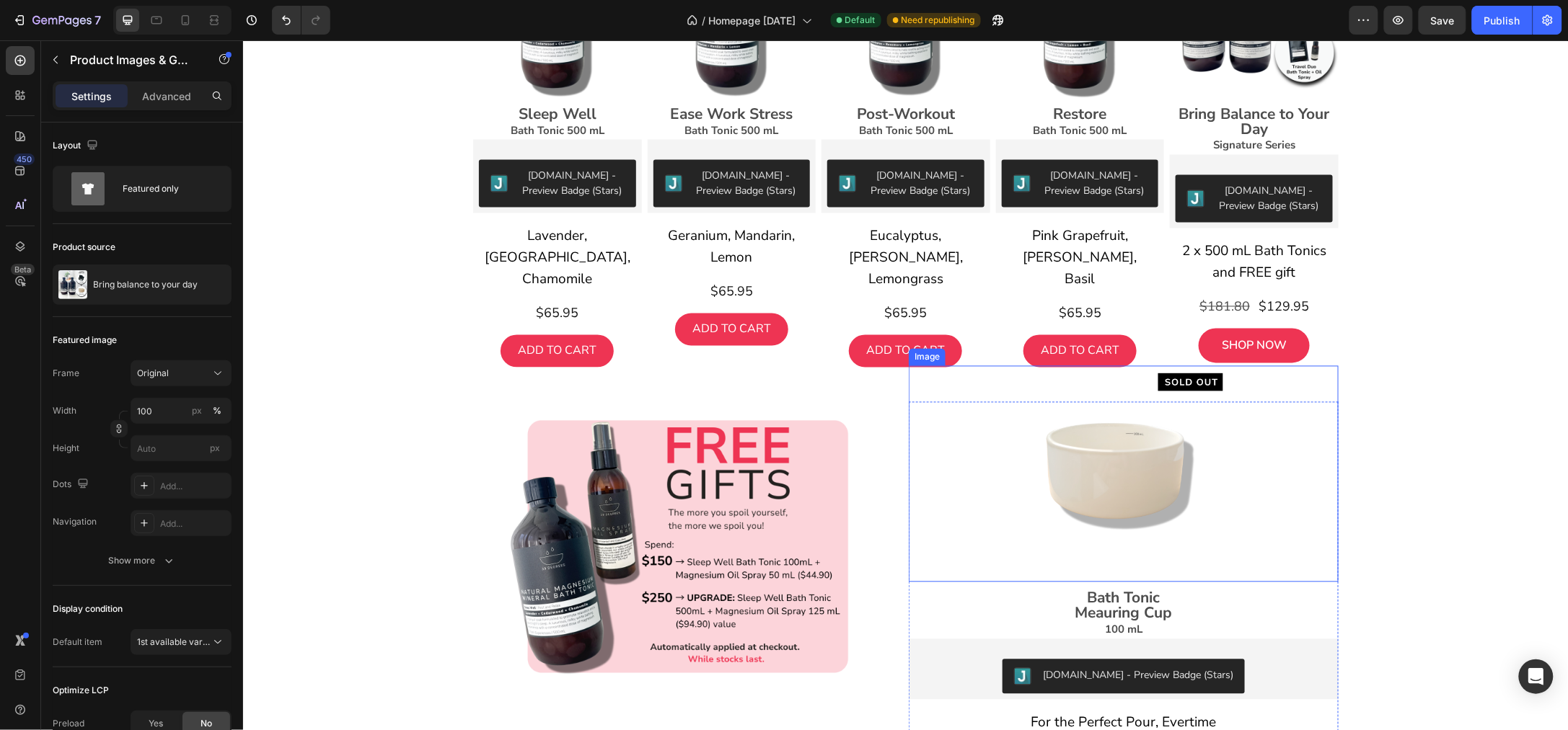
scroll to position [1081, 0]
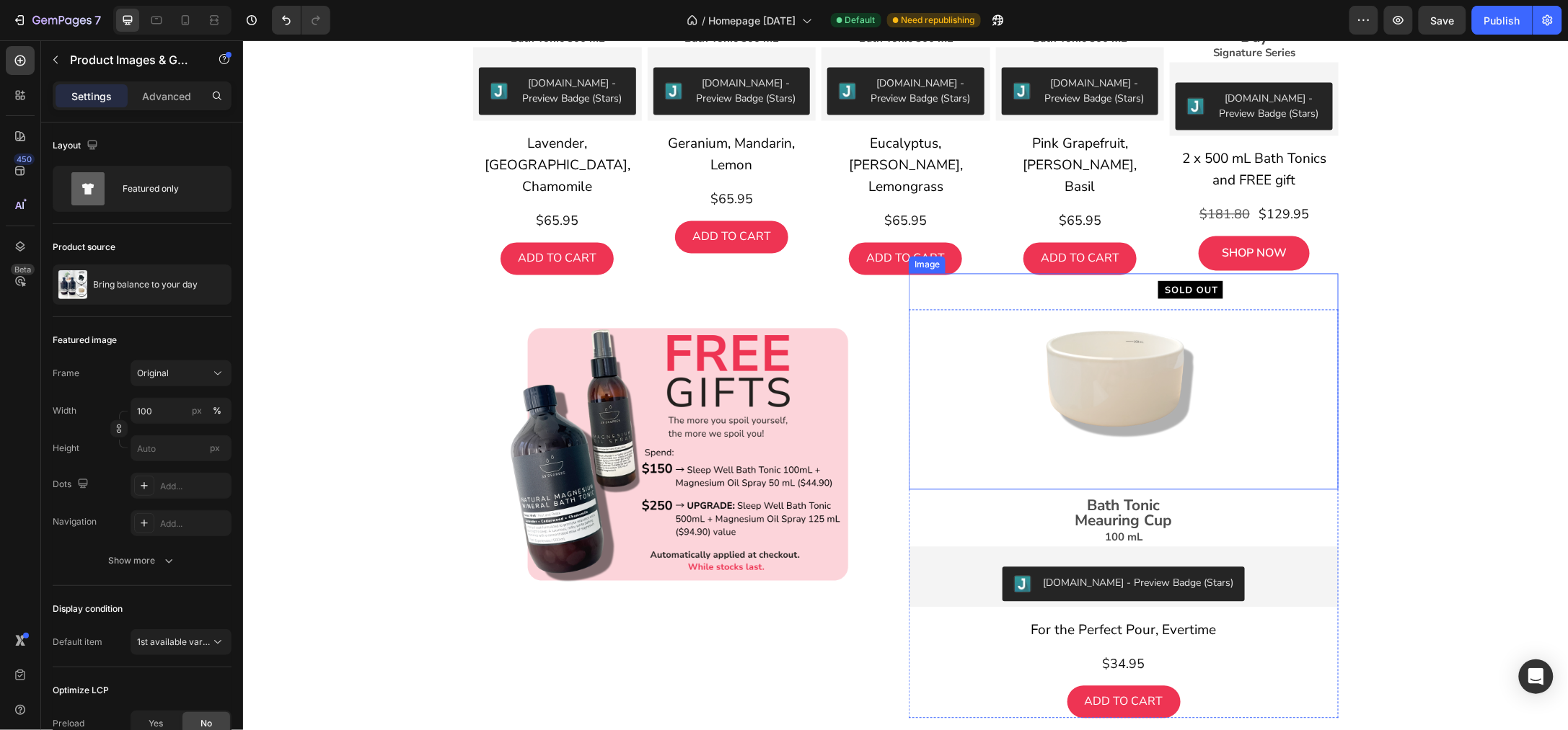
click at [1113, 366] on img at bounding box center [1122, 381] width 216 height 216
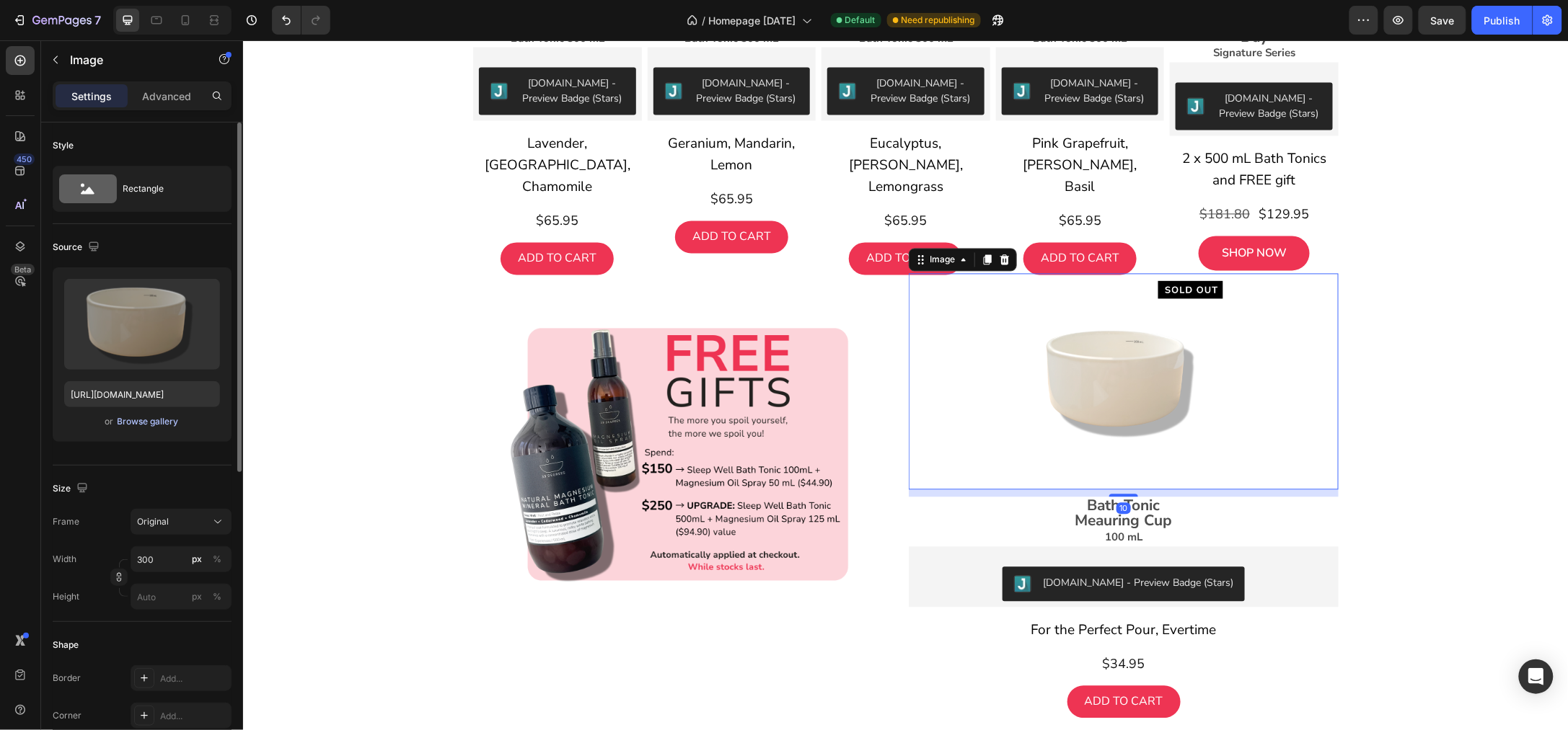
click at [155, 422] on div "Browse gallery" at bounding box center [148, 421] width 61 height 13
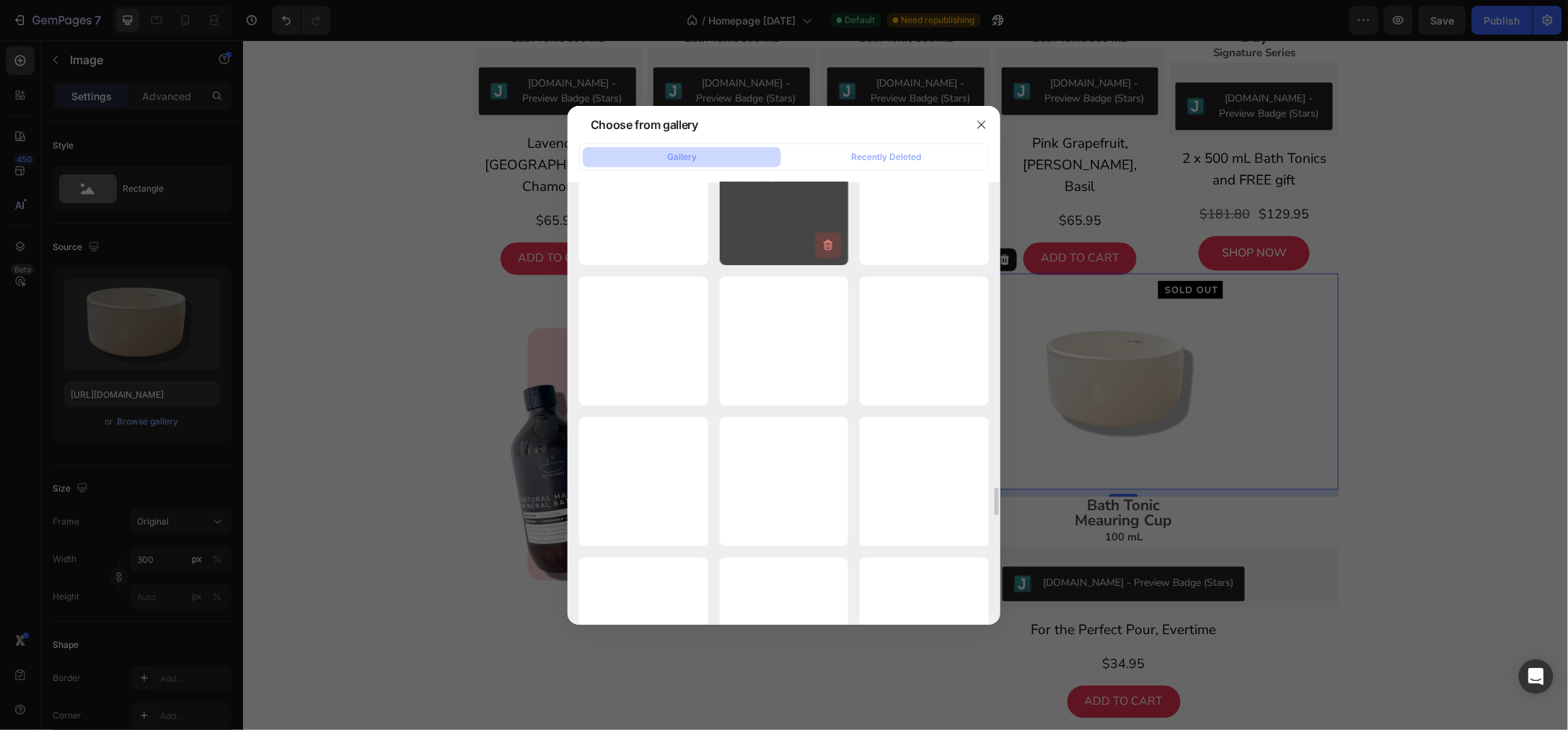
scroll to position [6190, 0]
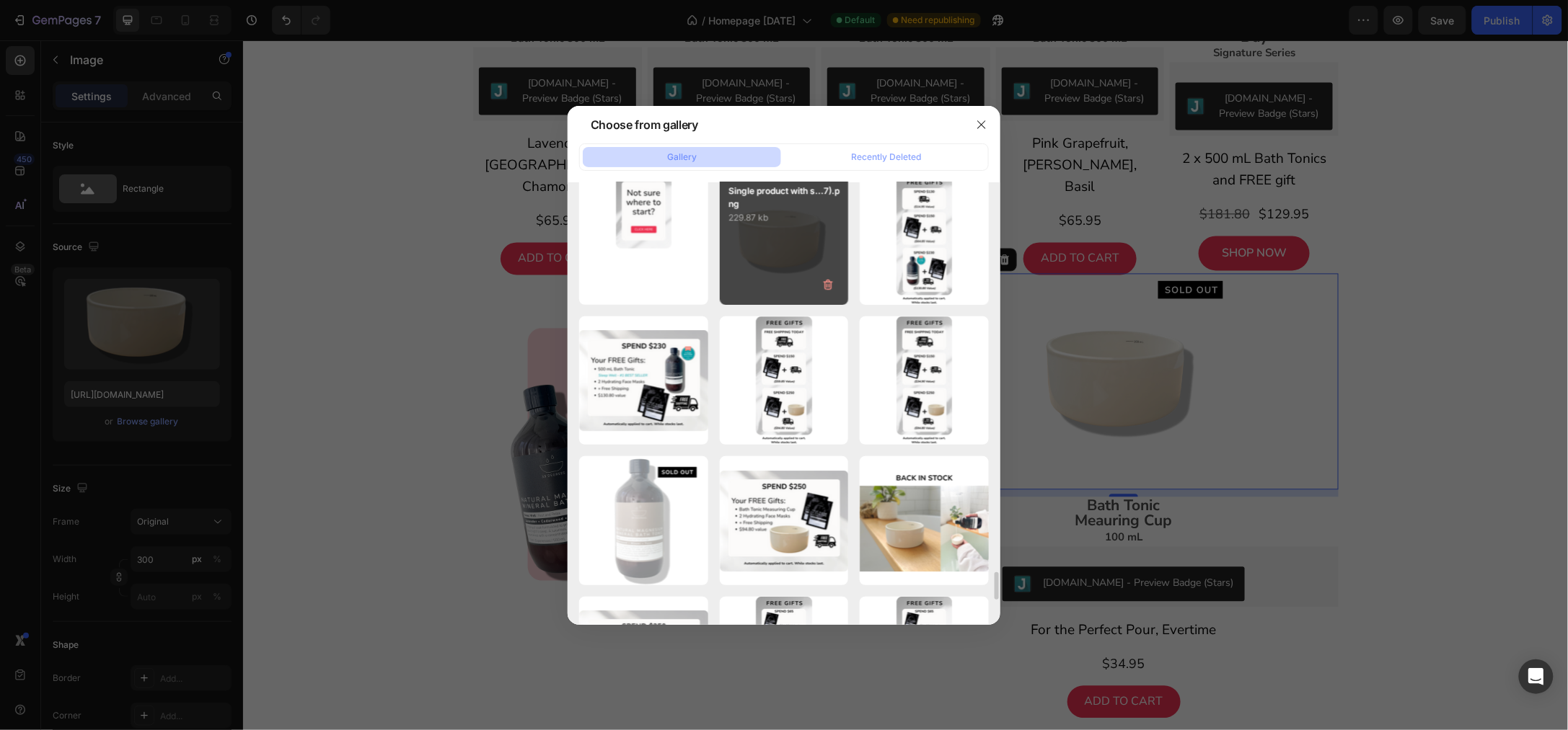
click at [804, 241] on div "Single product with s...7).png 229.87 kb" at bounding box center [784, 240] width 129 height 129
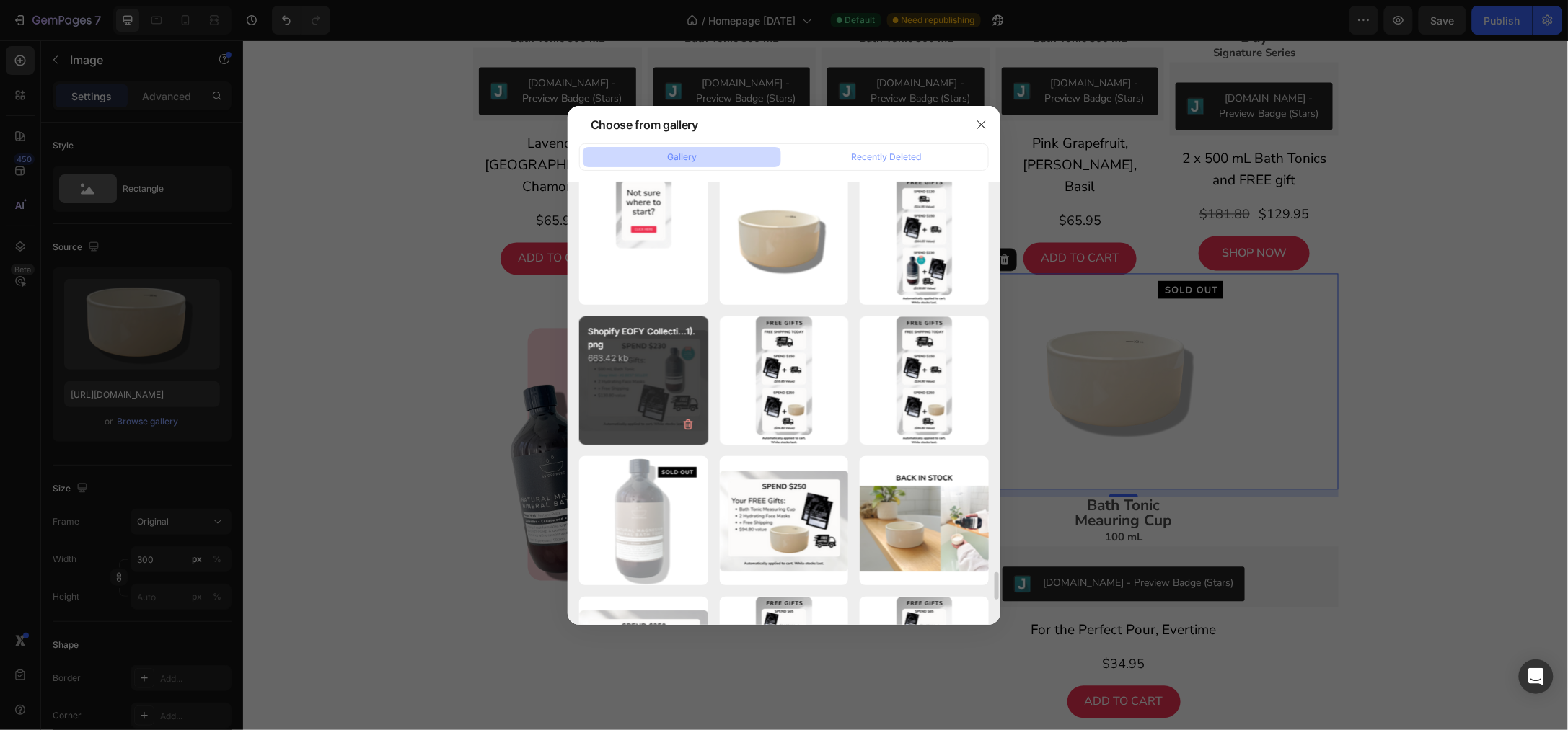
type input "[URL][DOMAIN_NAME]"
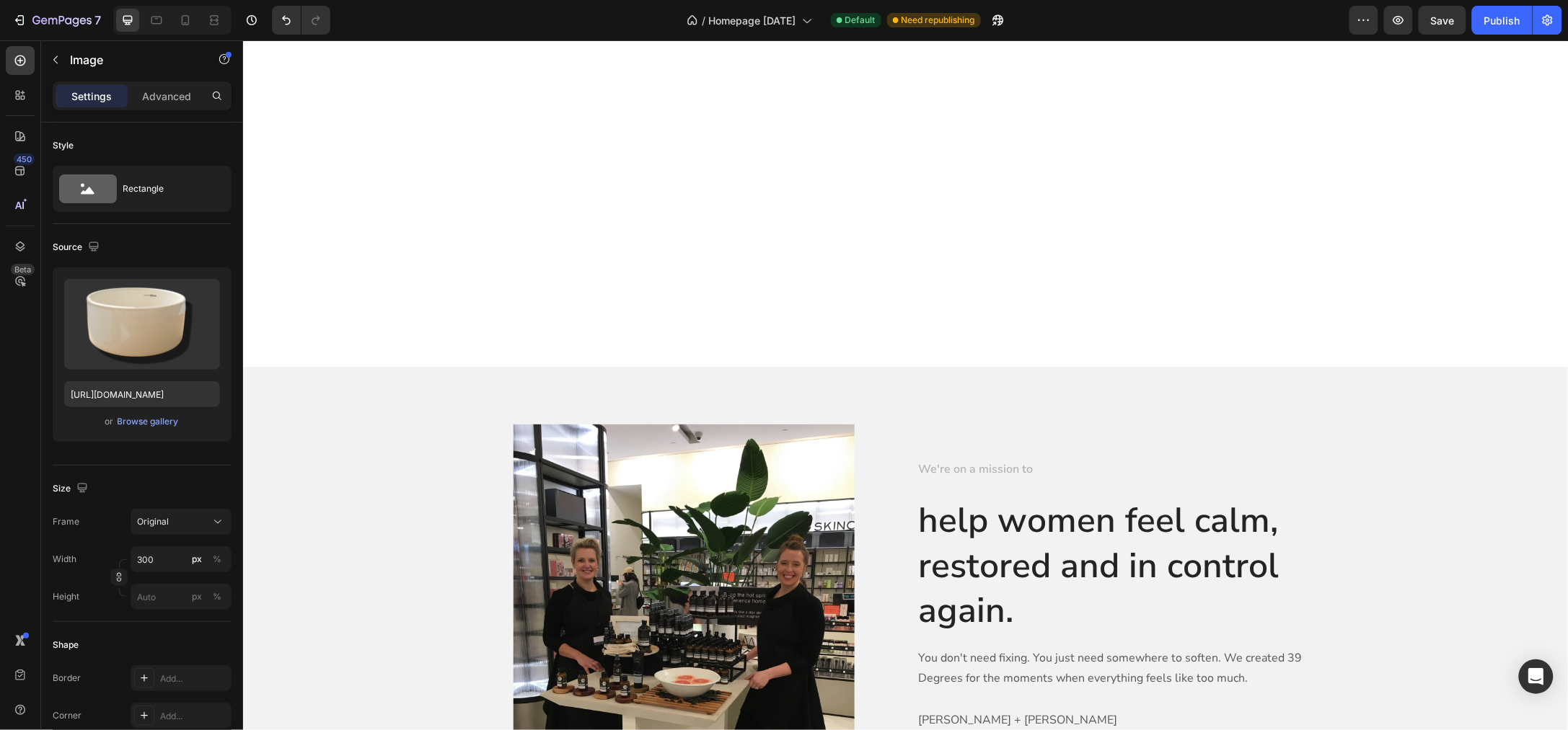
scroll to position [6630, 0]
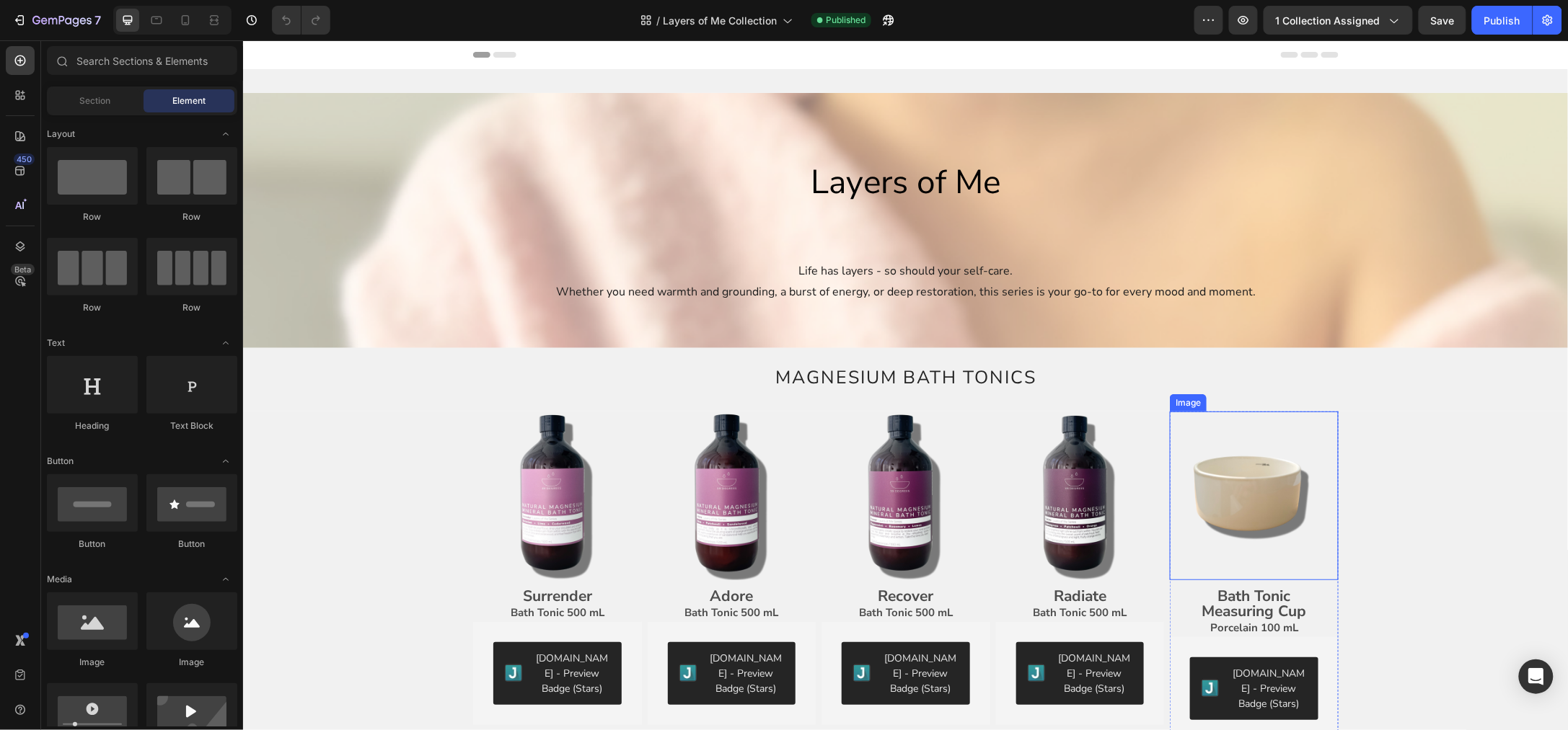
click at [1223, 487] on img at bounding box center [1254, 495] width 169 height 169
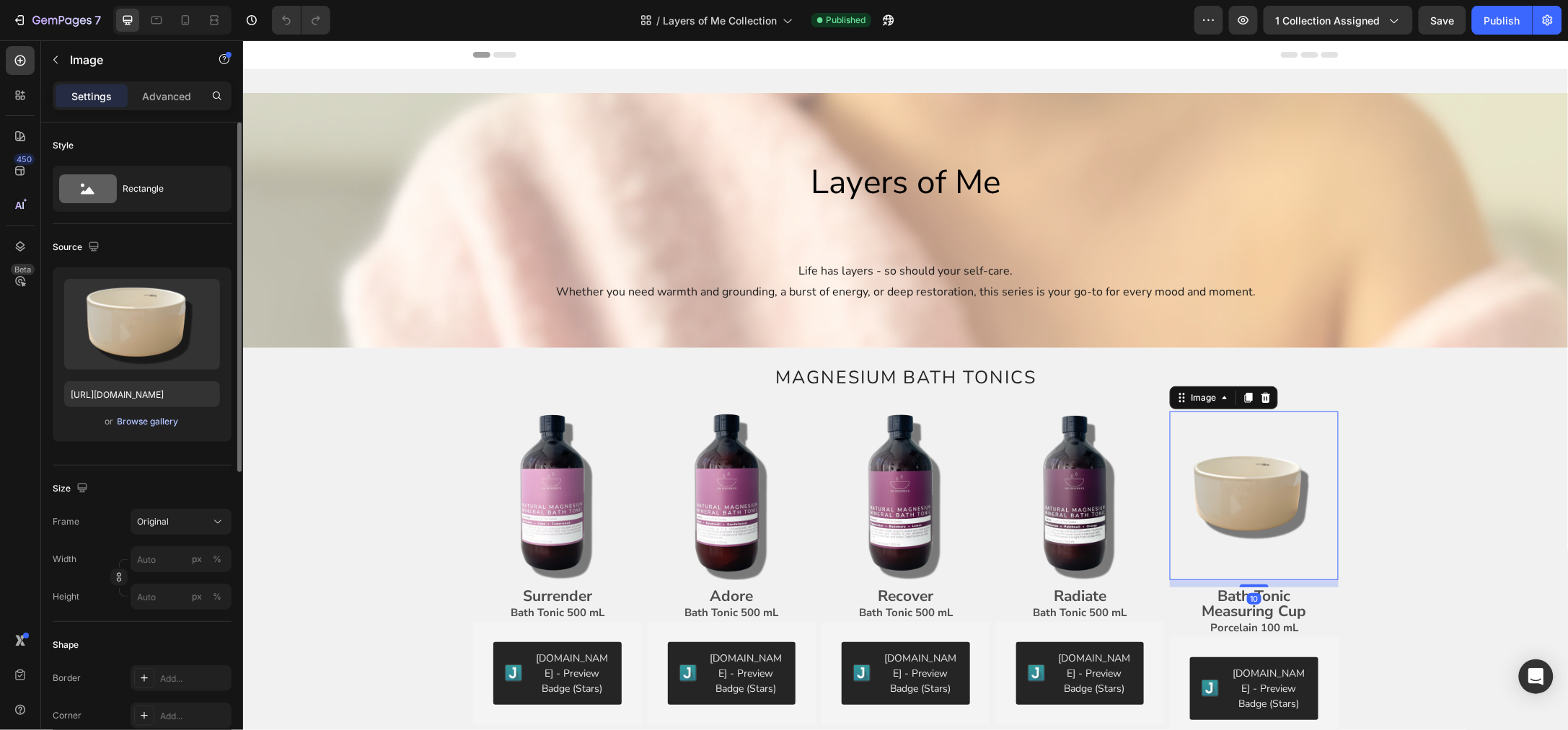
click at [159, 417] on div "Browse gallery" at bounding box center [148, 421] width 61 height 13
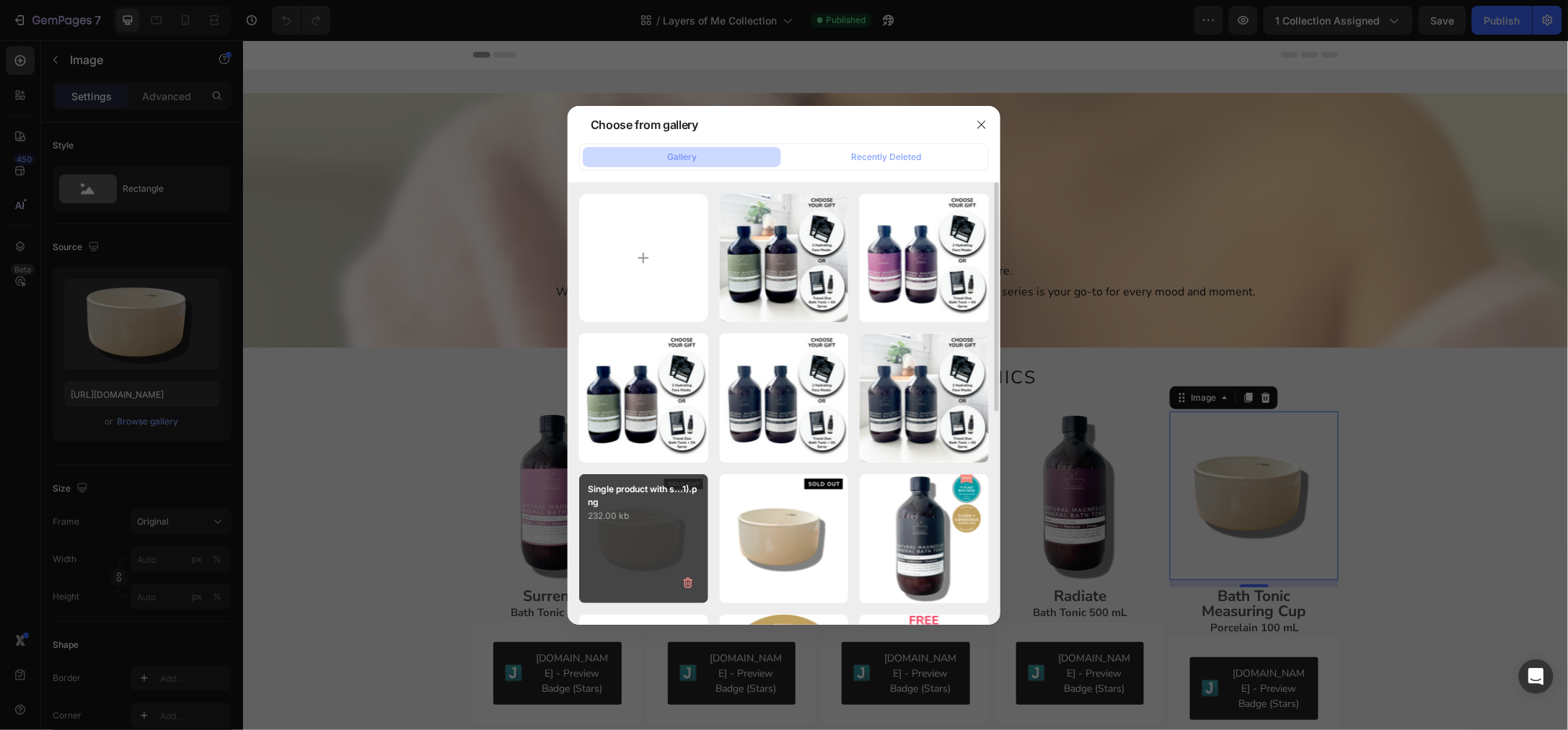
click at [637, 536] on div "Single product with s...1).png 232.00 kb" at bounding box center [643, 538] width 129 height 129
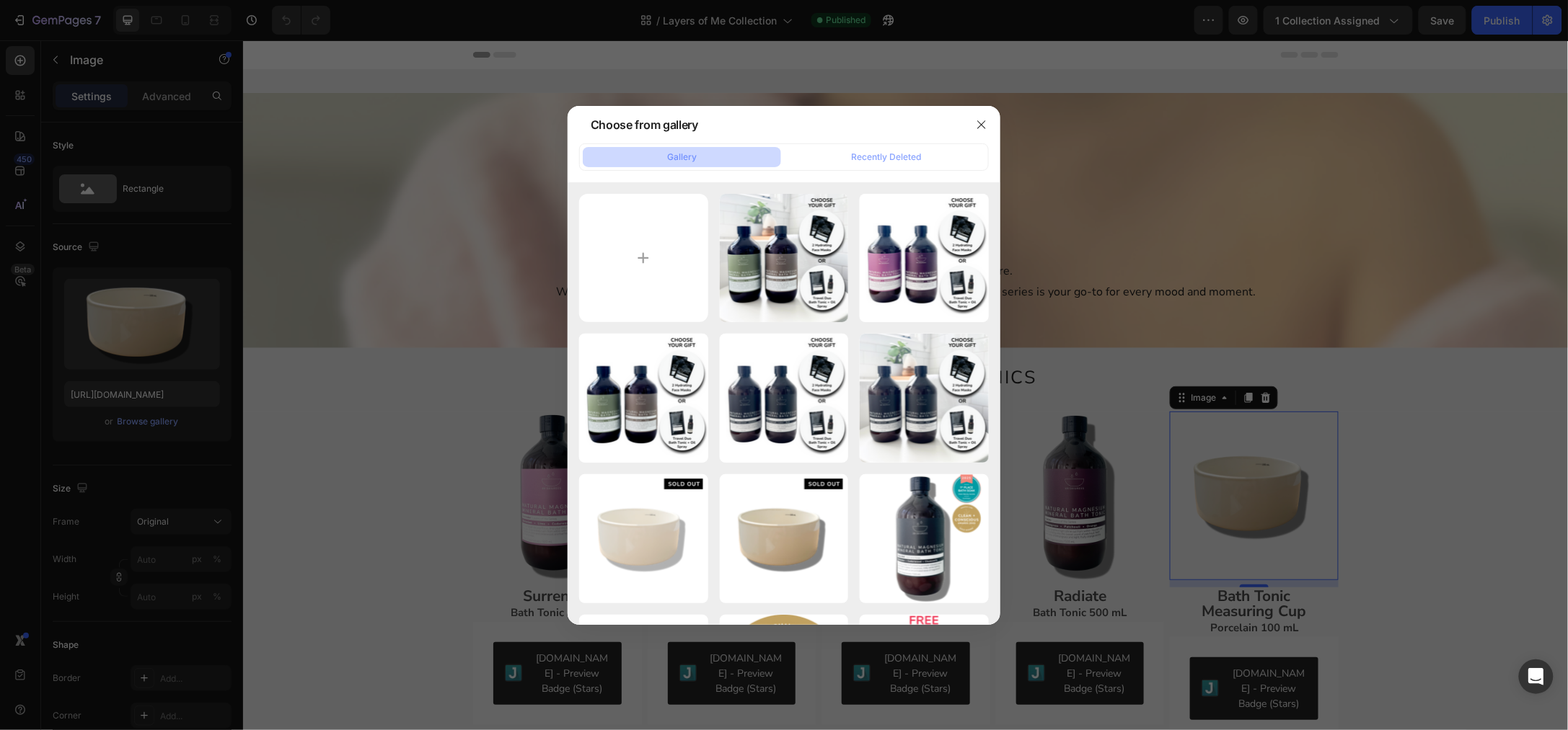
type input "[URL][DOMAIN_NAME]"
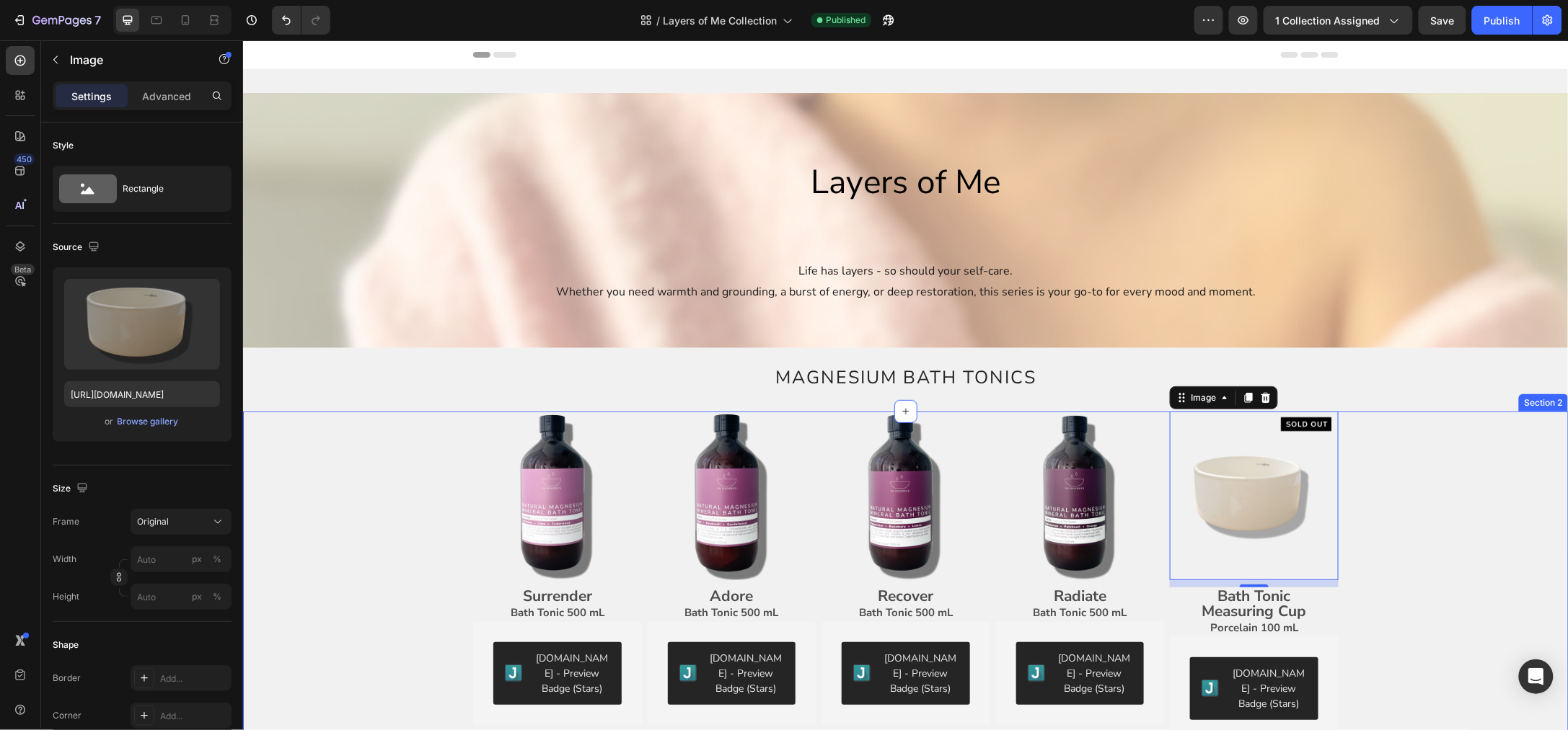
click at [1435, 457] on div "Image Surrender Bath Tonic 500 mL Text Block Judge.me - Preview Badge (Stars) J…" at bounding box center [905, 661] width 1303 height 502
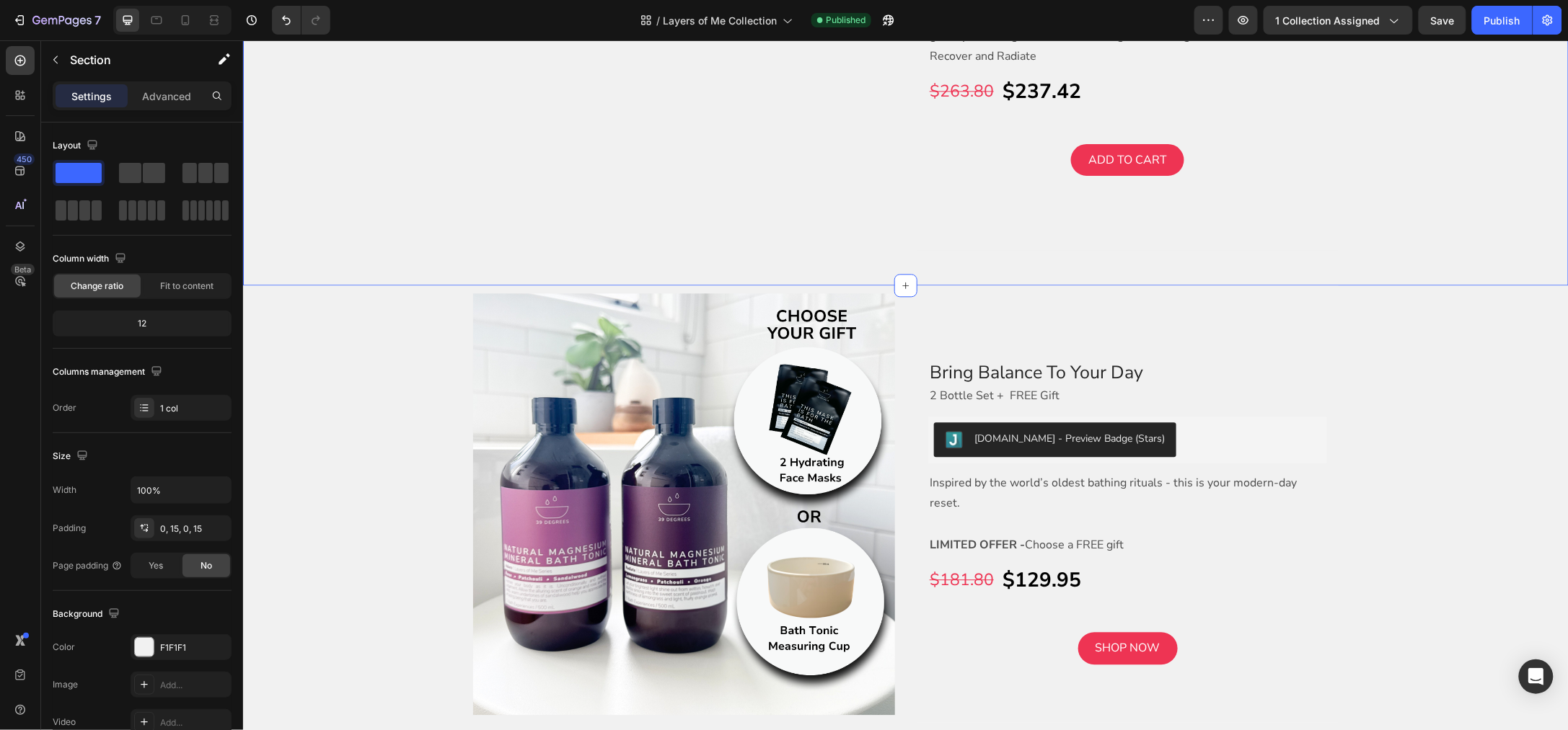
scroll to position [1261, 0]
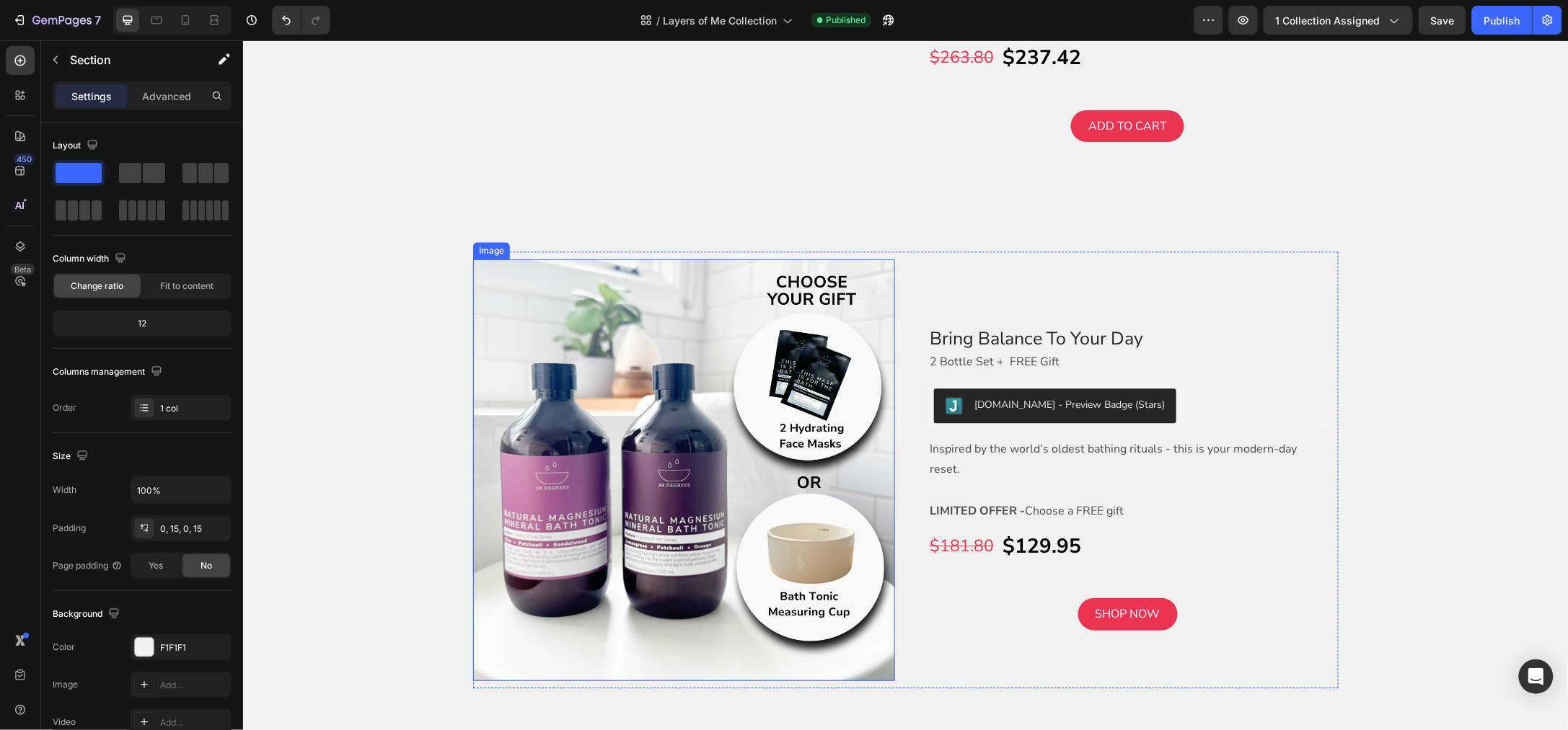
click at [593, 475] on img at bounding box center [684, 469] width 422 height 422
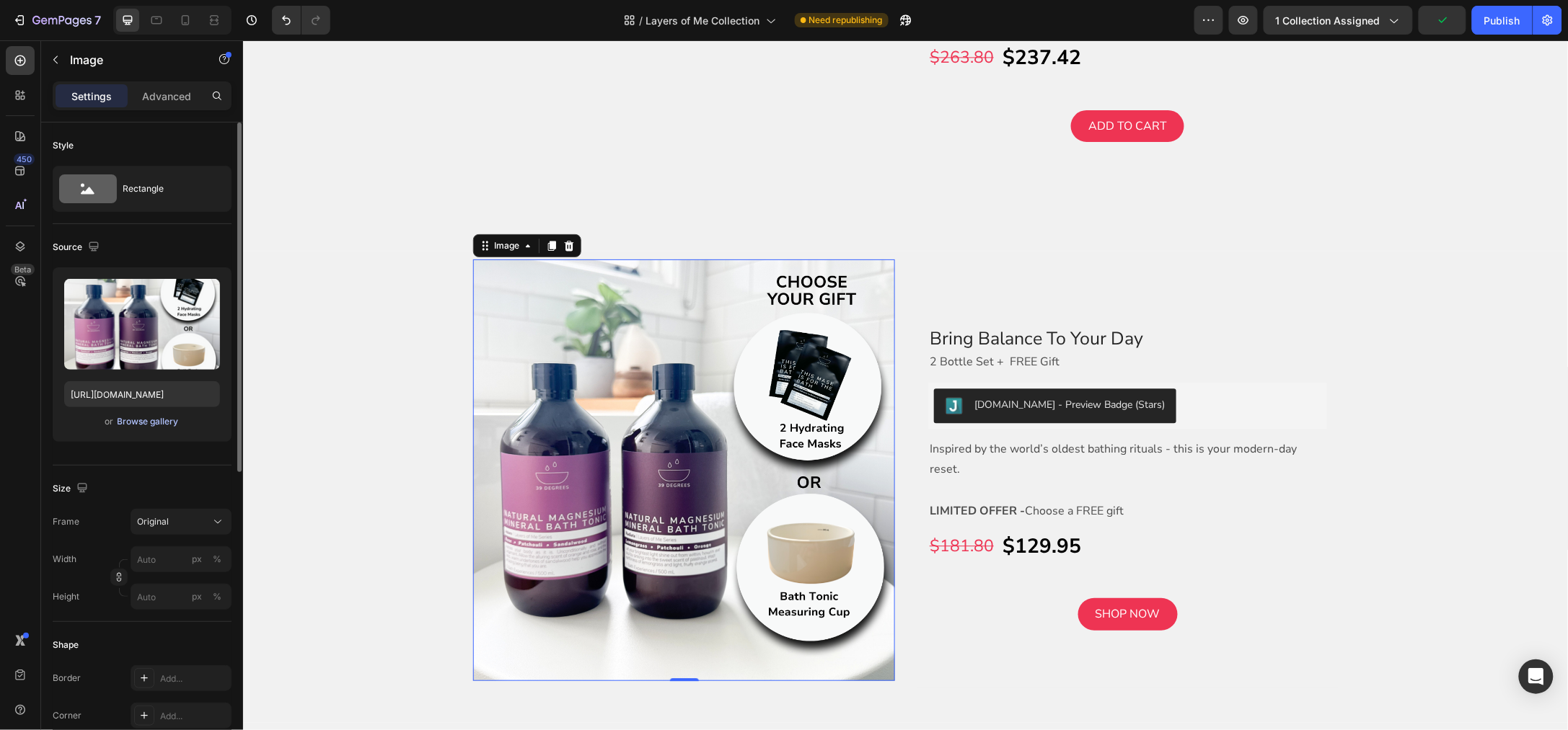
click at [139, 422] on div "Browse gallery" at bounding box center [148, 421] width 61 height 13
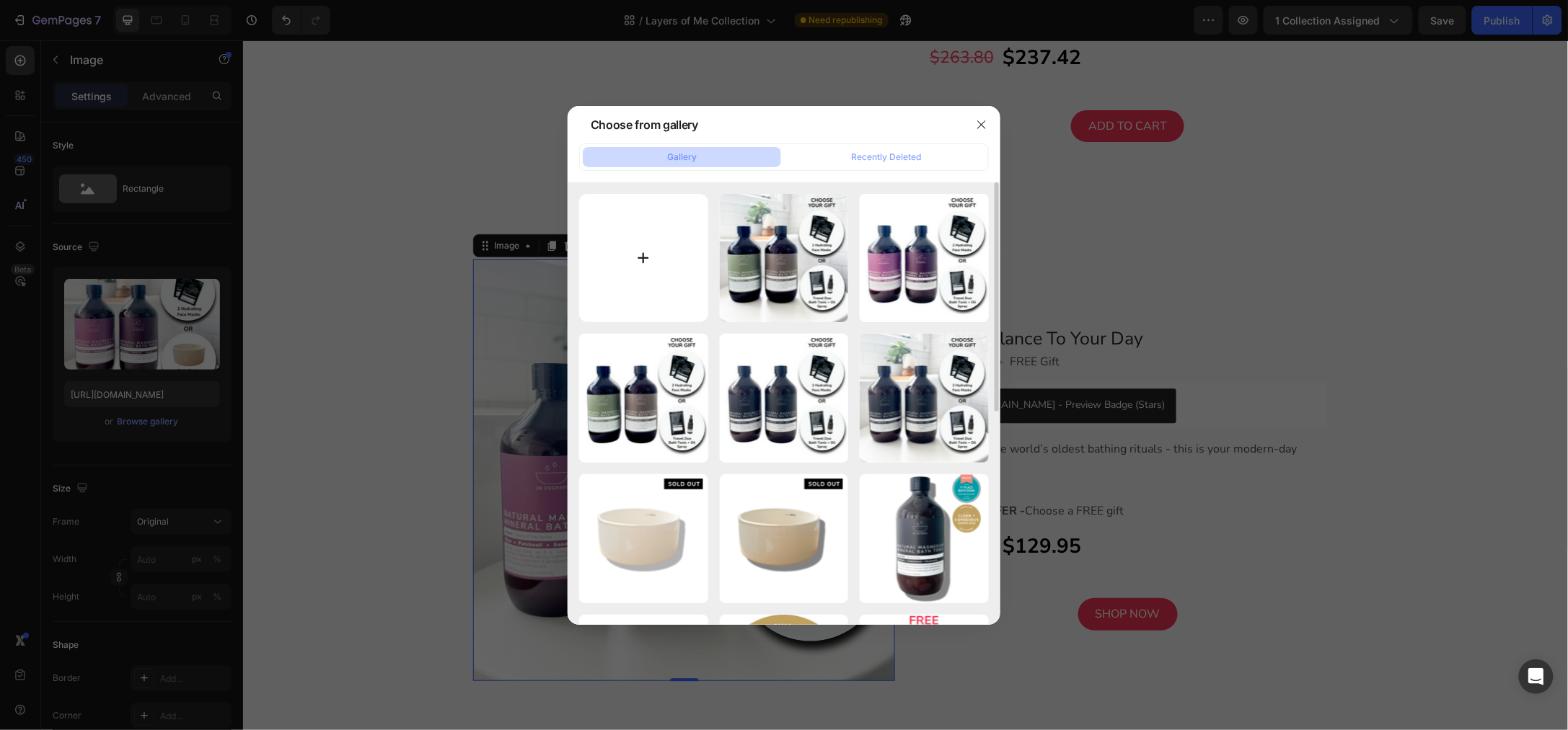
click at [651, 258] on input "file" at bounding box center [643, 258] width 129 height 129
type input "C:\fakepath\Shopify Product Images Standard - 2025-08-27T102908.153.png"
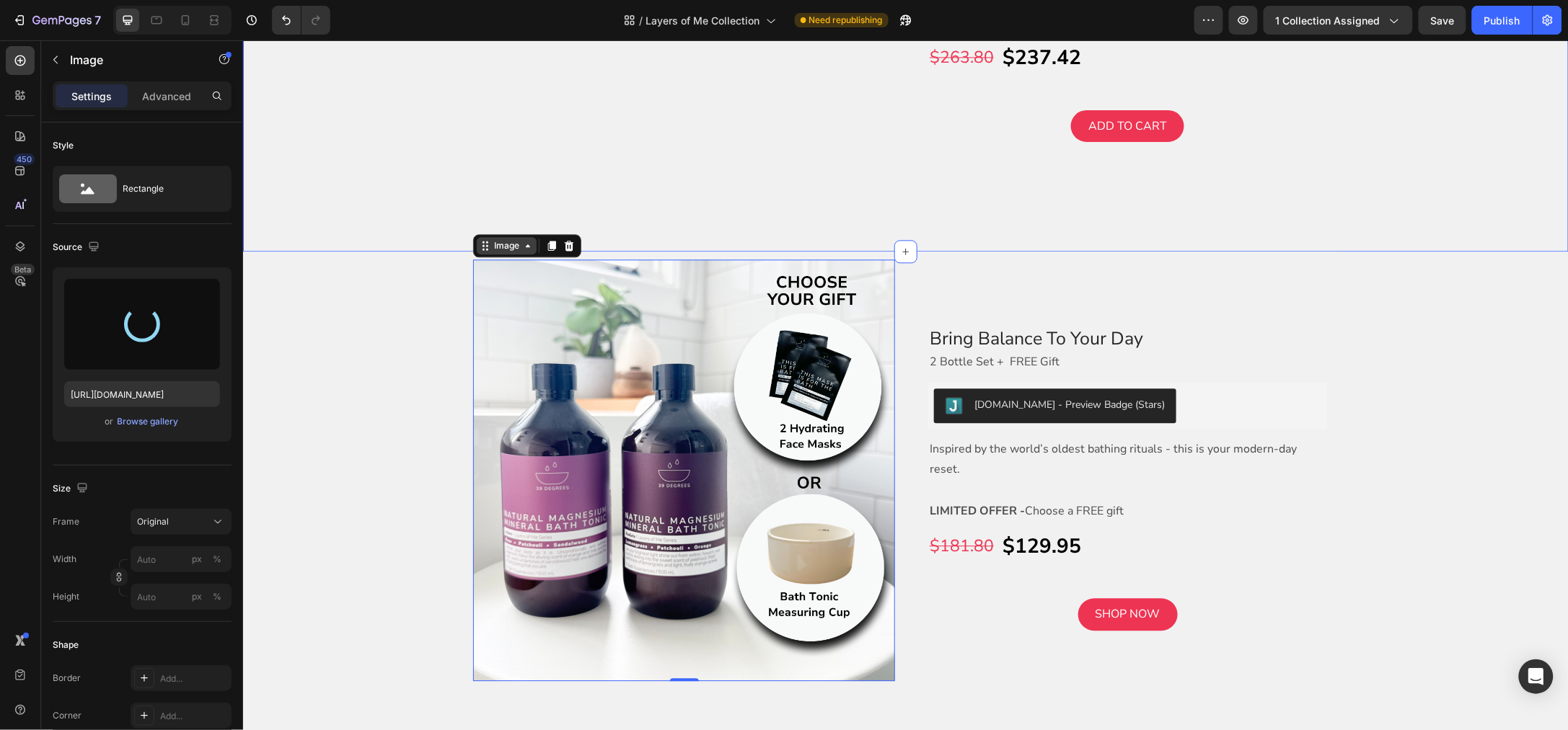
type input "https://cdn.shopify.com/s/files/1/0045/6828/5299/files/gempages_508703347822298…"
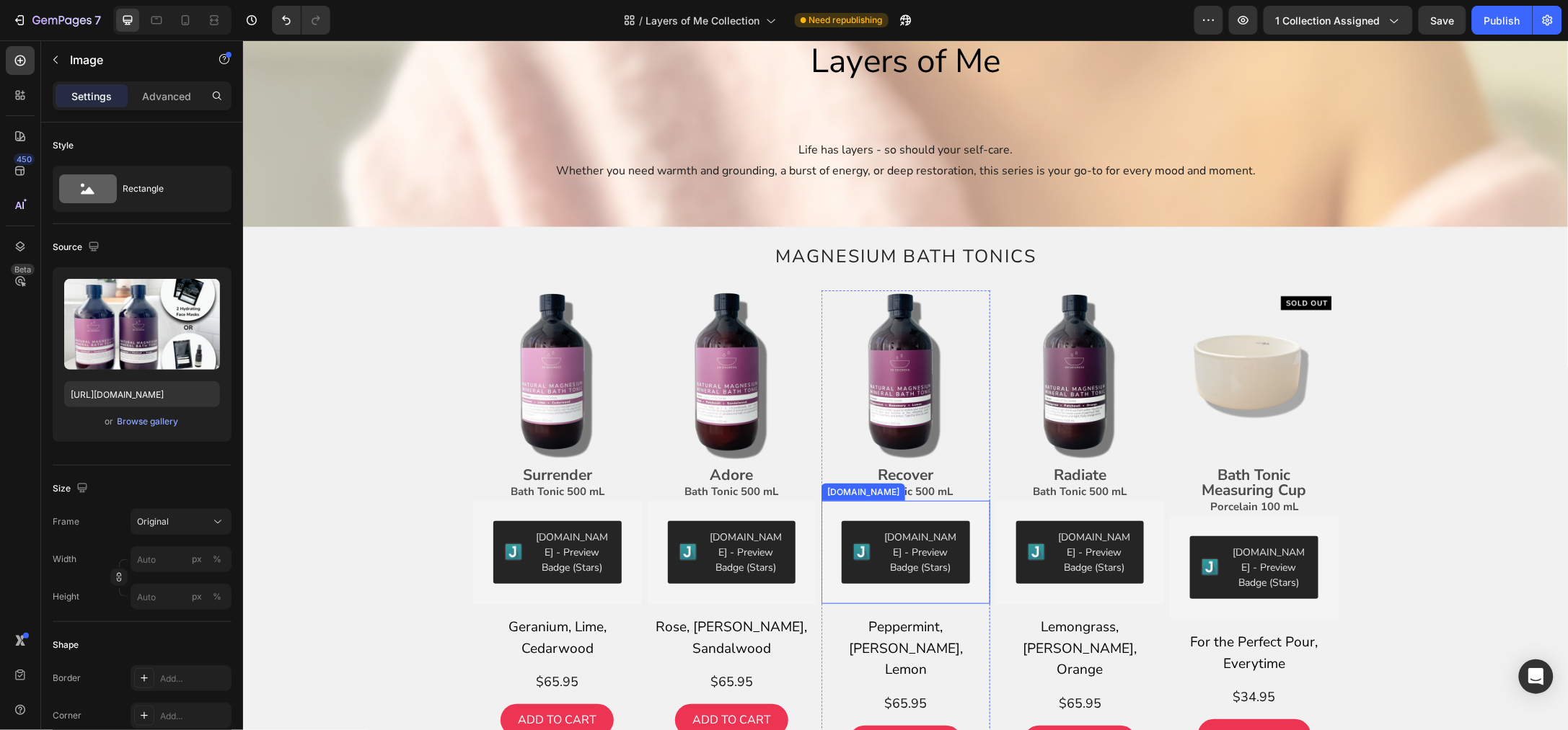
scroll to position [0, 0]
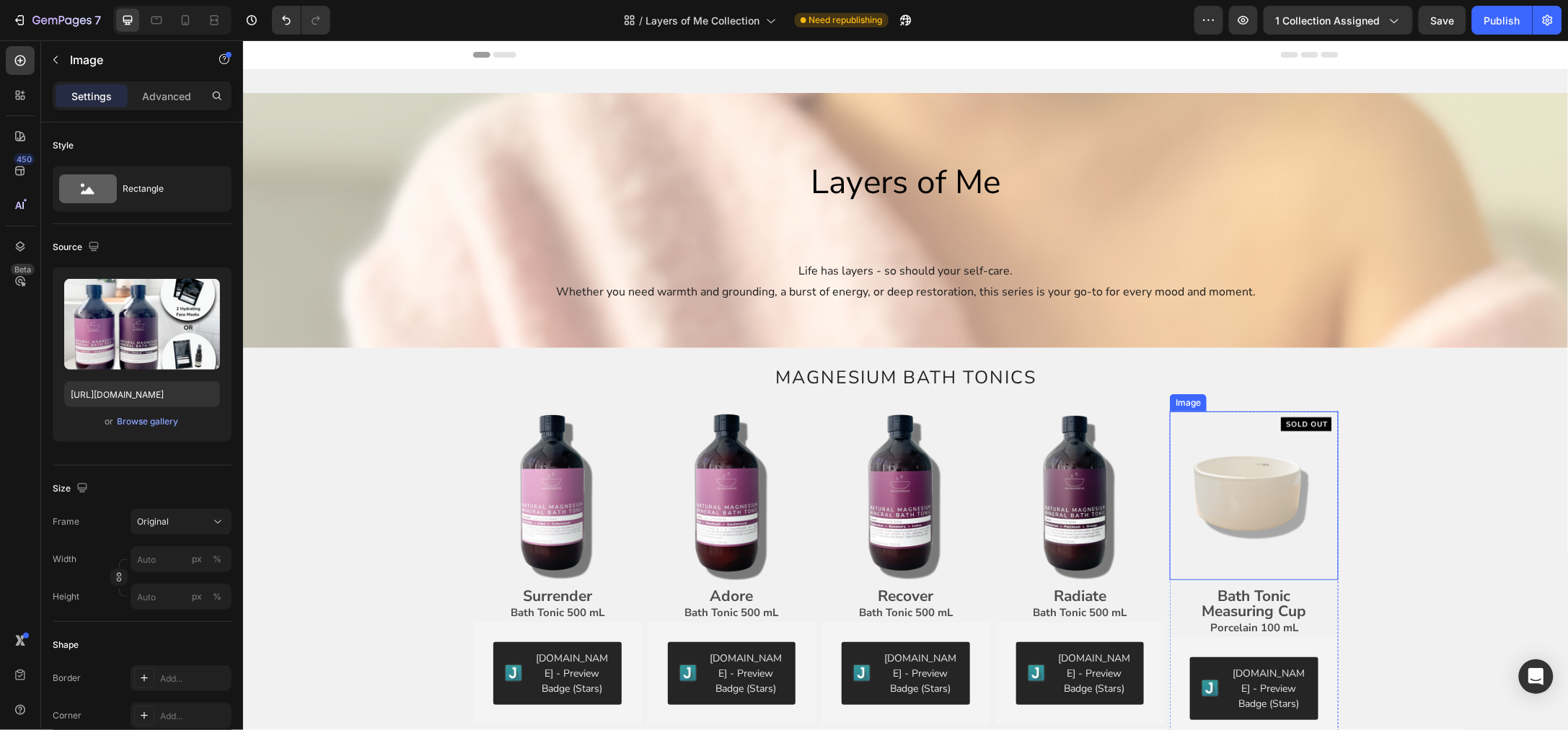
click at [1245, 466] on img at bounding box center [1254, 495] width 169 height 169
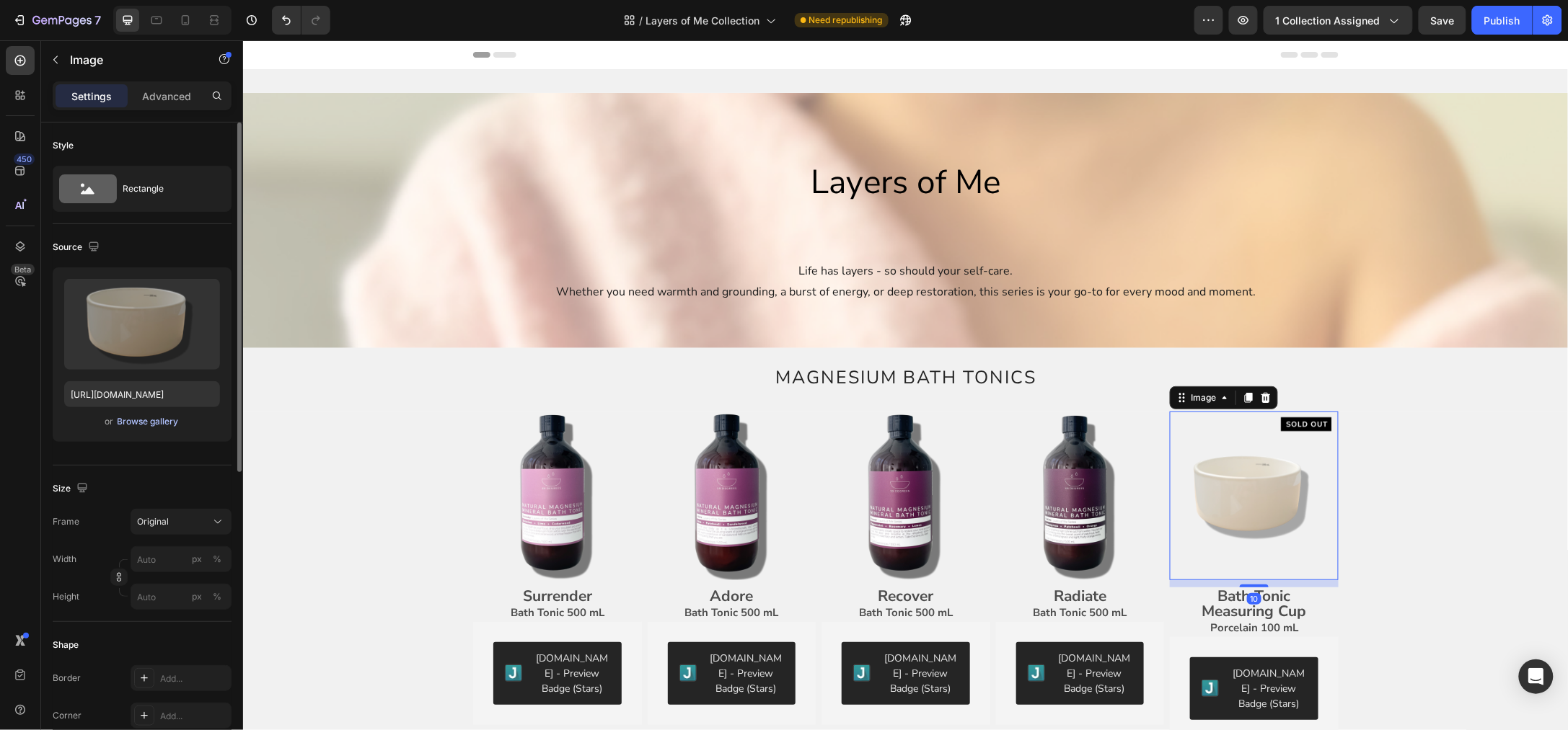
click at [140, 414] on button "Browse gallery" at bounding box center [148, 421] width 63 height 14
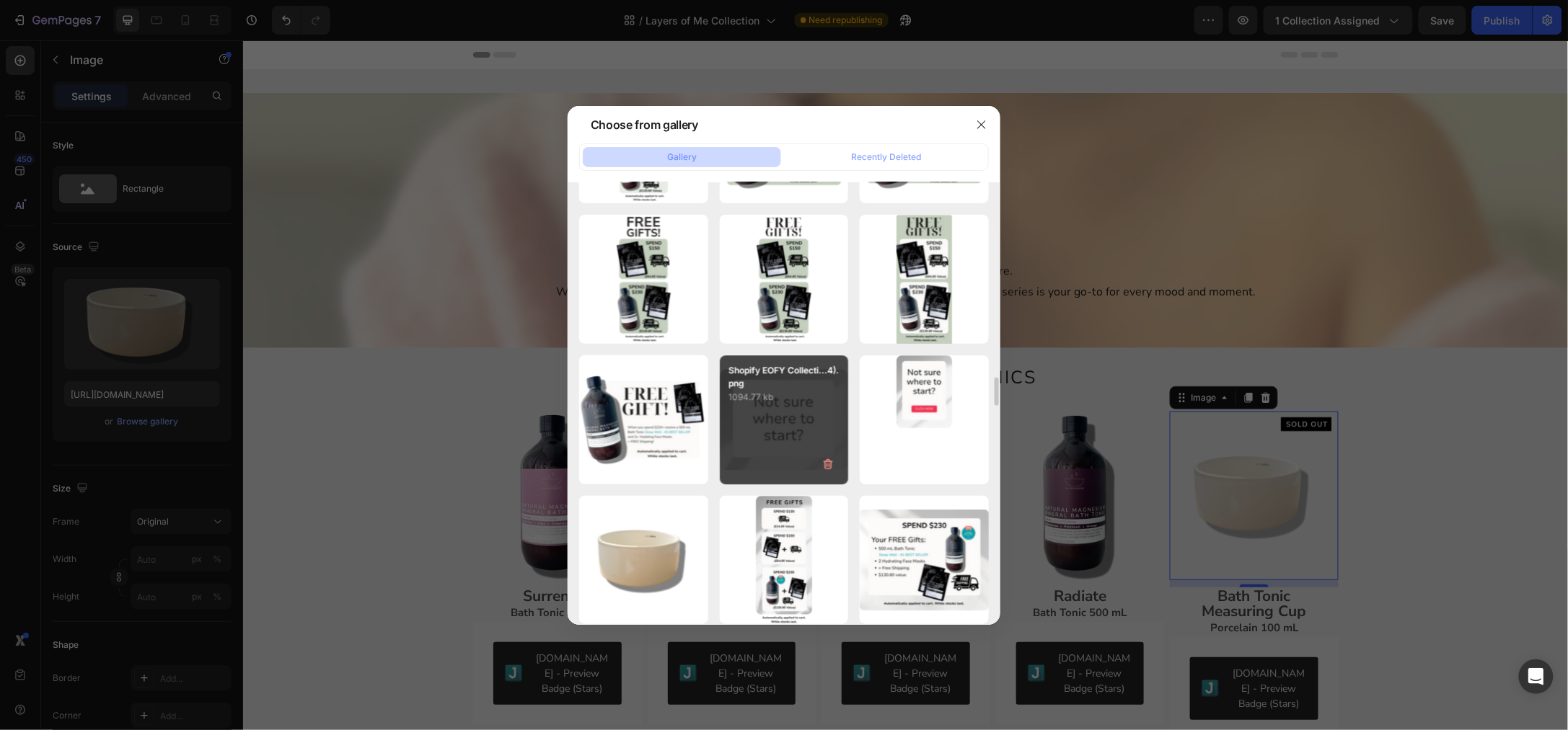
scroll to position [6100, 0]
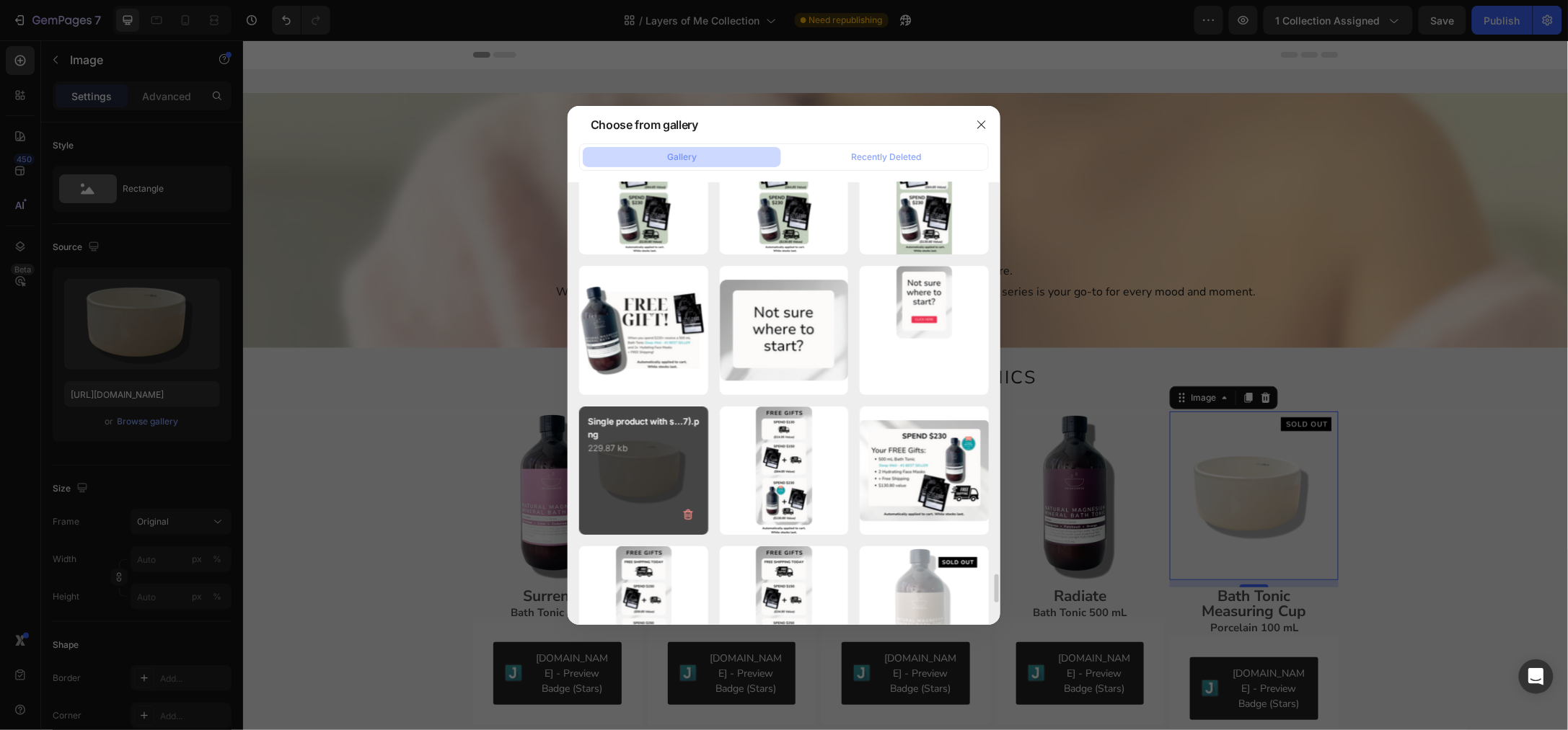
click at [672, 472] on div "Single product with s...7).png 229.87 kb" at bounding box center [643, 471] width 129 height 129
type input "[URL][DOMAIN_NAME]"
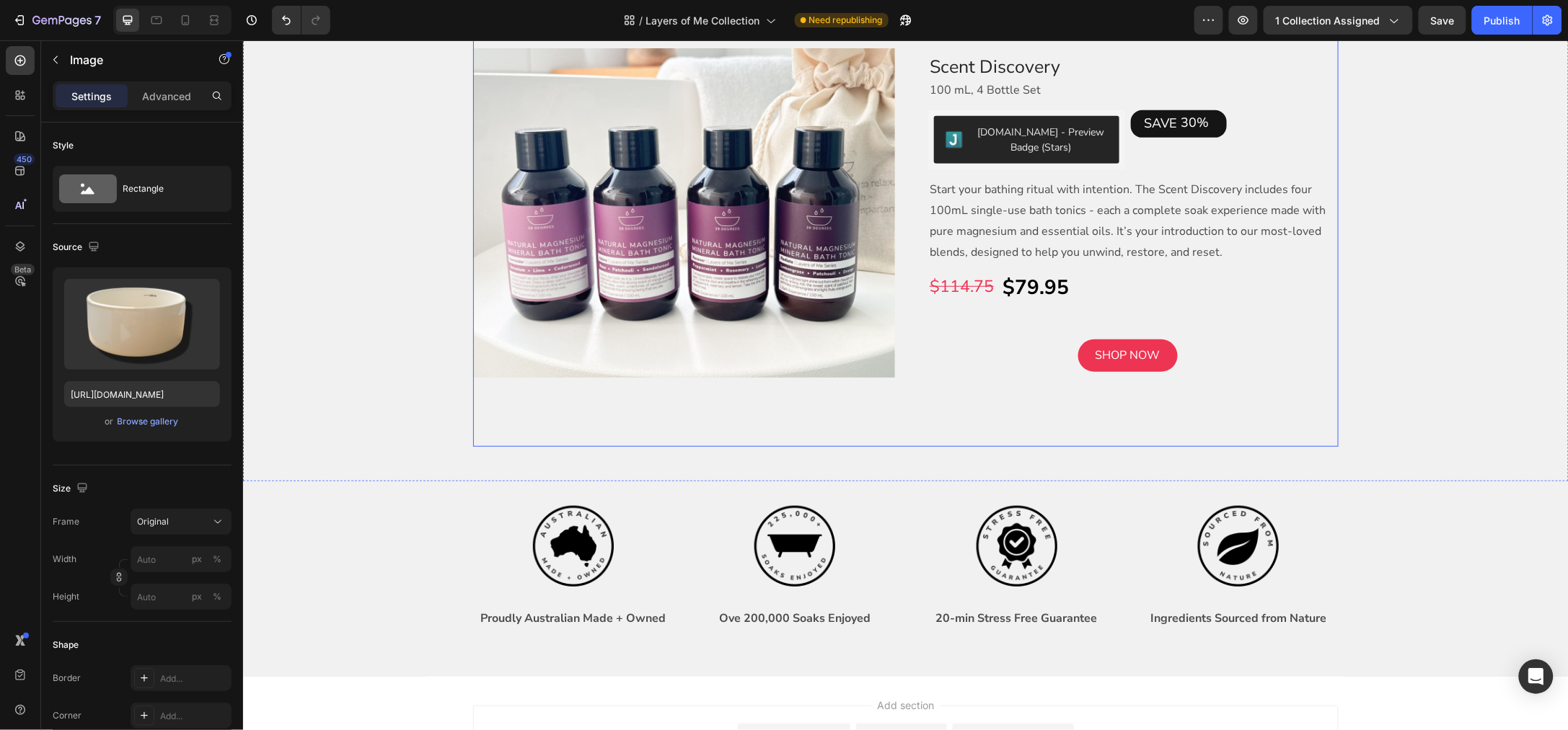
scroll to position [2585, 0]
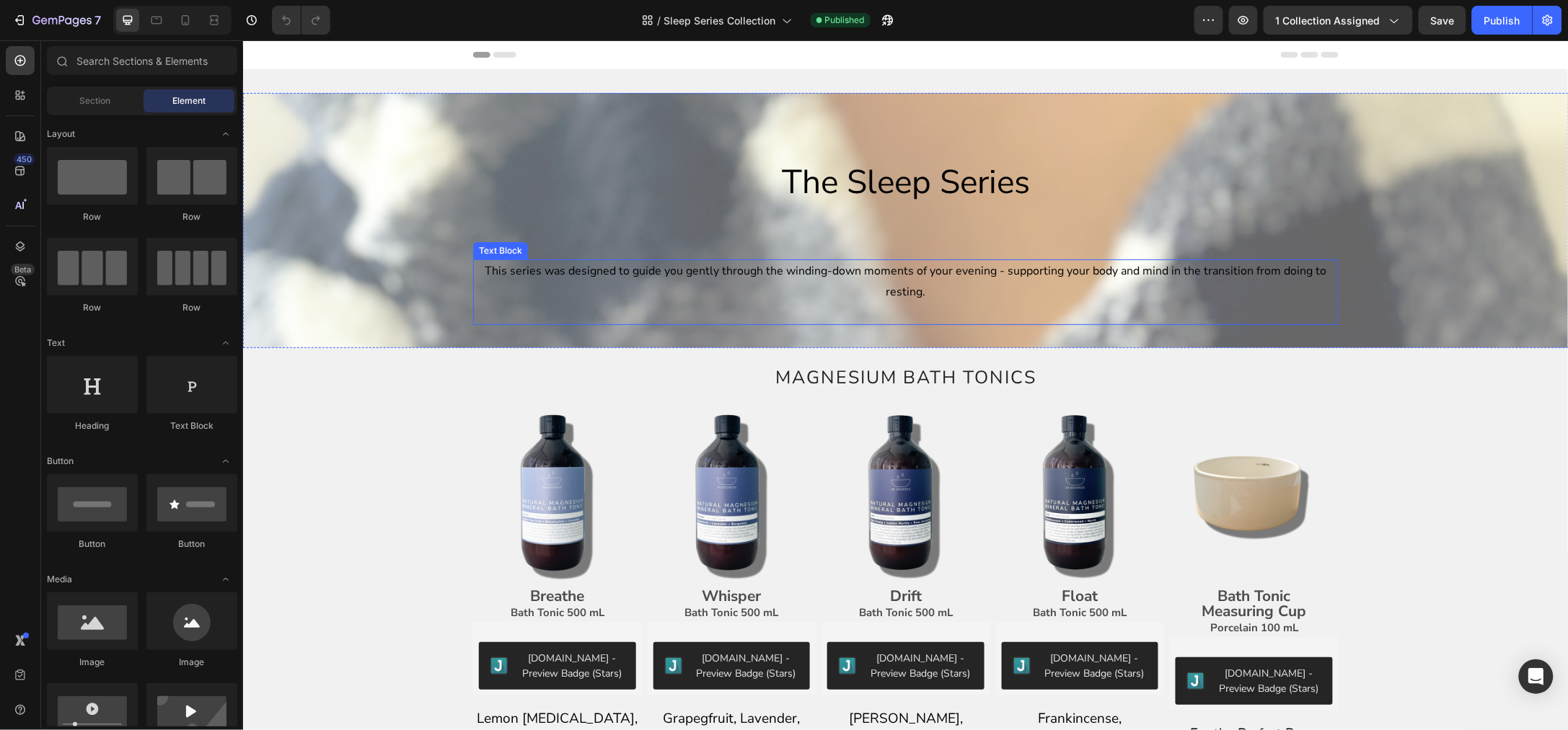
scroll to position [90, 0]
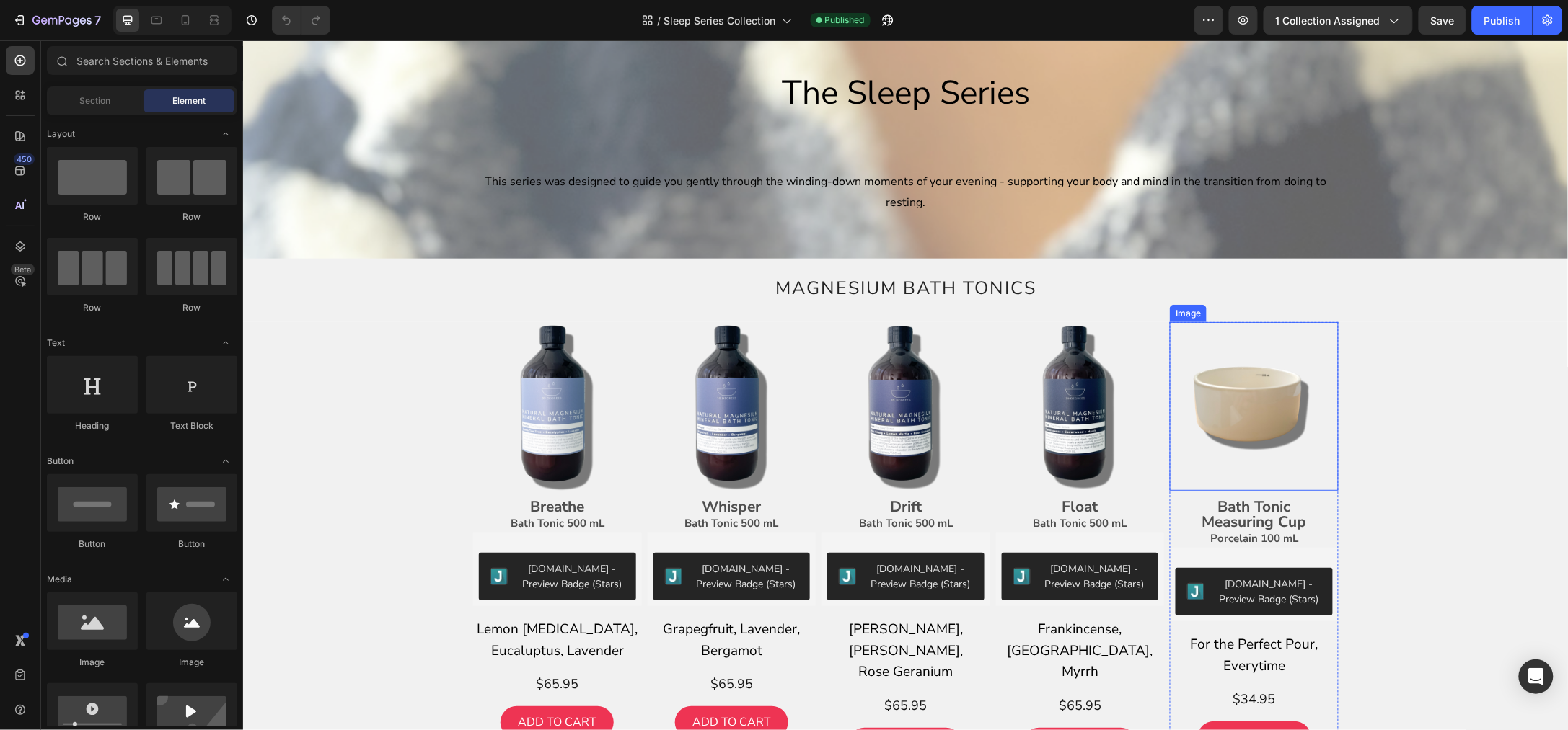
click at [1248, 396] on img at bounding box center [1254, 406] width 169 height 169
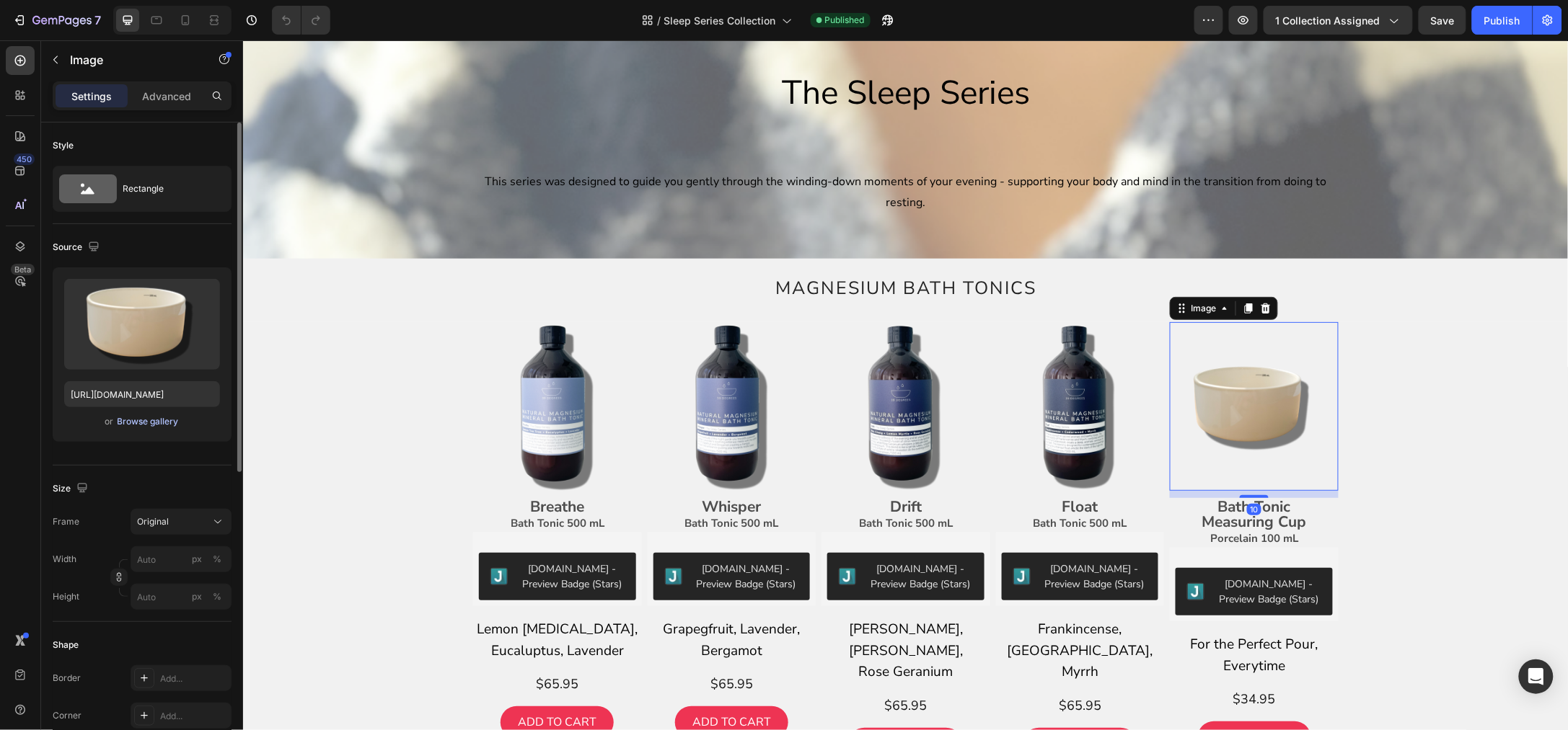
click at [168, 423] on div "Browse gallery" at bounding box center [148, 421] width 61 height 13
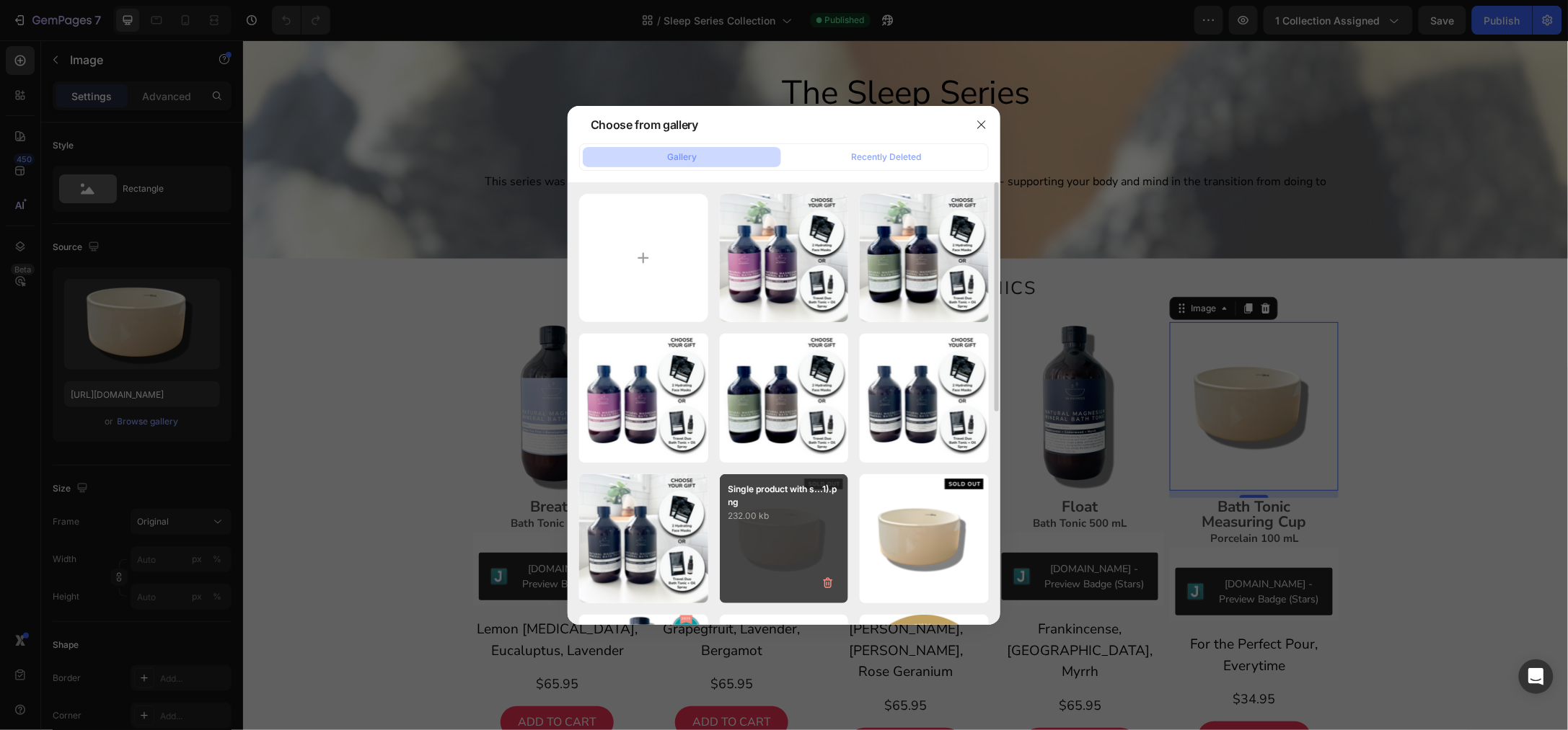
click at [790, 536] on div "Single product with s...1).png 232.00 kb" at bounding box center [784, 538] width 129 height 129
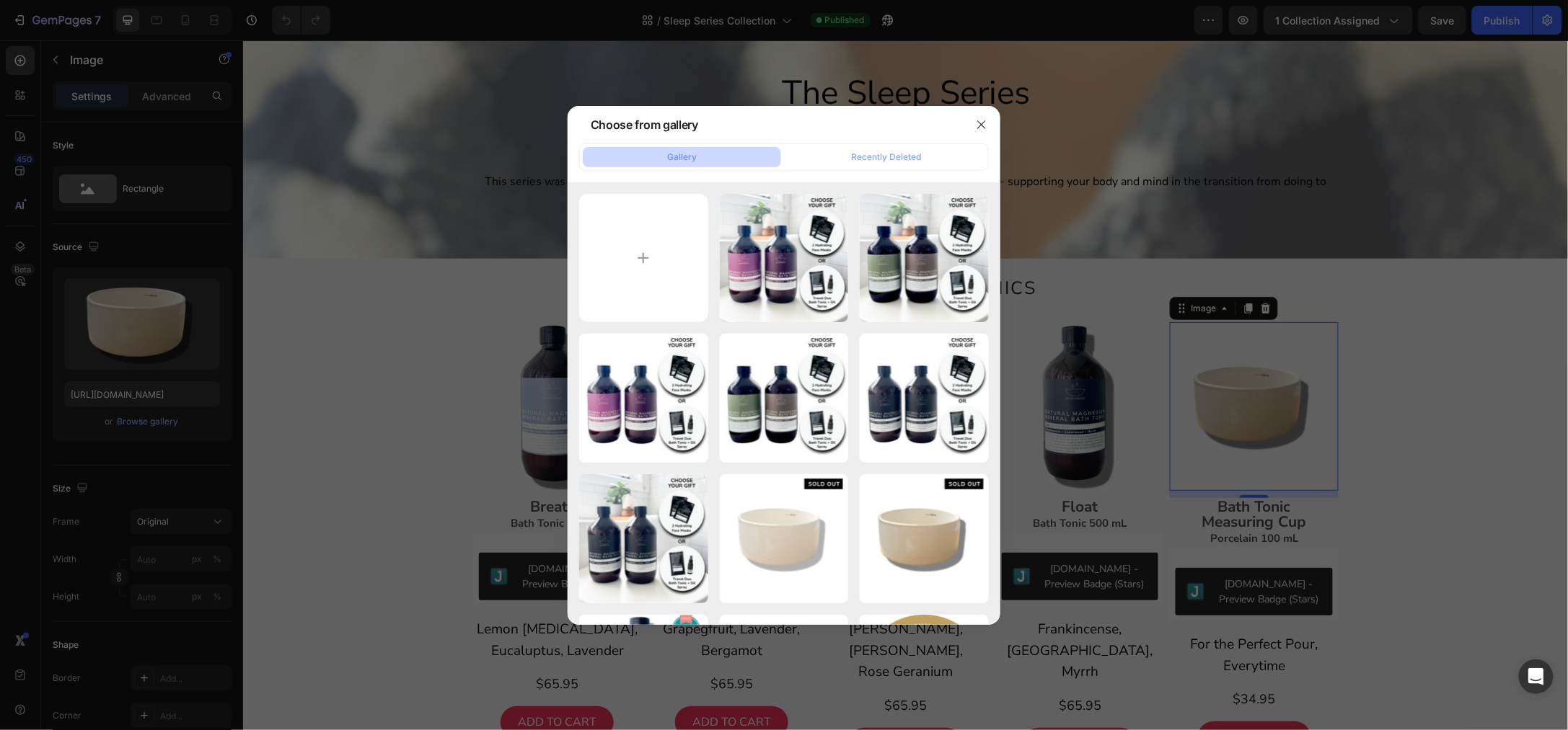
type input "[URL][DOMAIN_NAME]"
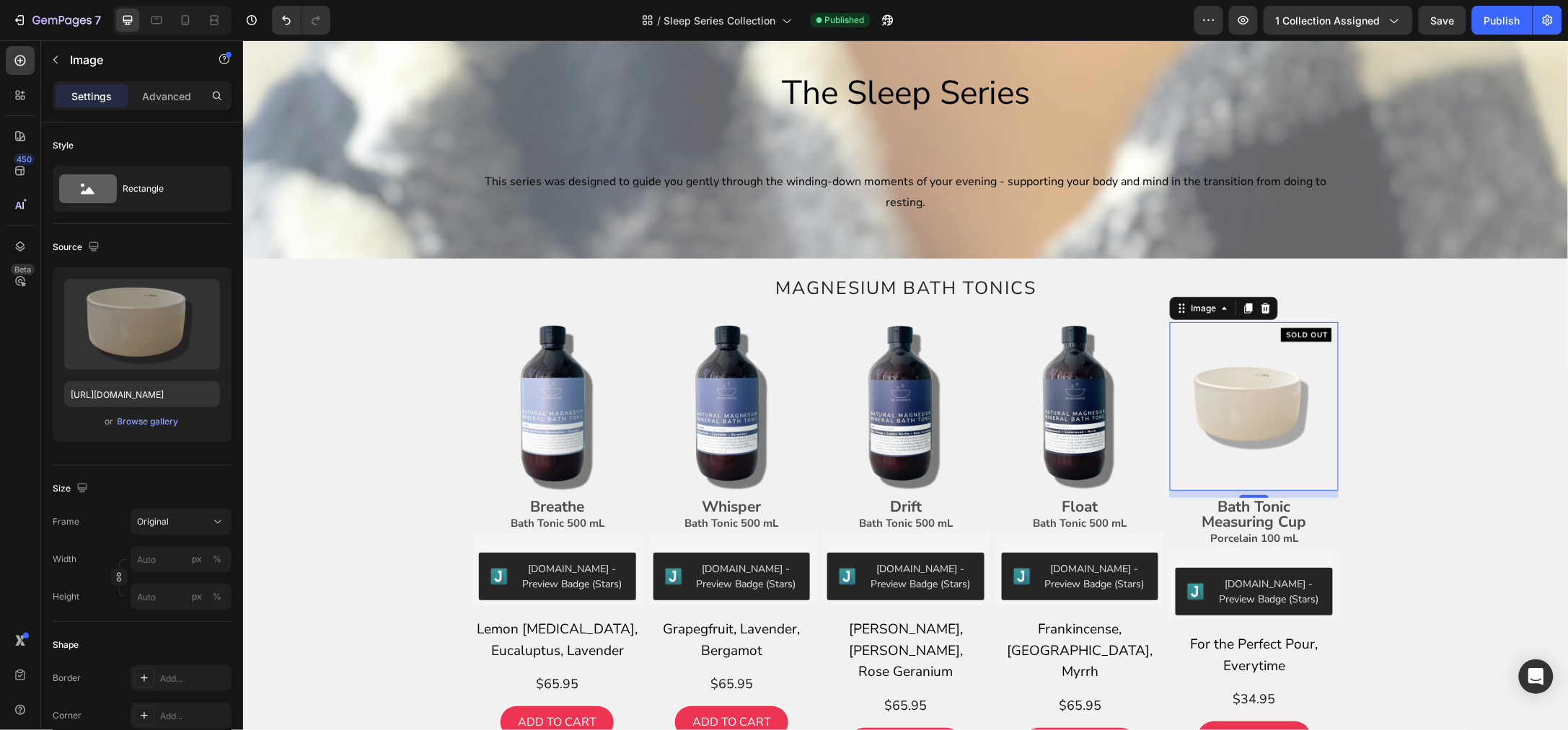
click at [1472, 363] on div "Image Breathe Bath Tonic 500 mL Text Block [DOMAIN_NAME] - Preview Badge (Stars…" at bounding box center [905, 557] width 1303 height 472
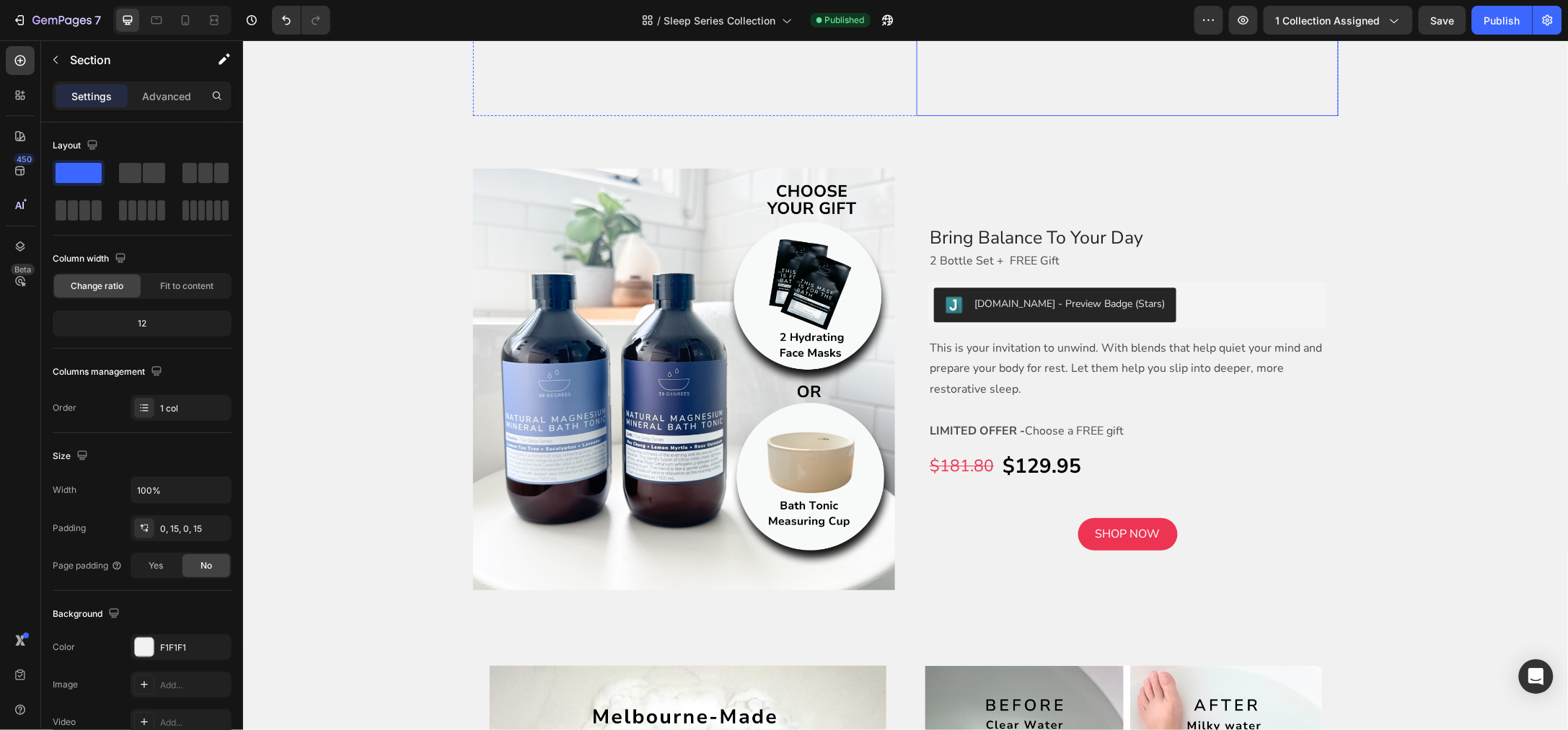
scroll to position [1351, 0]
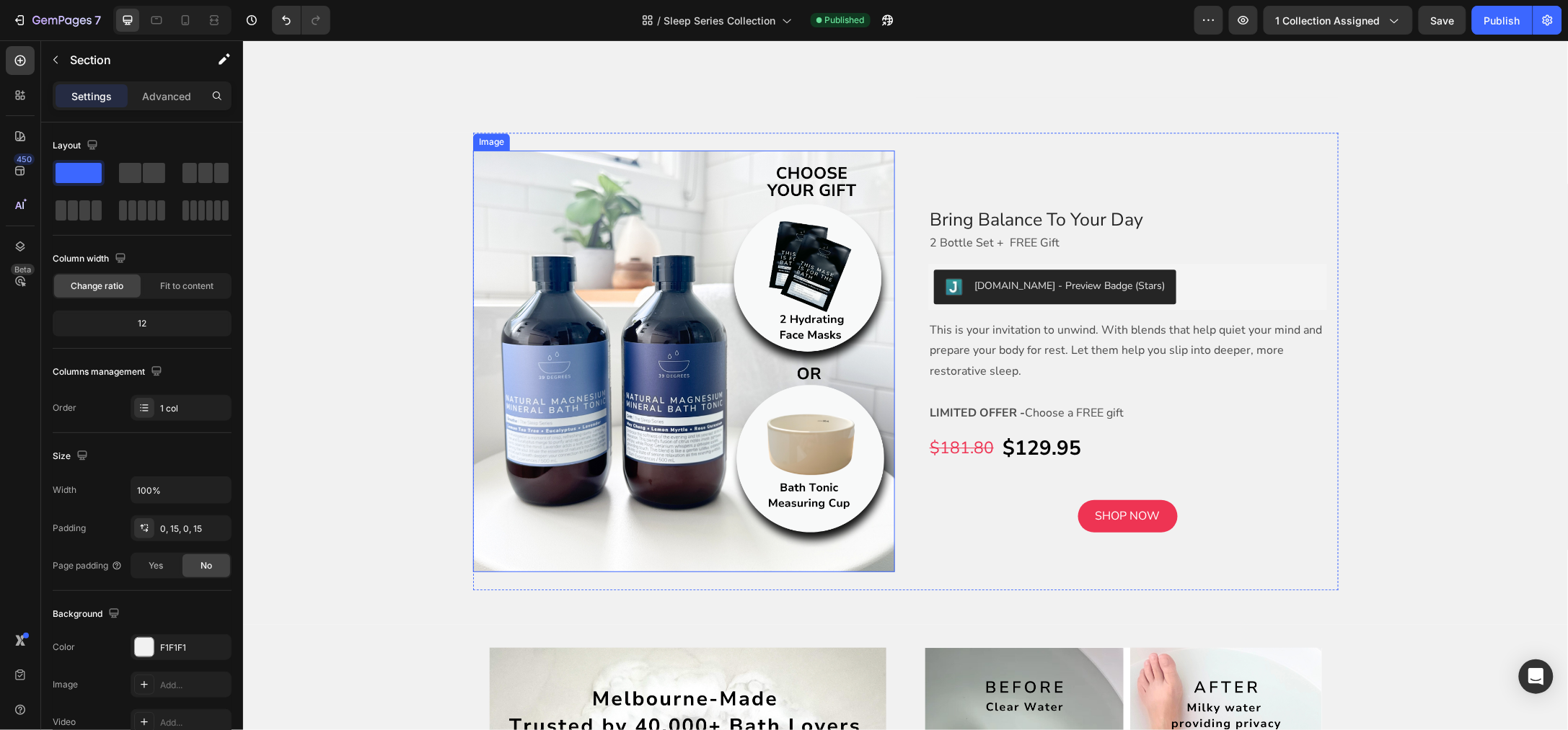
click at [668, 353] on img at bounding box center [684, 361] width 422 height 422
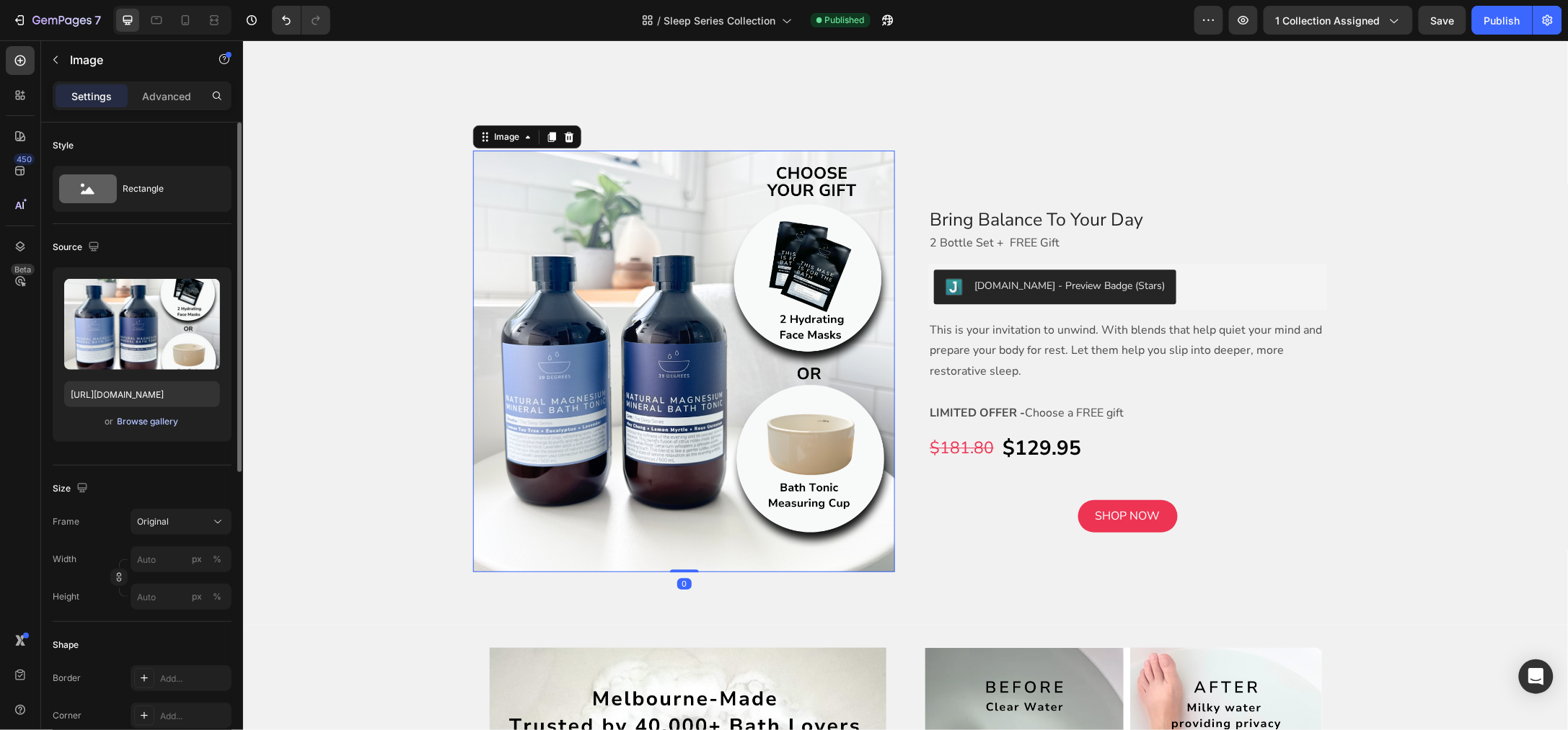
click at [158, 418] on div "Browse gallery" at bounding box center [148, 421] width 61 height 13
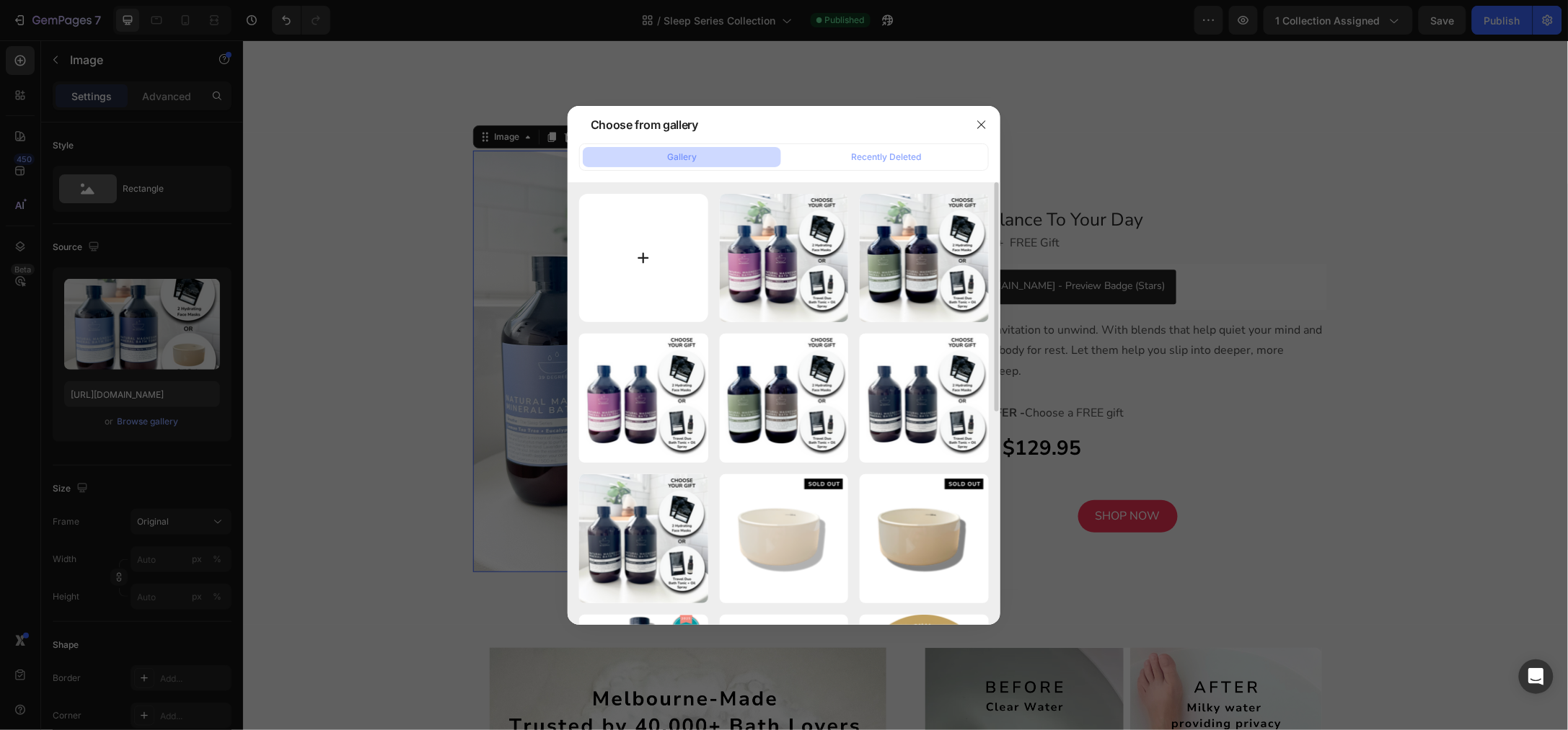
click at [654, 261] on input "file" at bounding box center [643, 258] width 129 height 129
type input "C:\fakepath\Shopify Product Images Standard - 2025-08-27T102919.290.png"
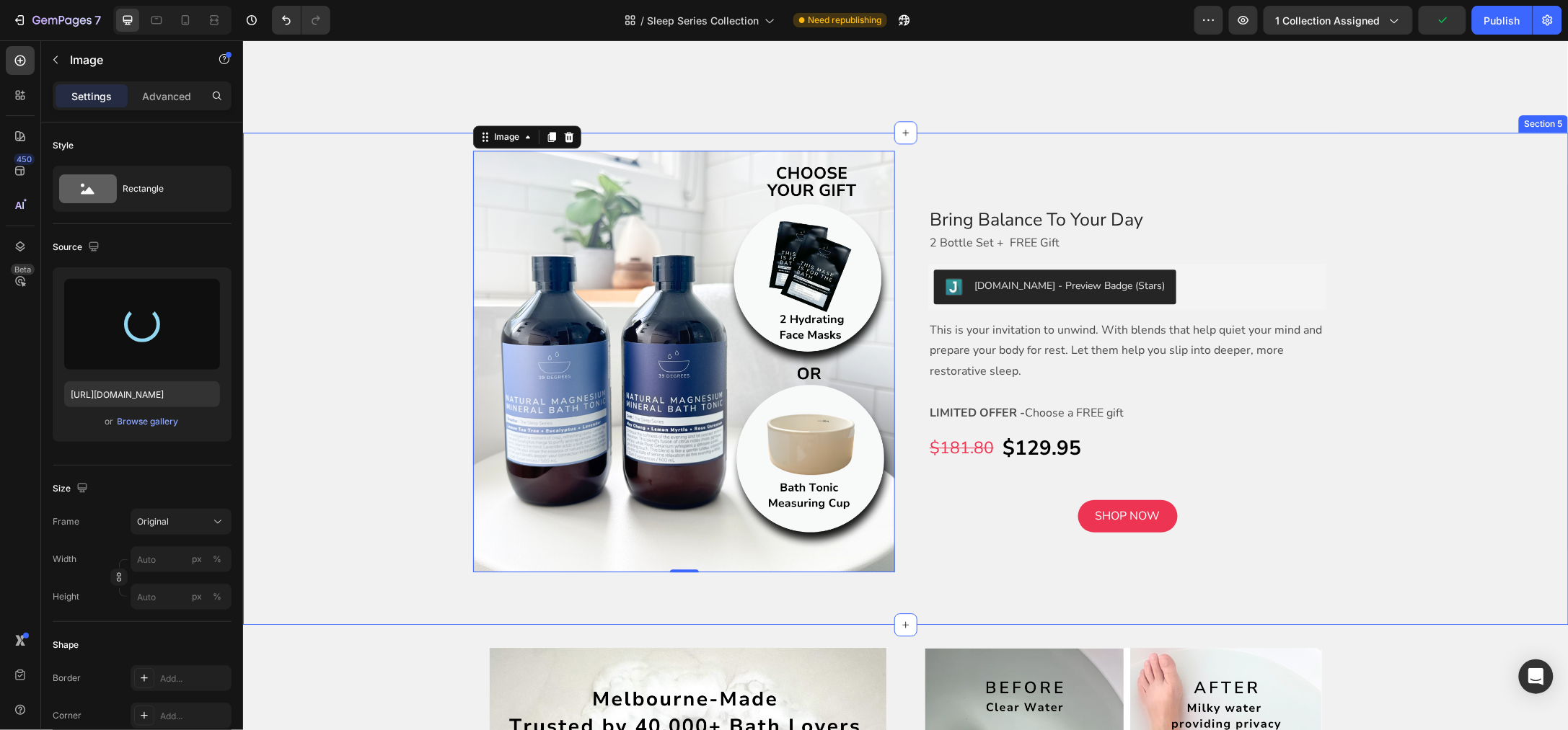
type input "[URL][DOMAIN_NAME]"
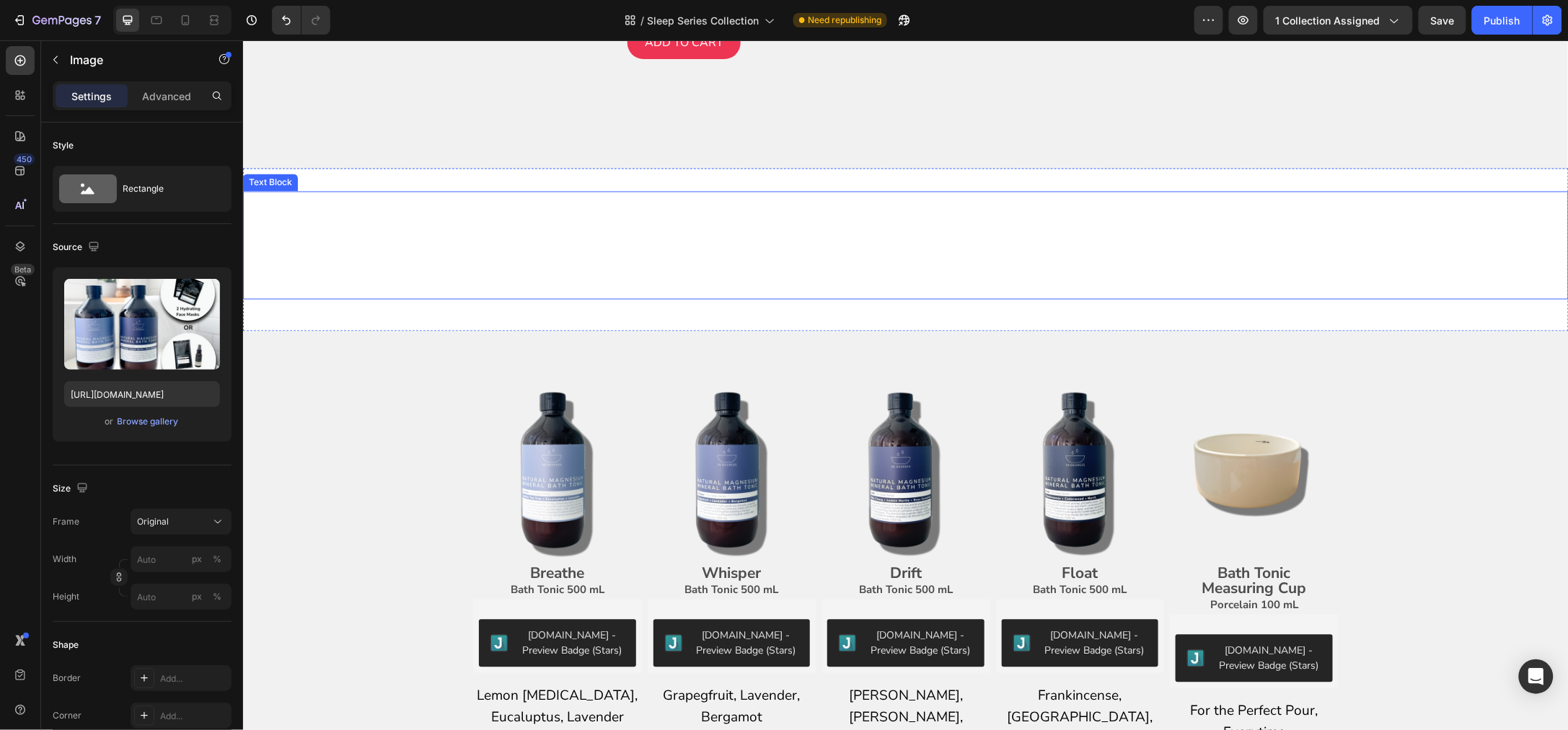
scroll to position [3332, 0]
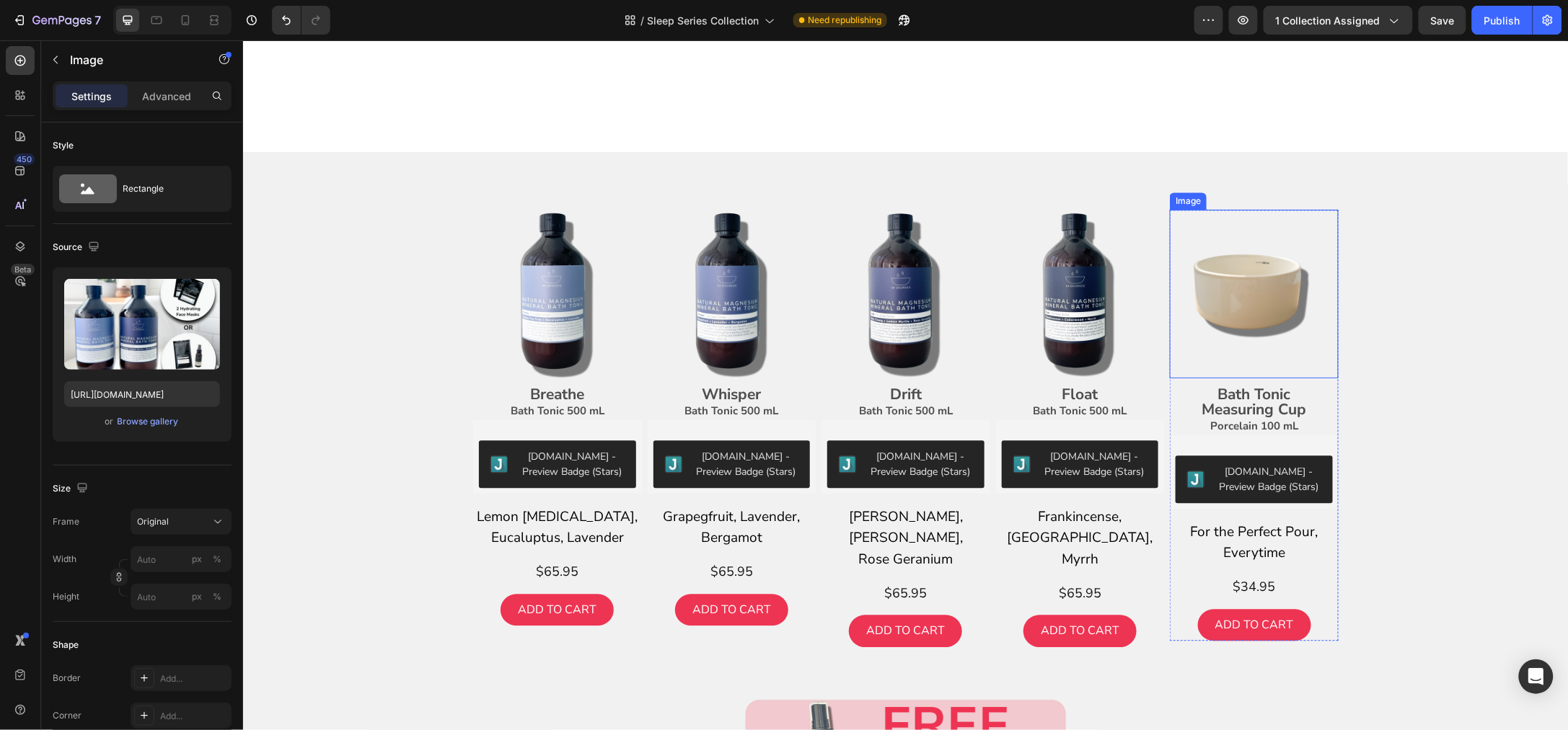
click at [1229, 283] on img at bounding box center [1254, 293] width 169 height 169
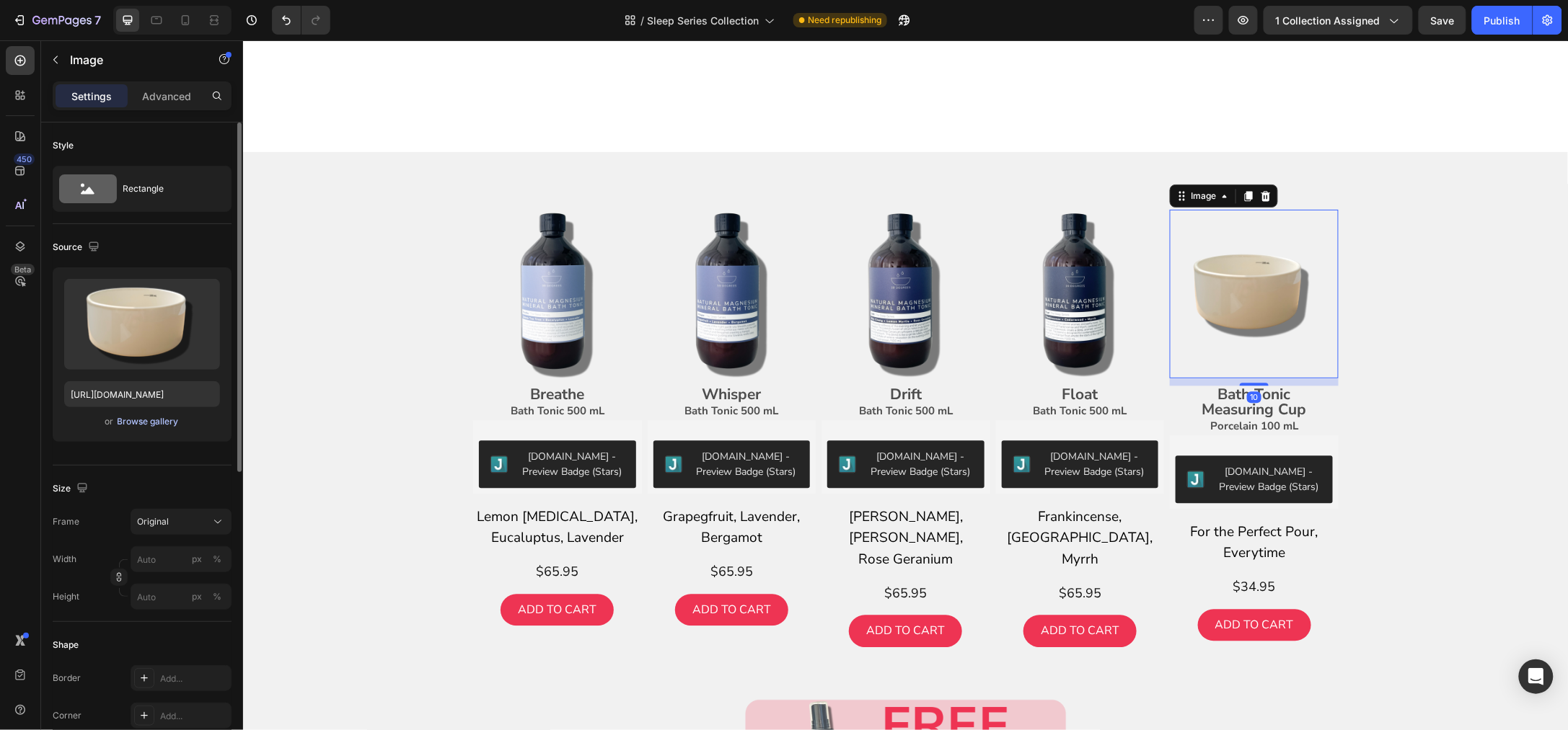
click at [174, 417] on div "Browse gallery" at bounding box center [148, 421] width 61 height 13
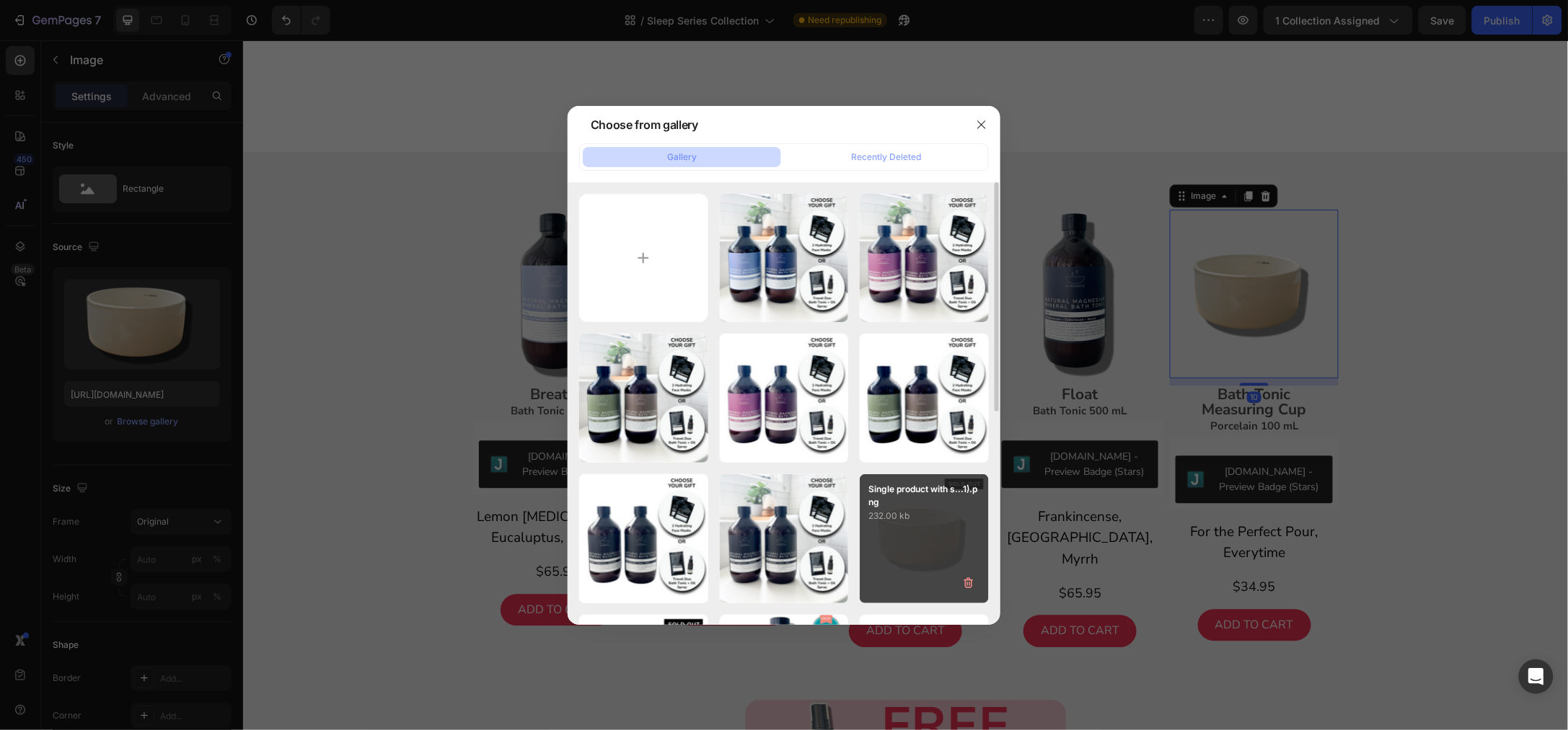
click at [937, 521] on p "232.00 kb" at bounding box center [924, 515] width 112 height 14
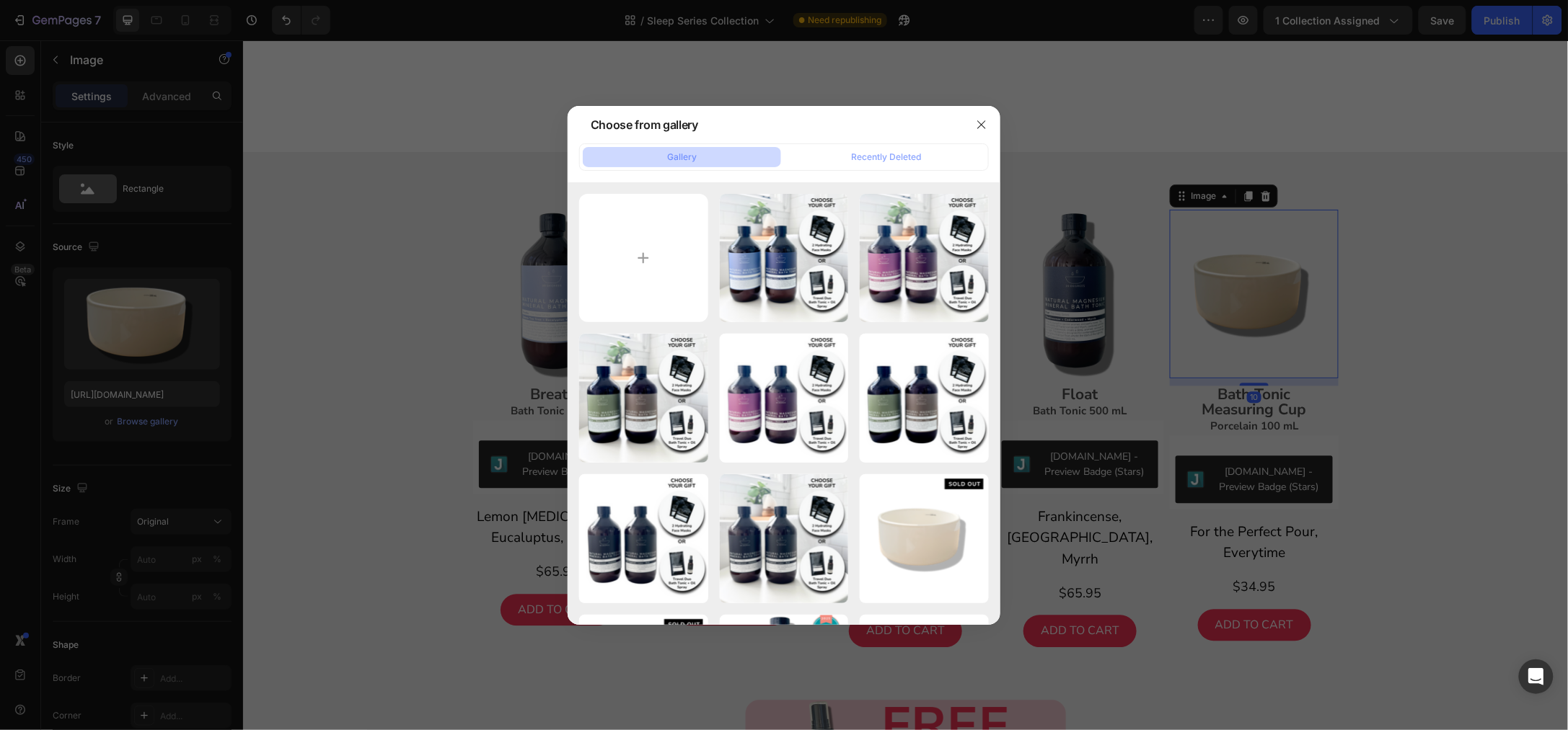
type input "[URL][DOMAIN_NAME]"
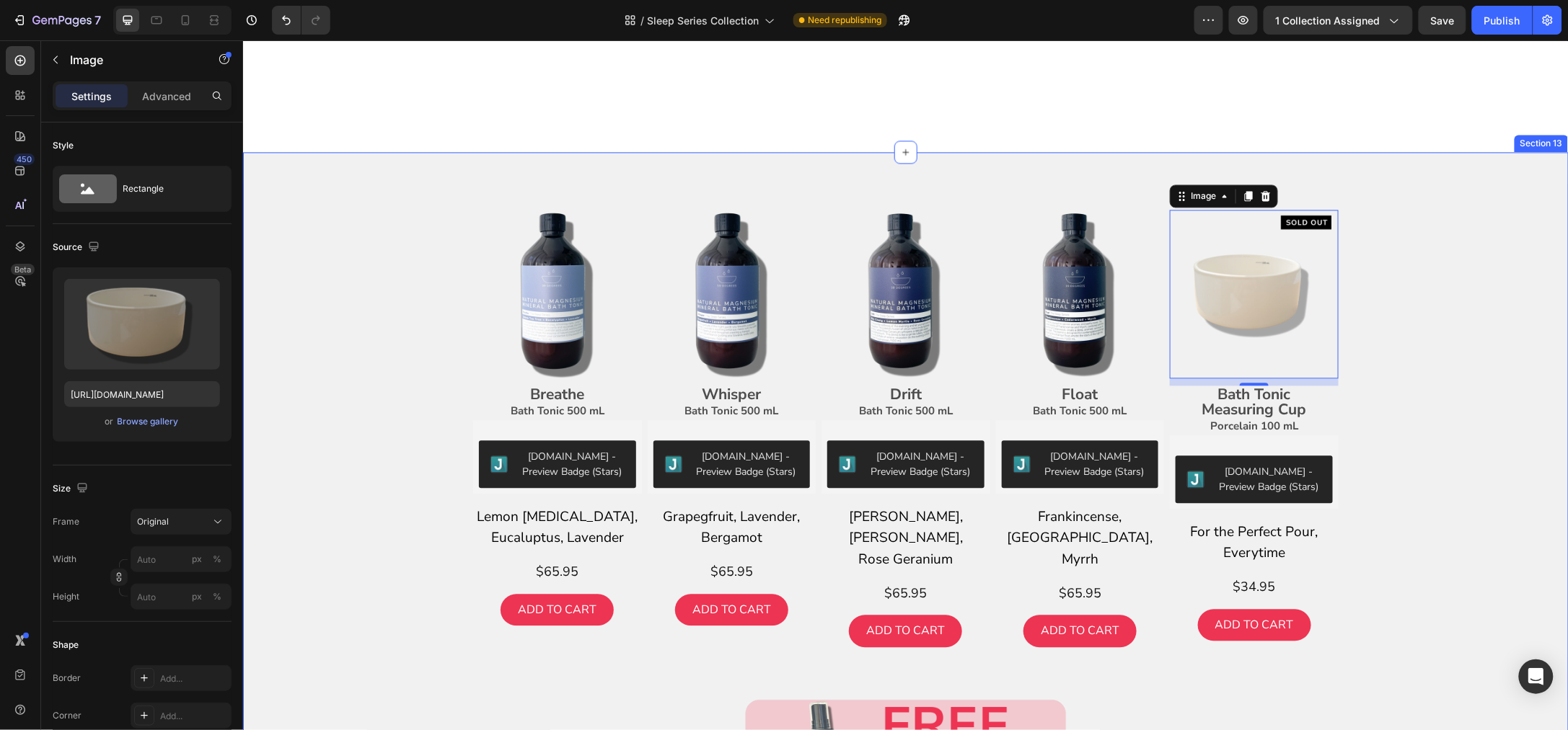
click at [1462, 285] on div "Image Breathe Bath Tonic 500 mL Text Block [DOMAIN_NAME] - Preview Badge (Stars…" at bounding box center [905, 603] width 1303 height 788
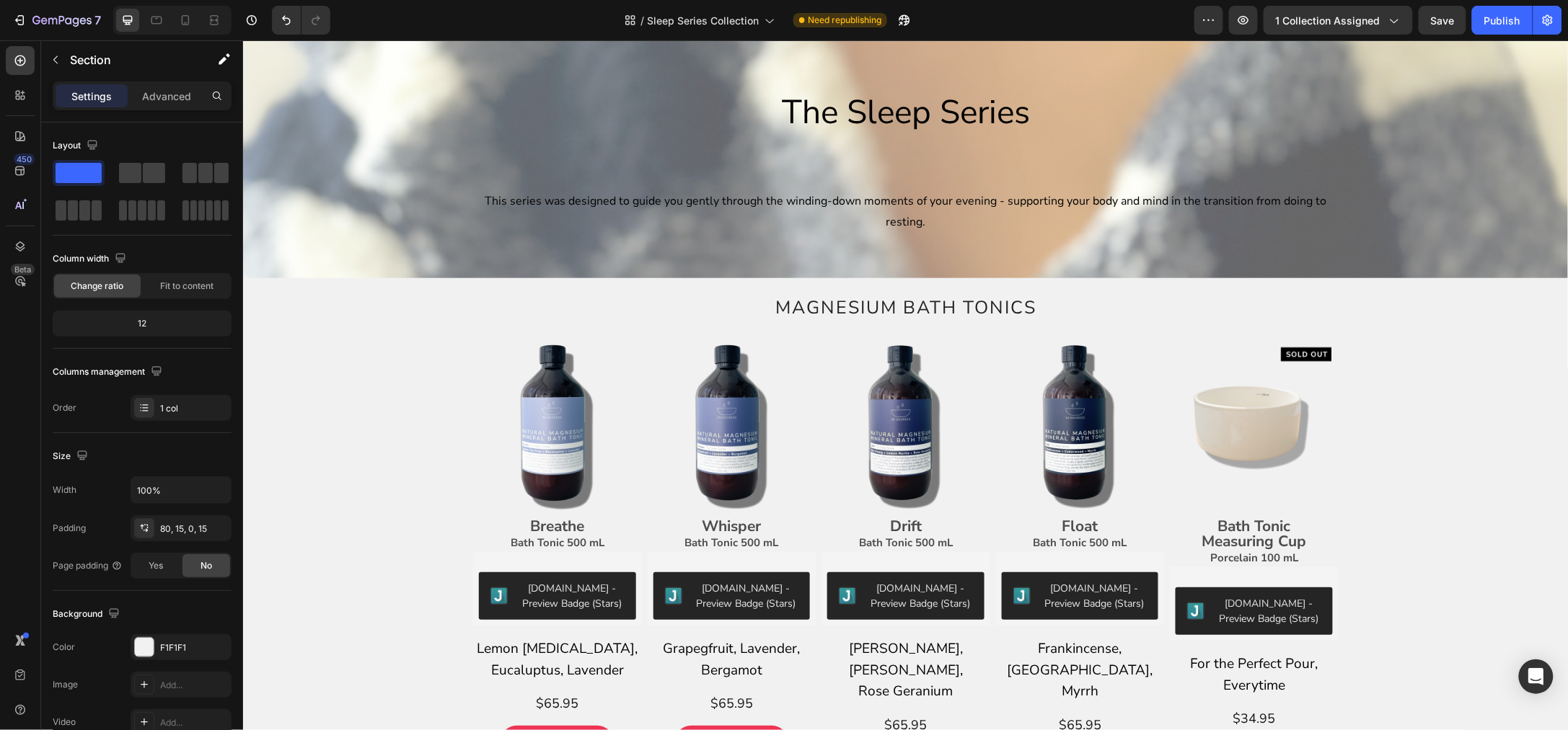
scroll to position [0, 0]
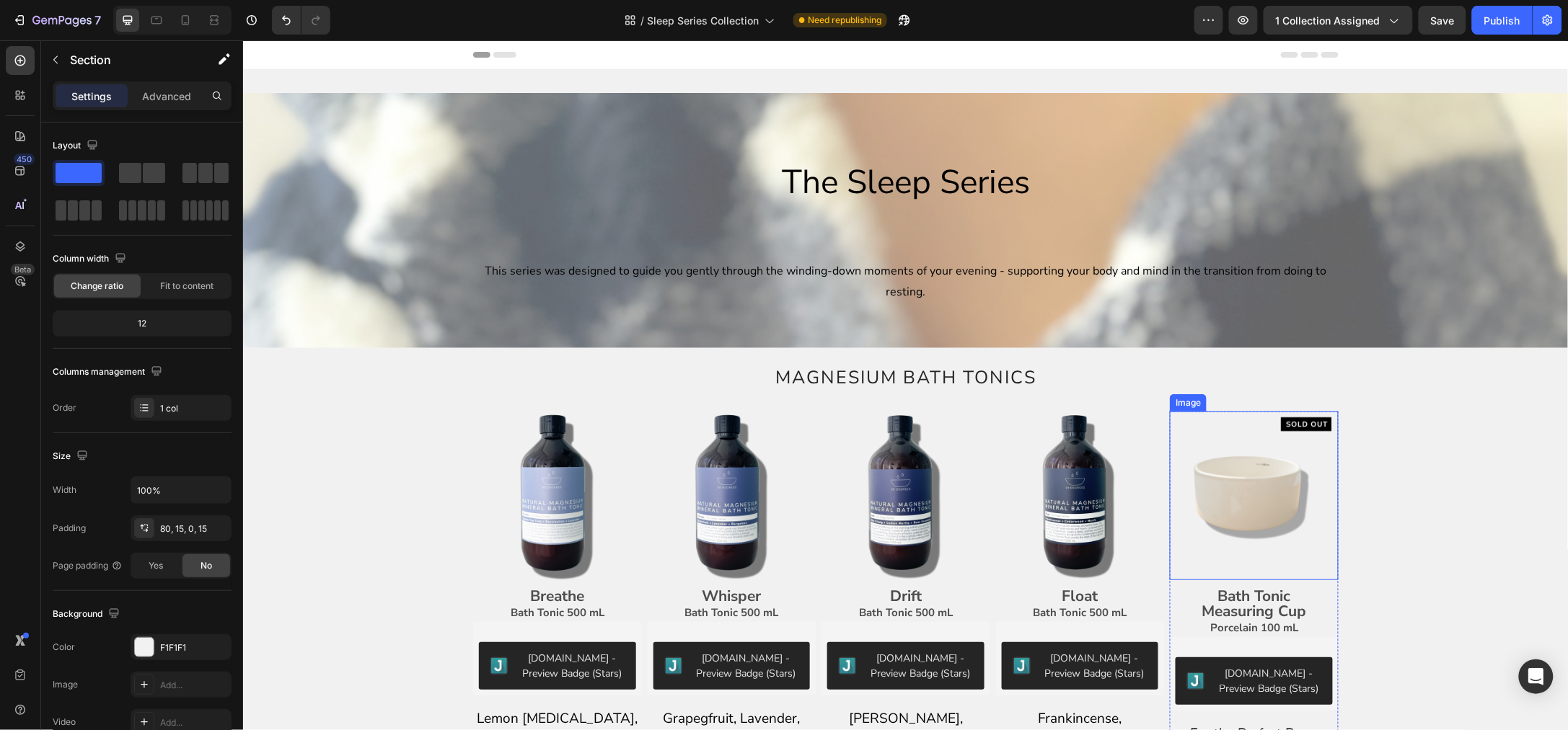
click at [1243, 444] on img at bounding box center [1254, 495] width 169 height 169
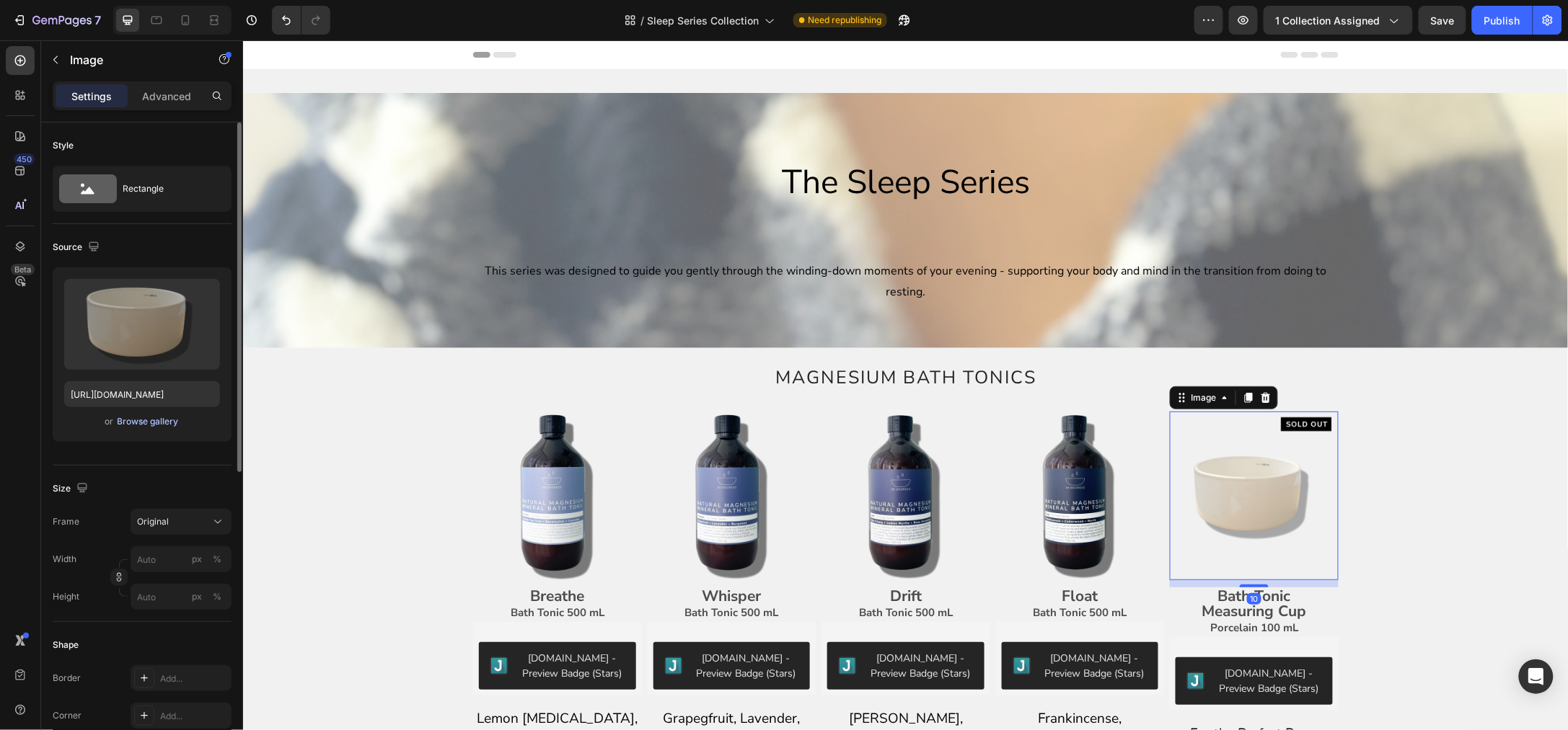
click at [170, 417] on div "Browse gallery" at bounding box center [148, 421] width 61 height 13
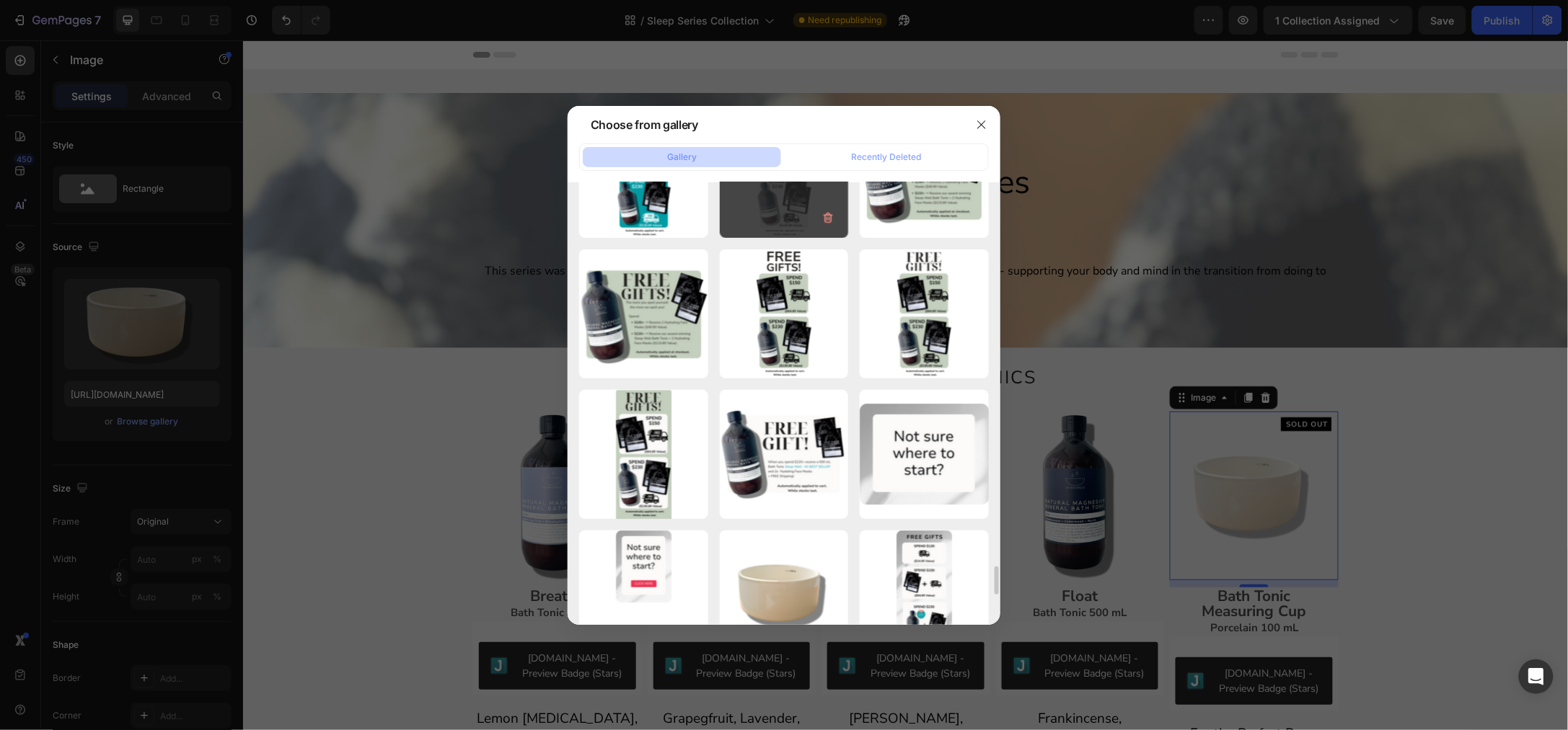
scroll to position [6156, 0]
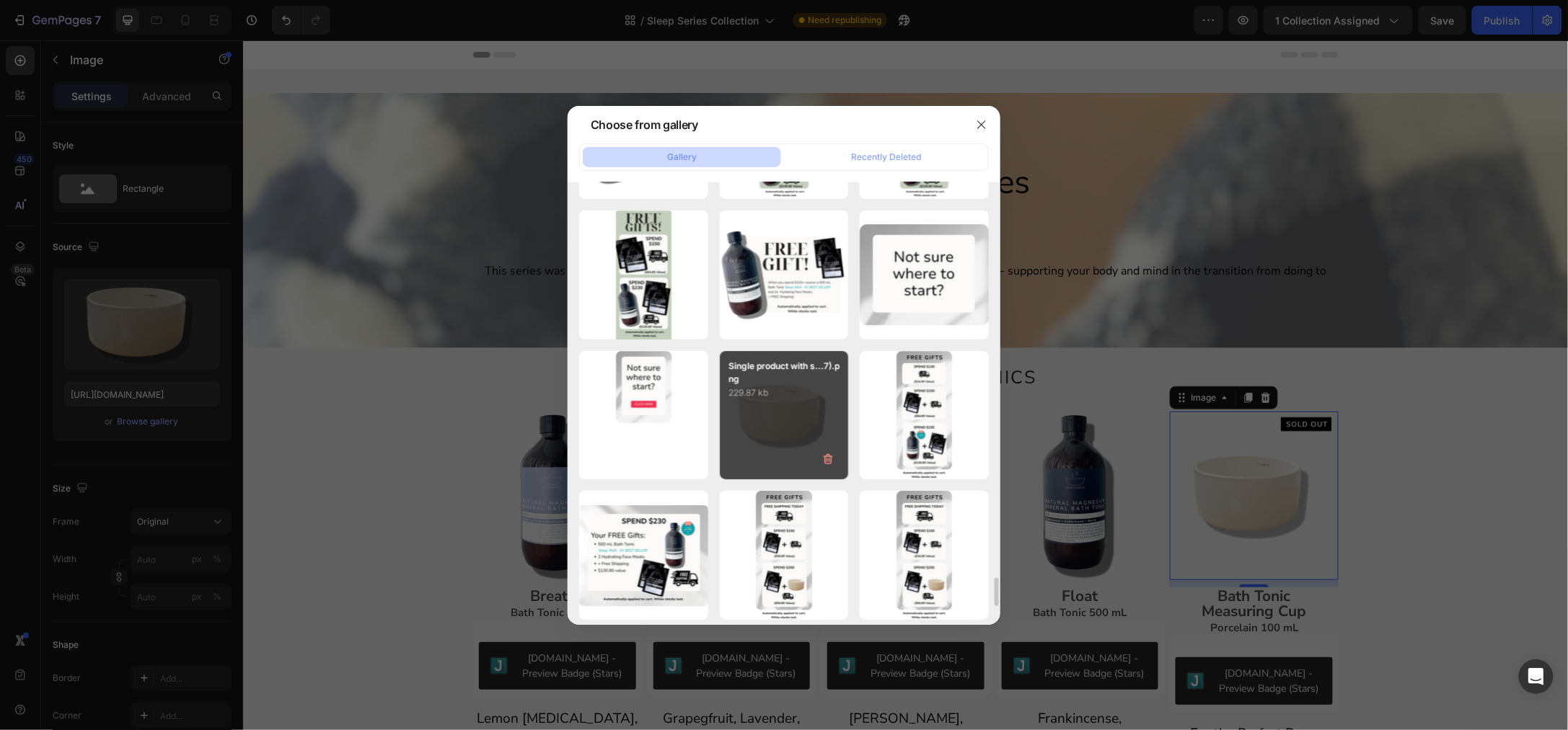
click at [778, 410] on div "Single product with s...7).png 229.87 kb" at bounding box center [784, 415] width 129 height 129
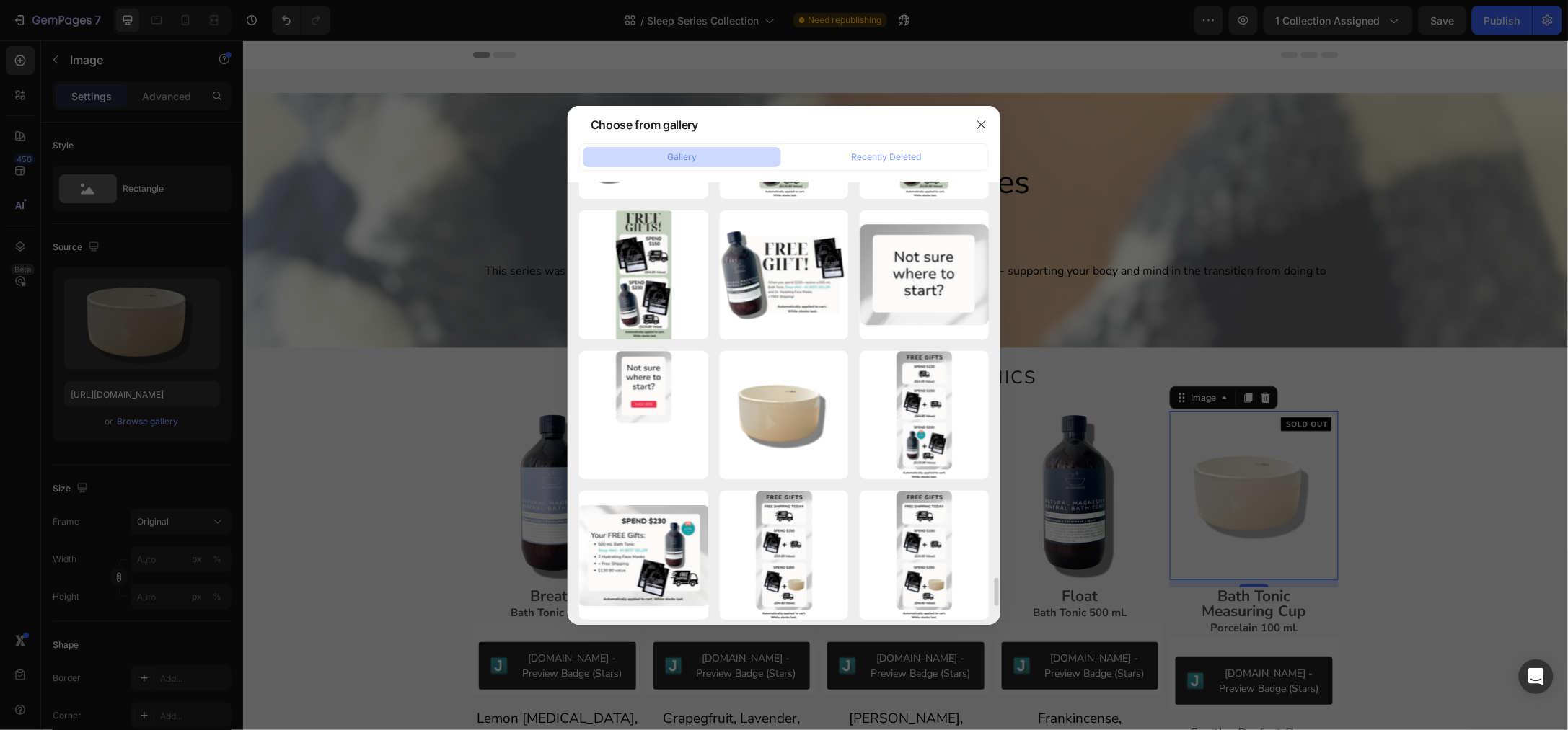
type input "[URL][DOMAIN_NAME]"
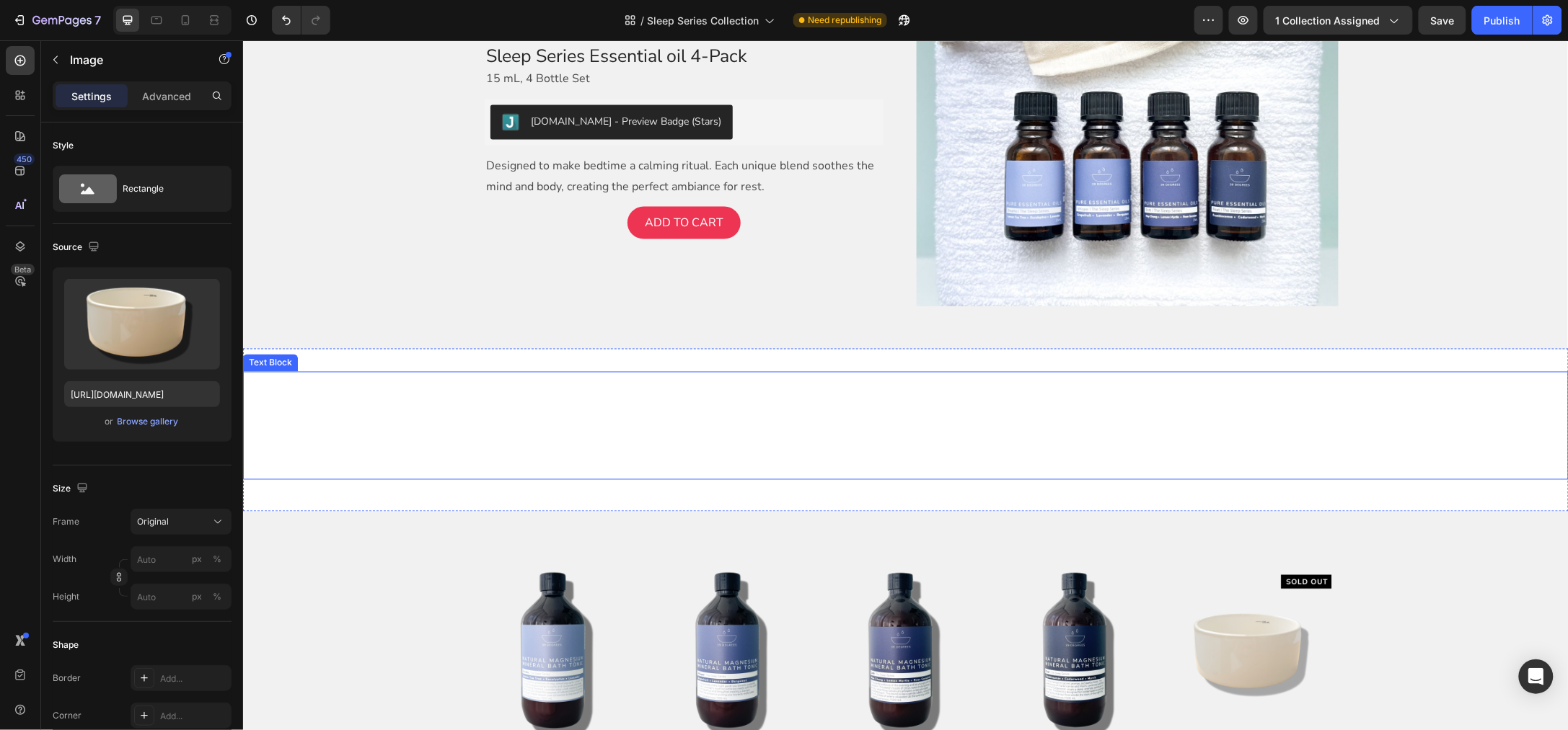
scroll to position [3332, 0]
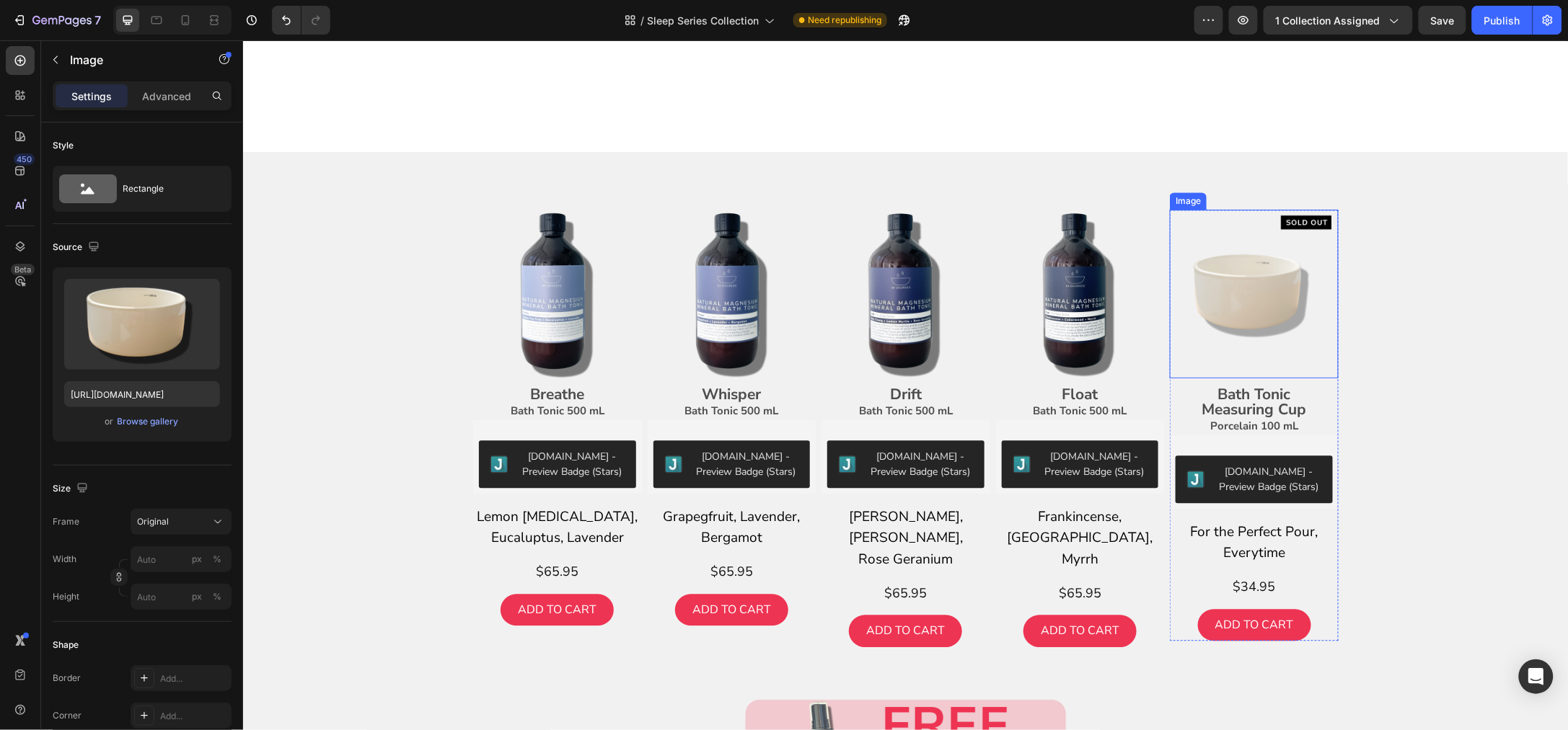
click at [1244, 302] on img at bounding box center [1254, 293] width 169 height 169
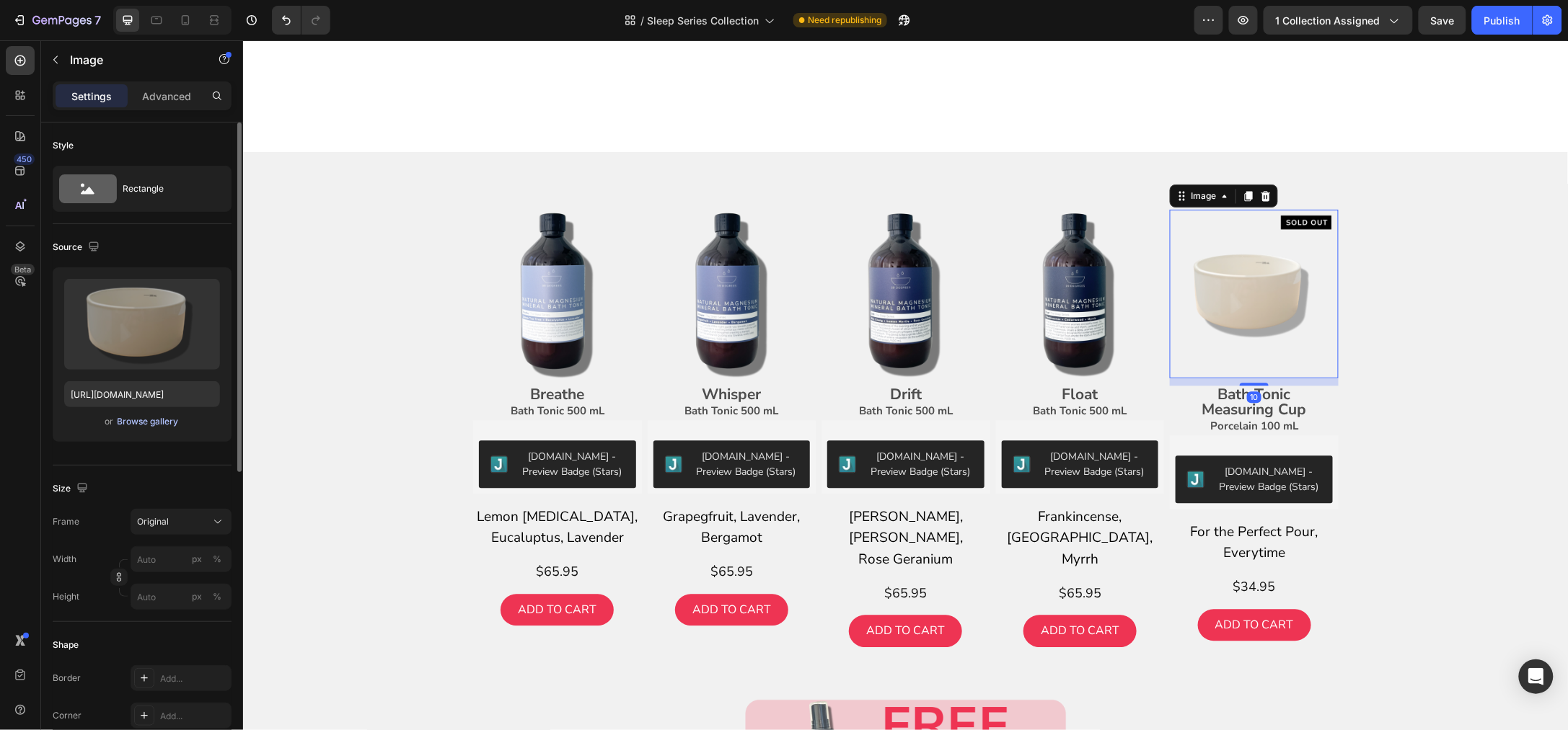
click at [152, 418] on div "Browse gallery" at bounding box center [148, 421] width 61 height 13
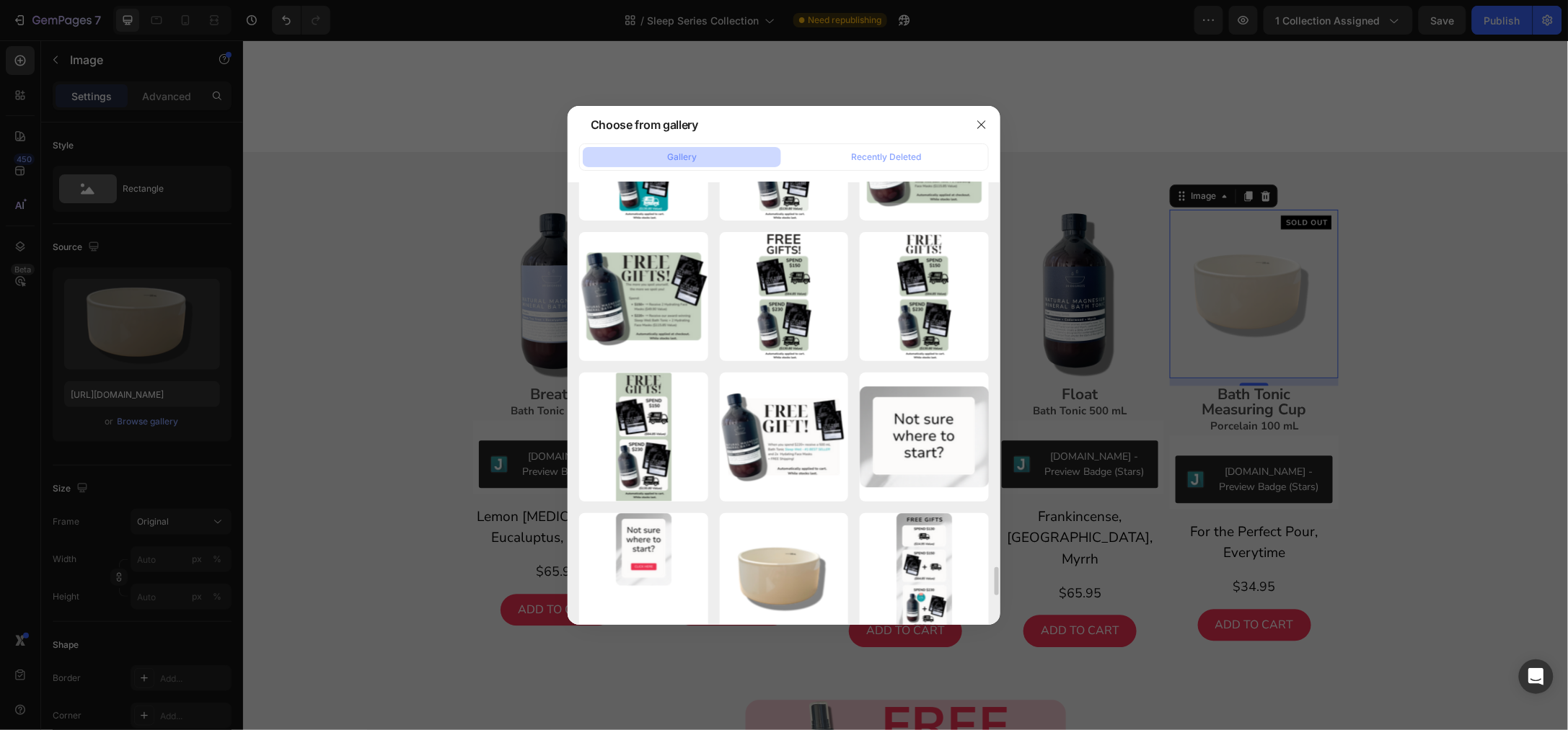
scroll to position [6173, 0]
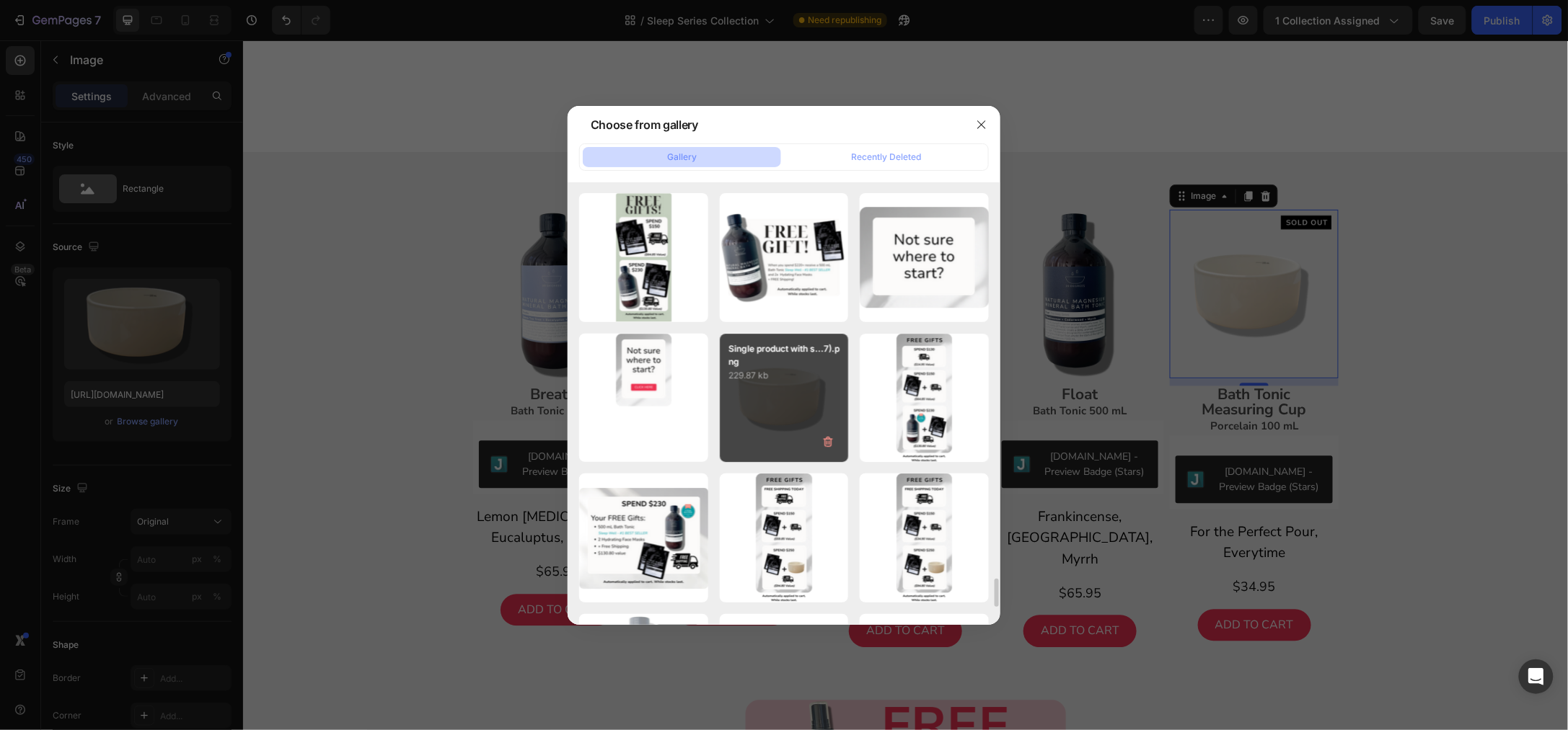
click at [794, 391] on div "Single product with s...7).png 229.87 kb" at bounding box center [784, 398] width 129 height 129
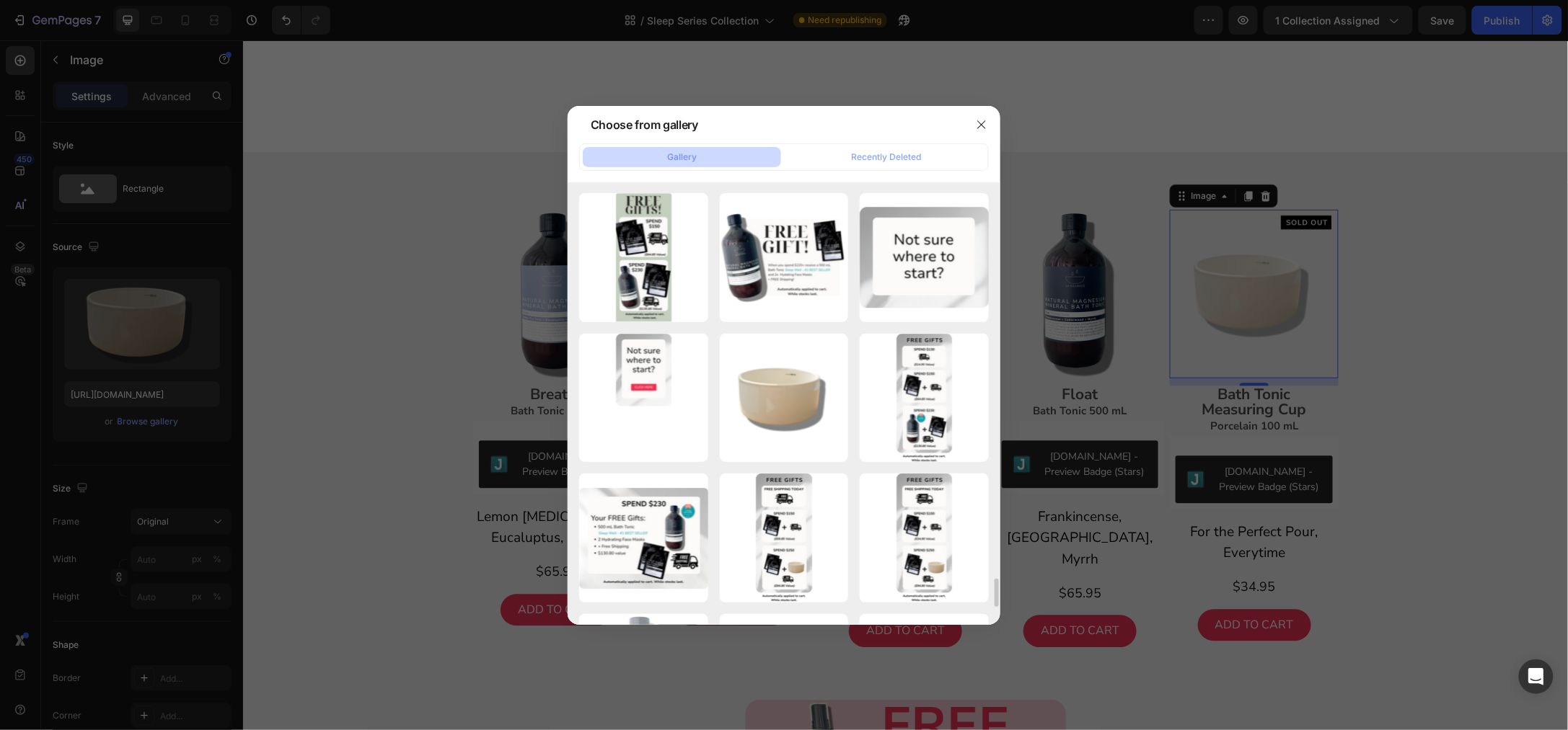
type input "[URL][DOMAIN_NAME]"
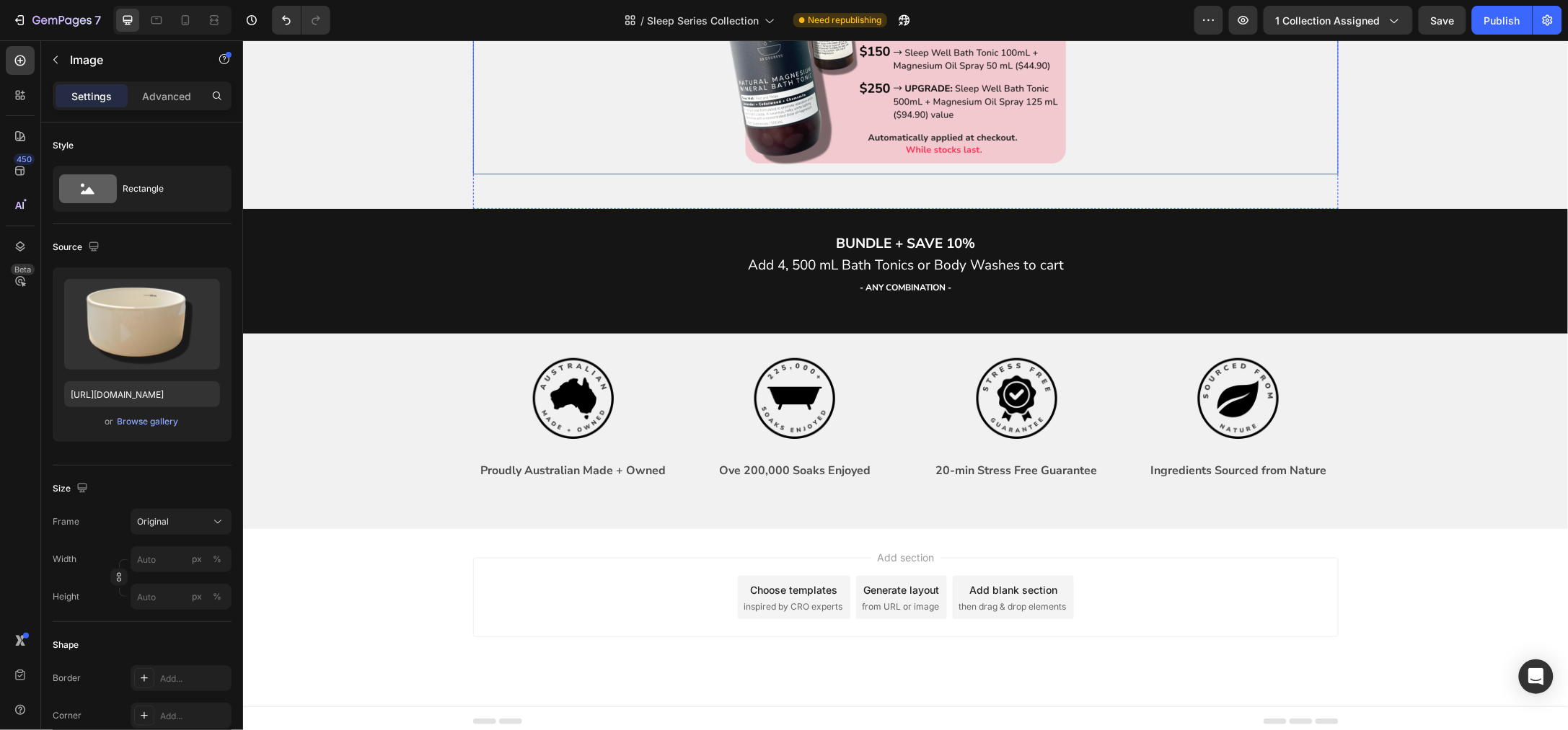
scroll to position [4122, 0]
